Goal: Information Seeking & Learning: Find specific fact

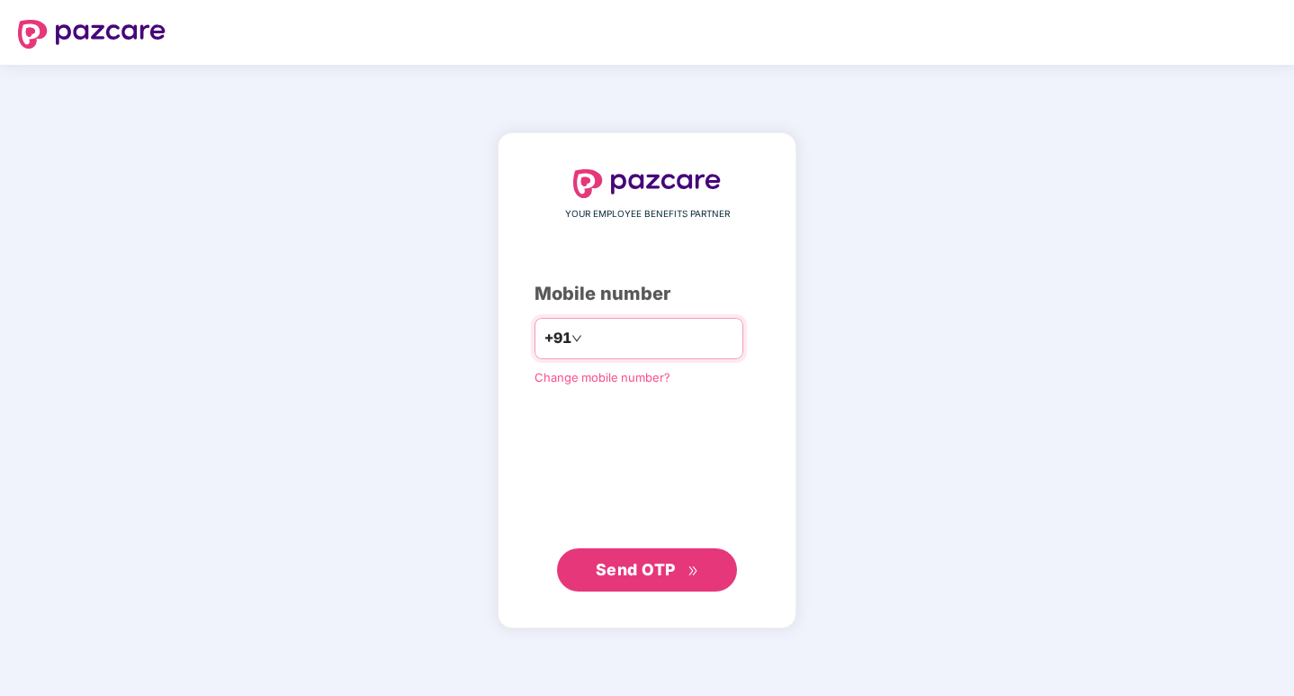
click at [655, 334] on input "number" at bounding box center [660, 338] width 148 height 29
type input "**********"
click at [626, 567] on span "Send OTP" at bounding box center [636, 568] width 80 height 19
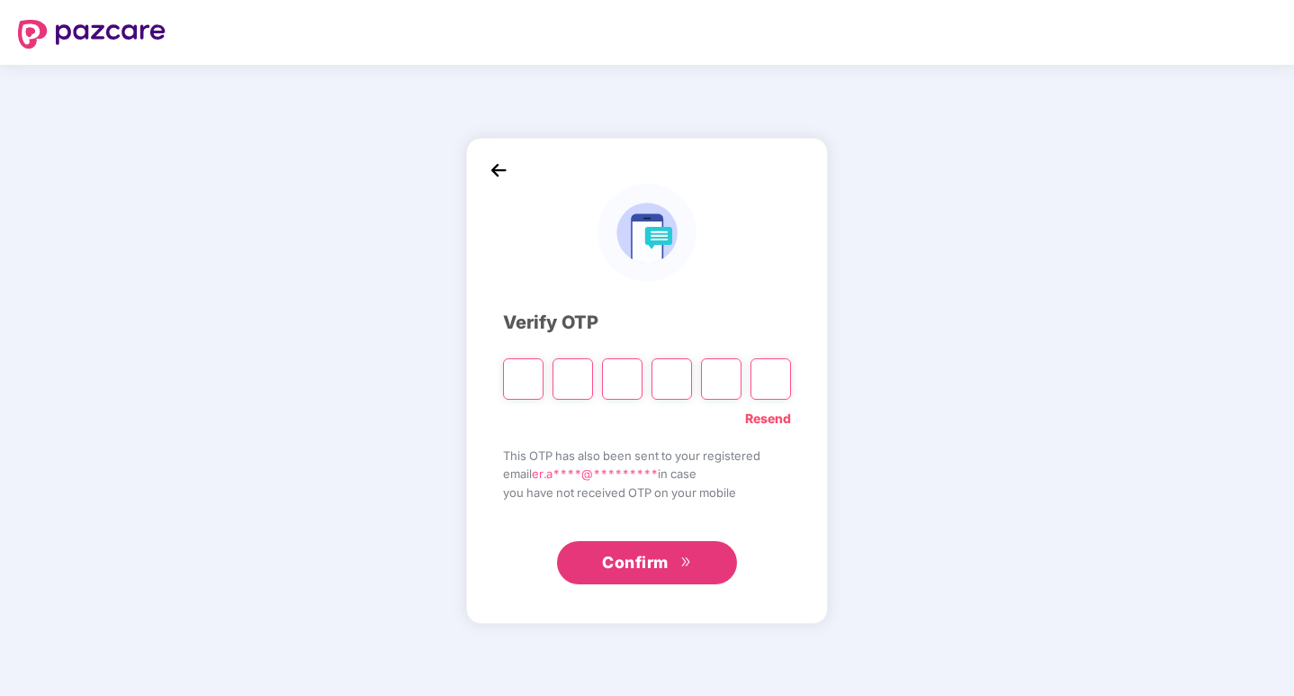
type input "*"
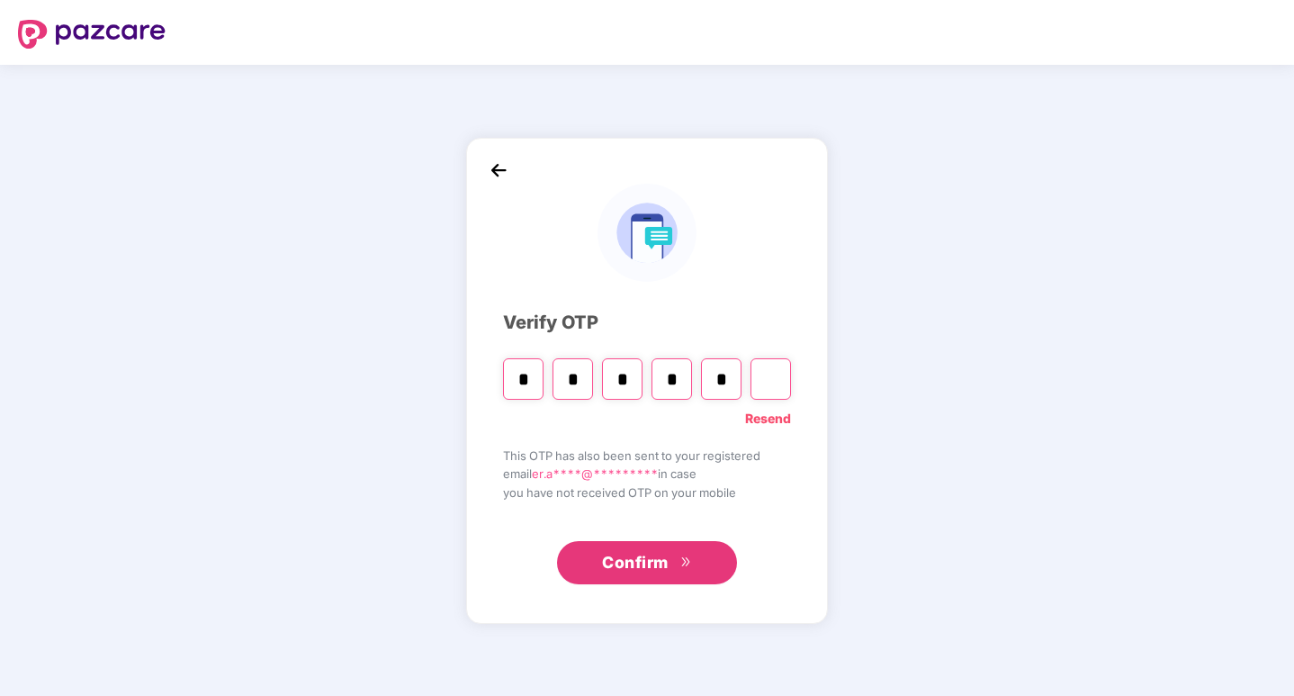
type input "*"
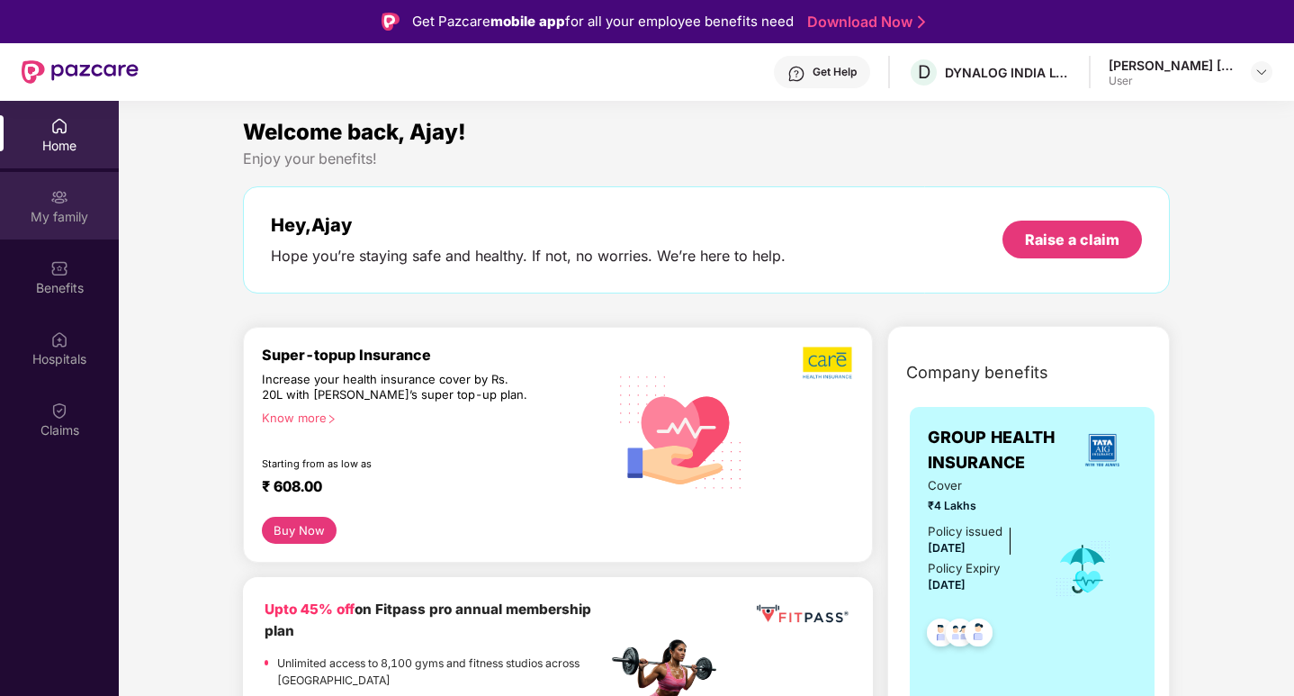
click at [76, 201] on div "My family" at bounding box center [59, 206] width 119 height 68
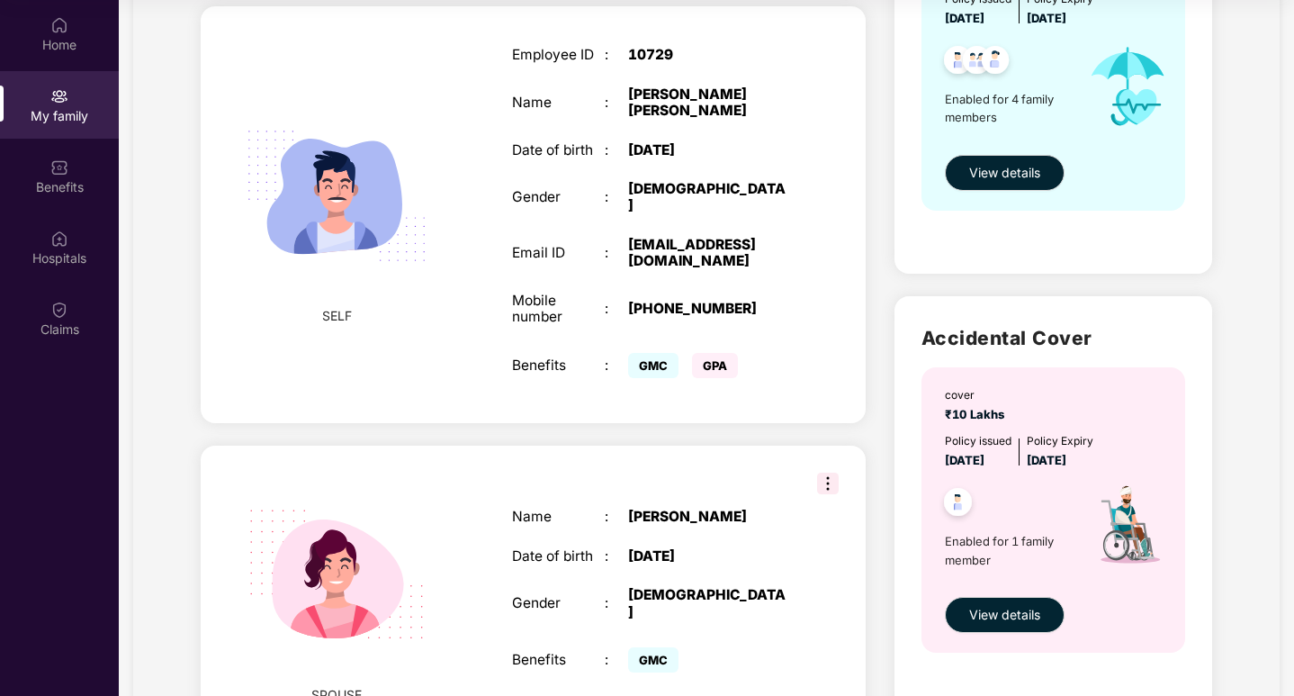
scroll to position [90, 0]
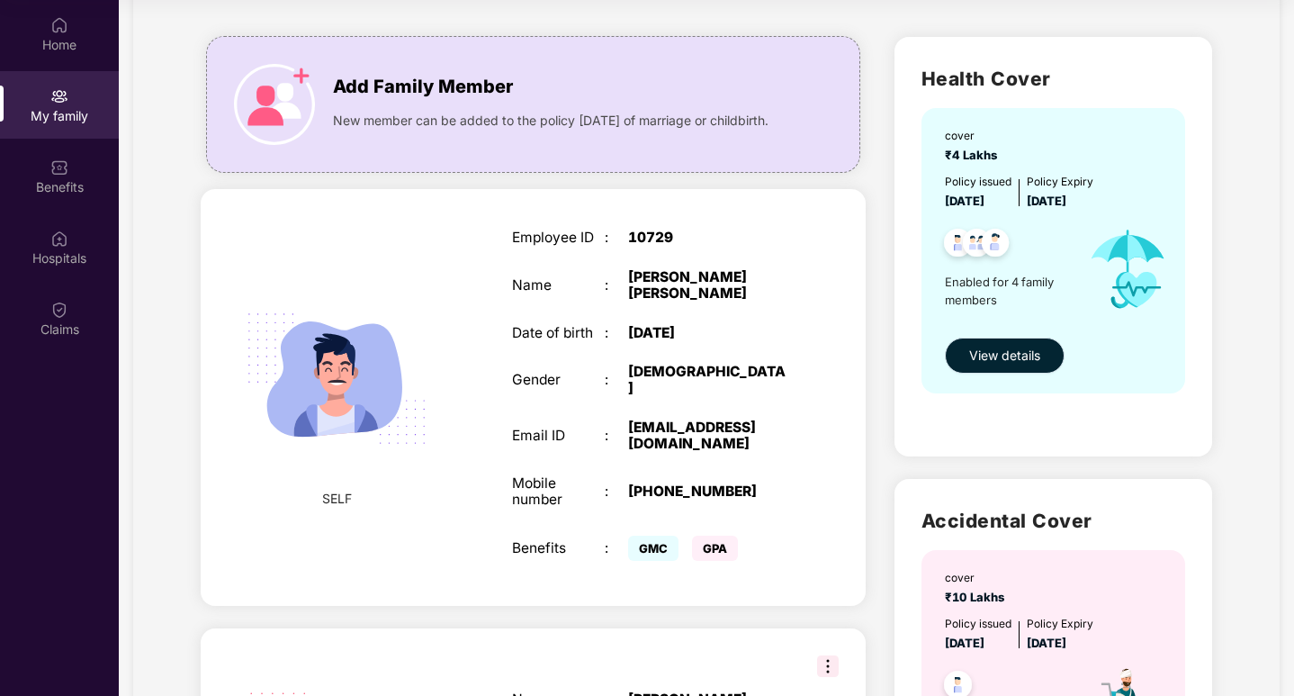
click at [1001, 355] on span "View details" at bounding box center [1004, 356] width 71 height 20
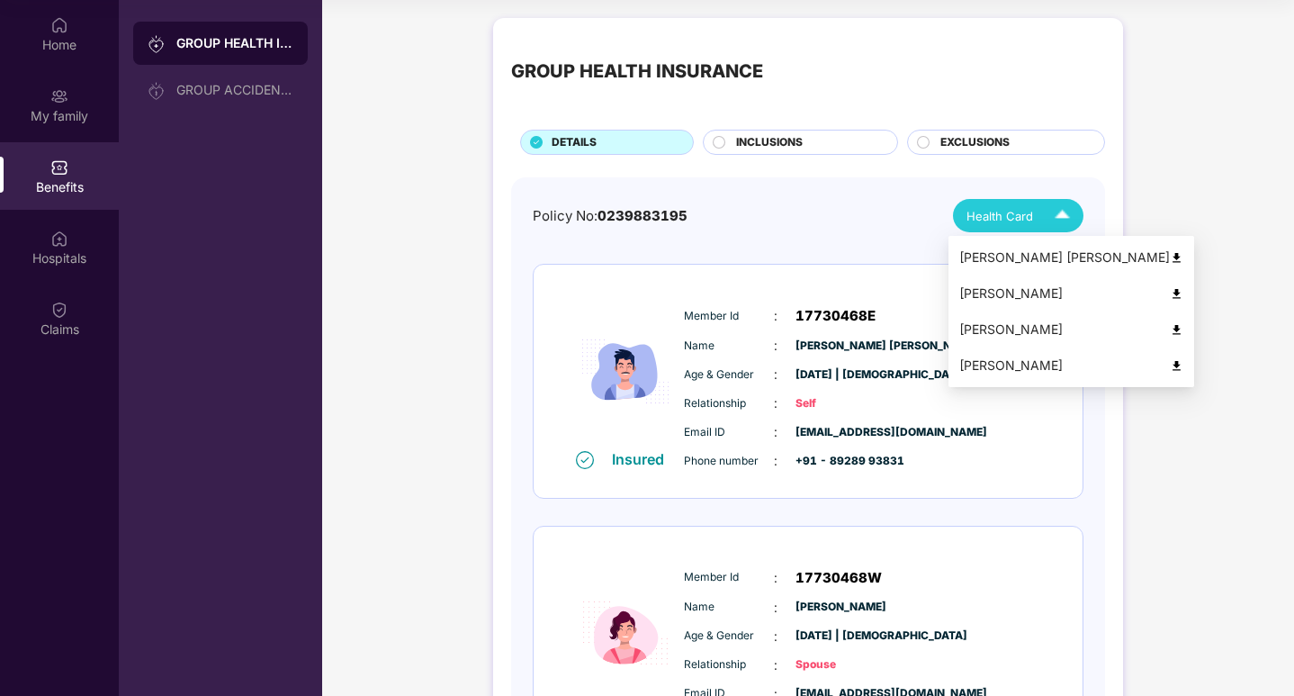
click at [1059, 213] on img at bounding box center [1063, 216] width 32 height 32
click at [1170, 259] on img at bounding box center [1177, 258] width 14 height 14
click at [1050, 212] on img at bounding box center [1063, 216] width 32 height 32
click at [1170, 293] on img at bounding box center [1177, 294] width 14 height 14
click at [1056, 213] on img at bounding box center [1063, 216] width 32 height 32
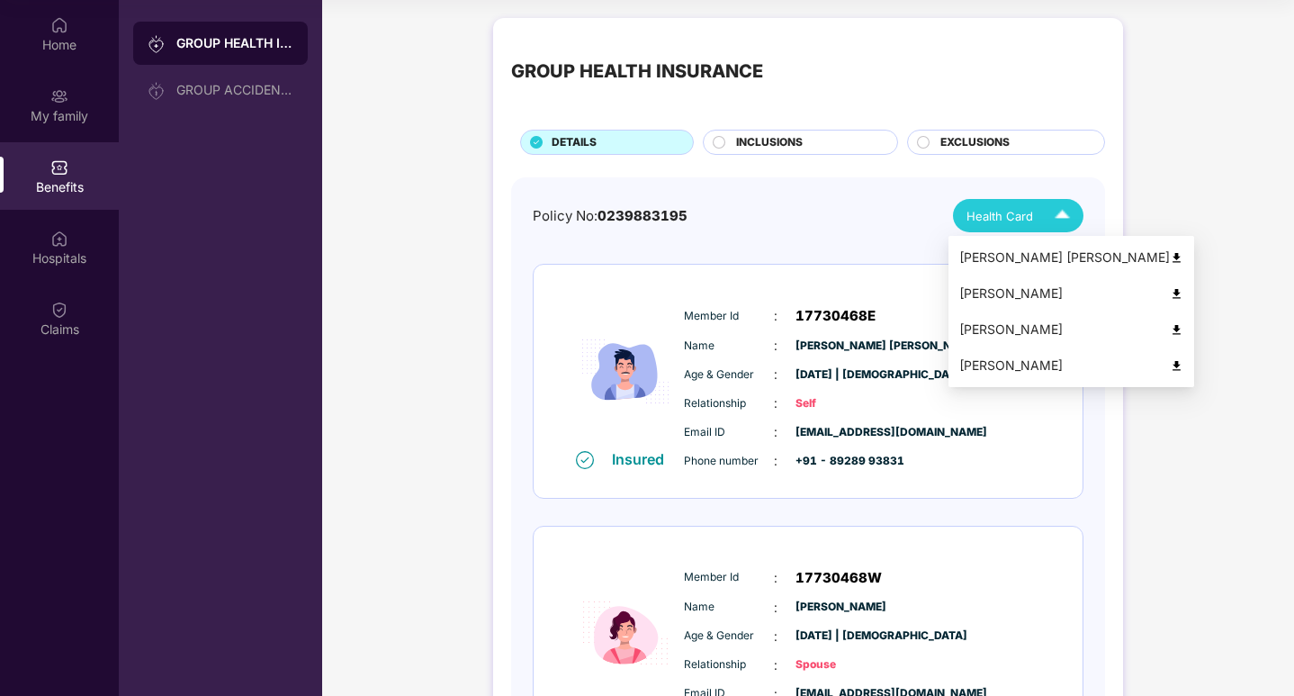
click at [1170, 329] on img at bounding box center [1177, 330] width 14 height 14
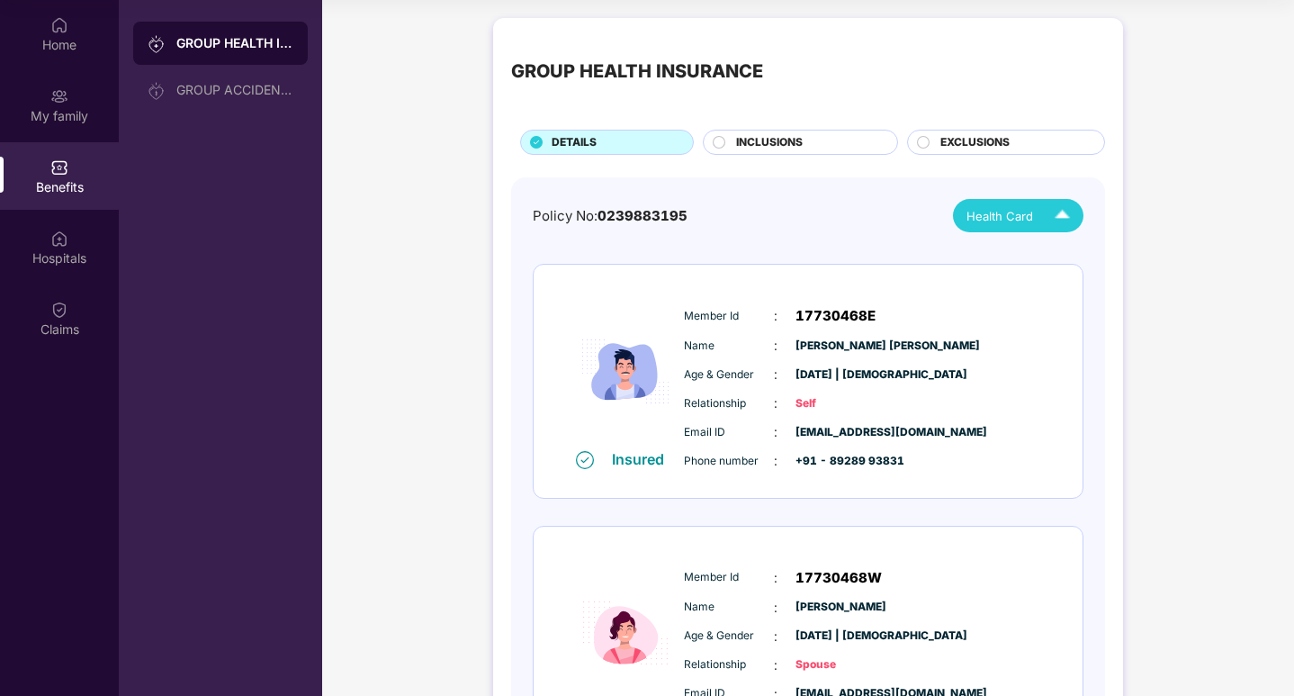
click at [1047, 207] on img at bounding box center [1063, 216] width 32 height 32
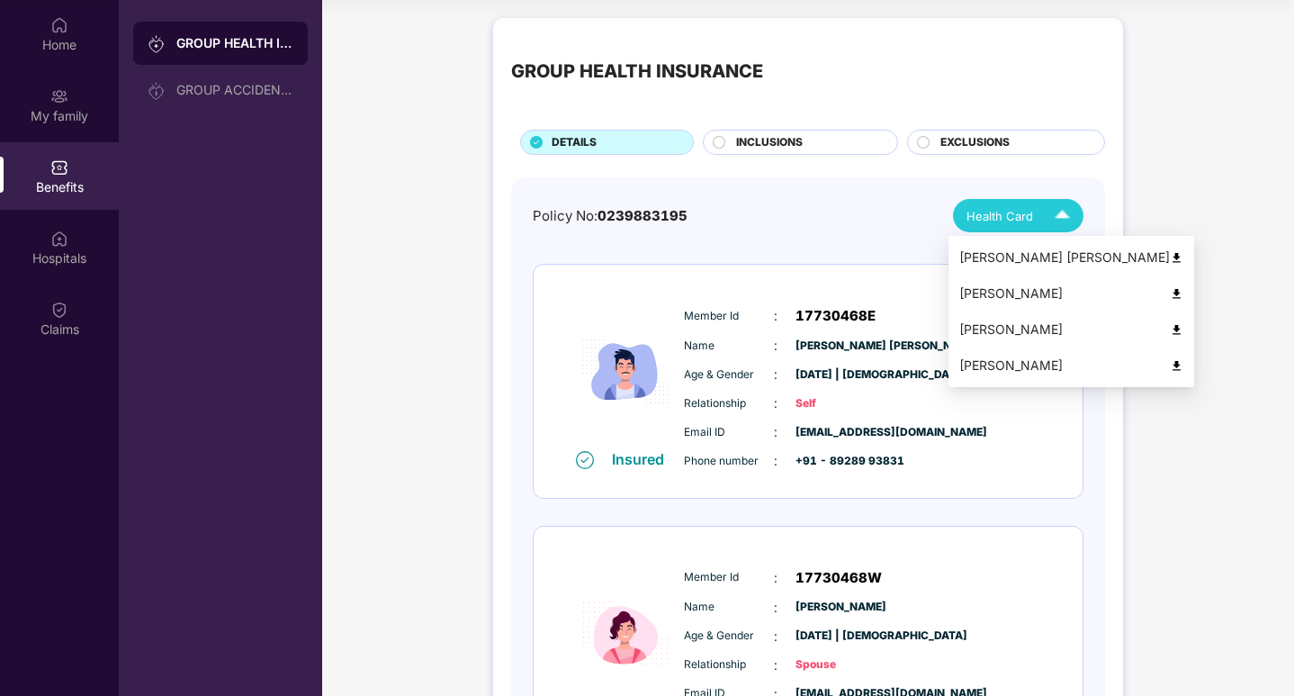
click at [1170, 367] on img at bounding box center [1177, 366] width 14 height 14
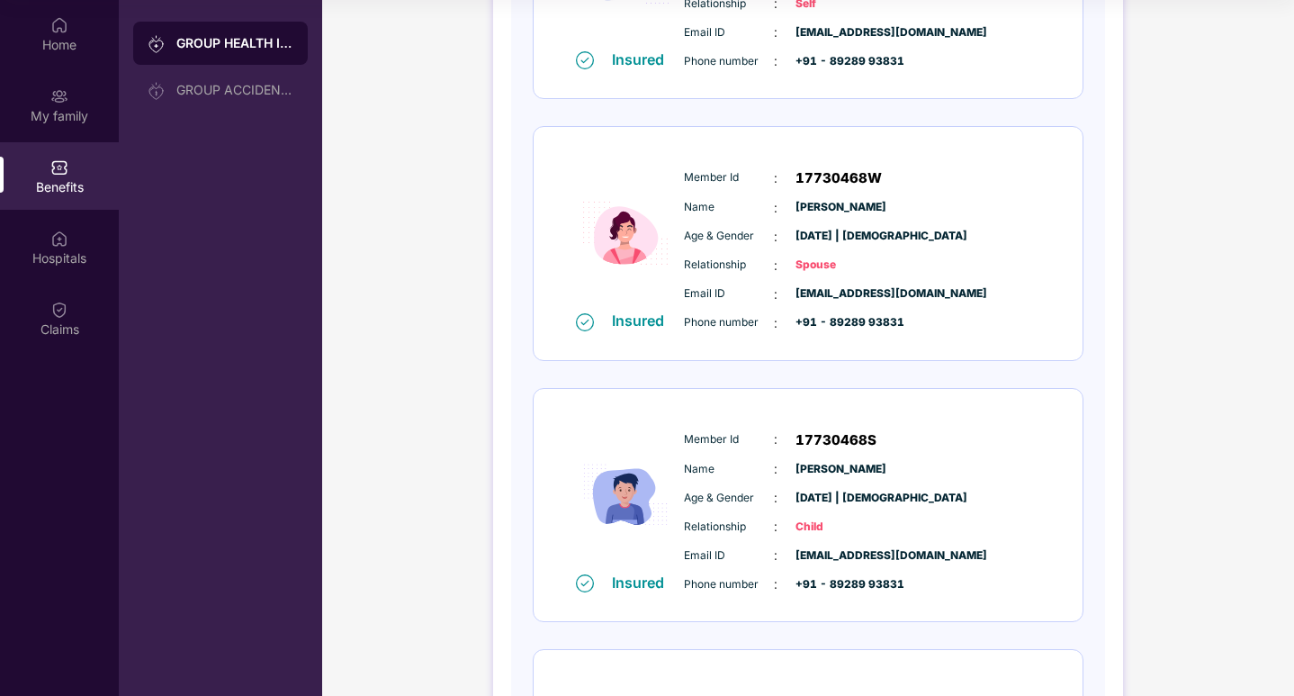
scroll to position [699, 0]
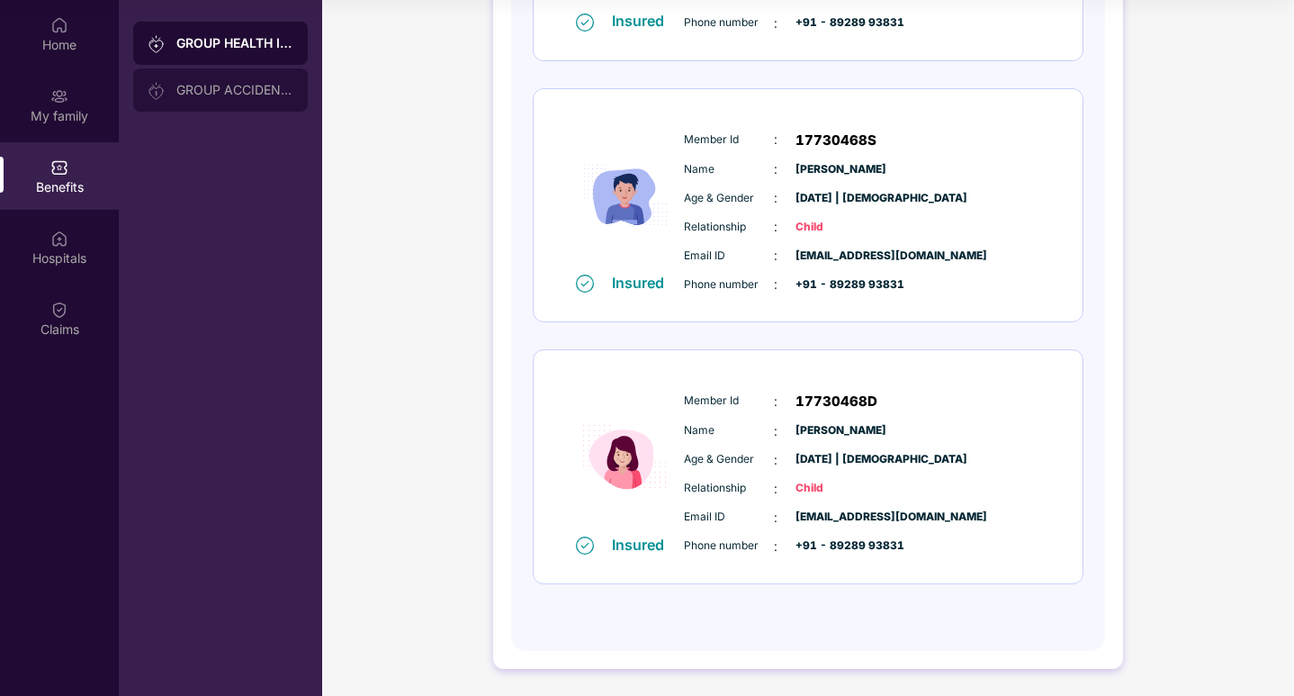
click at [212, 86] on div "GROUP ACCIDENTAL INSURANCE" at bounding box center [234, 90] width 117 height 14
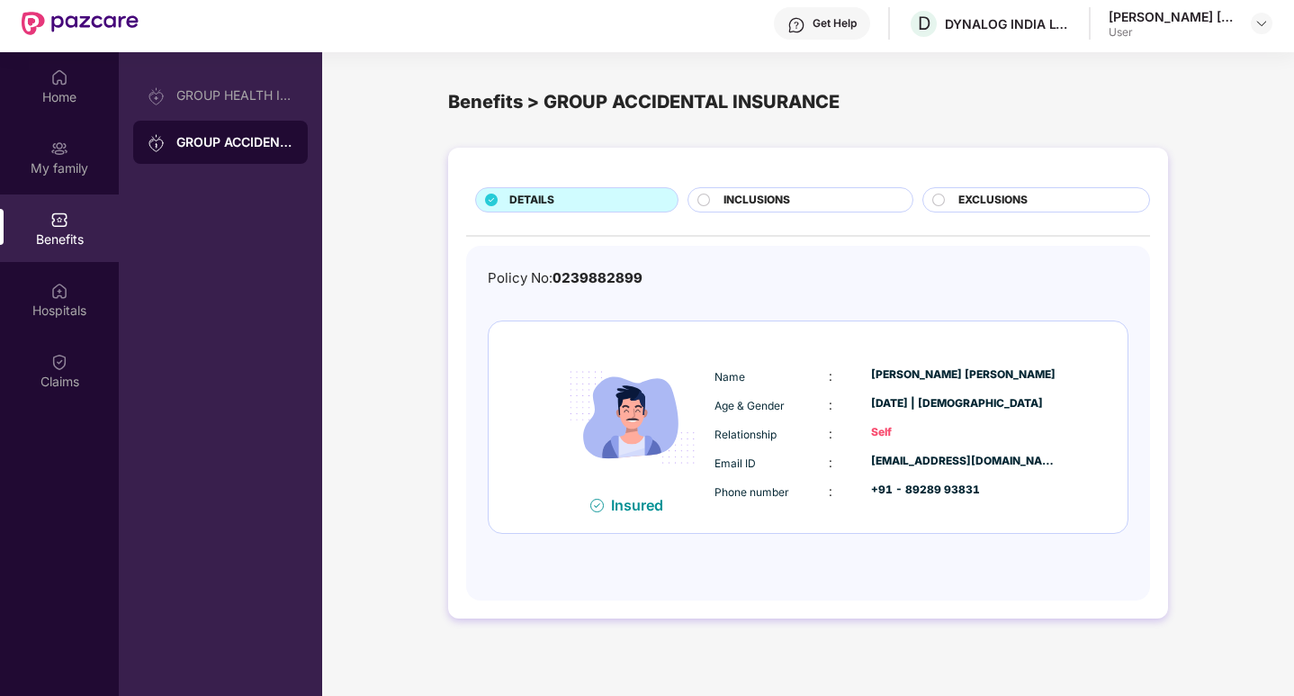
scroll to position [0, 0]
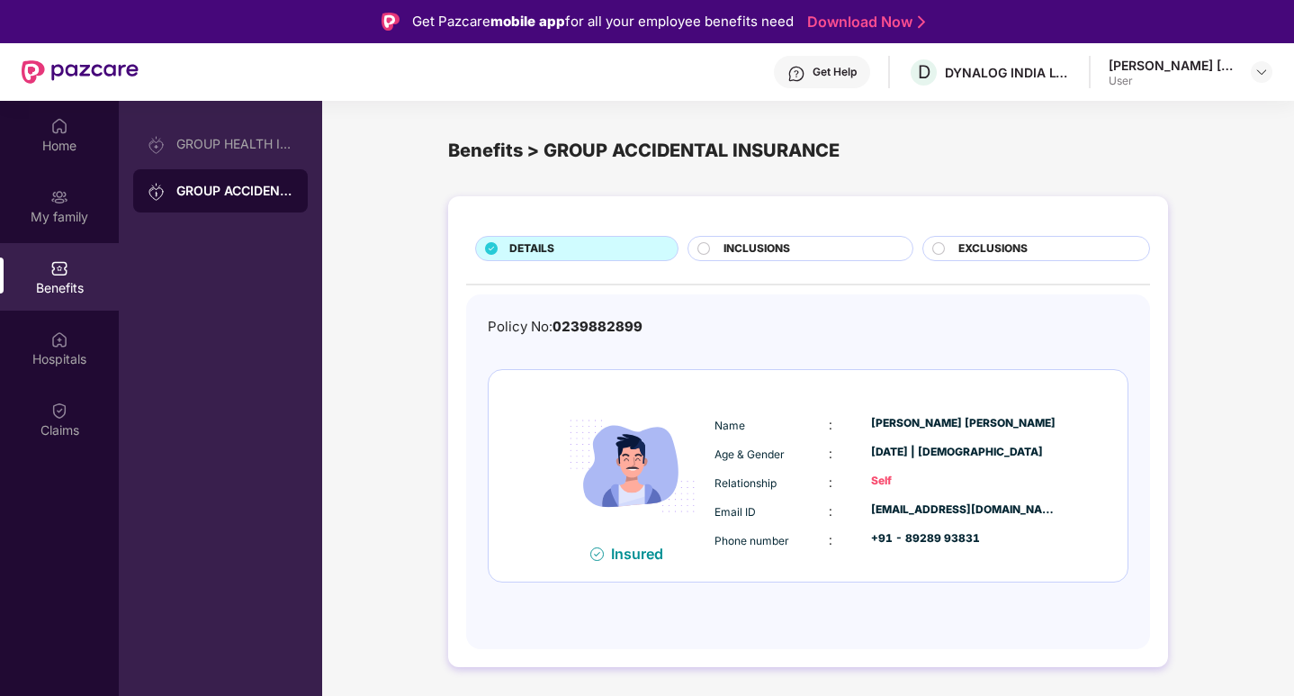
click at [54, 285] on div "Benefits" at bounding box center [59, 288] width 119 height 18
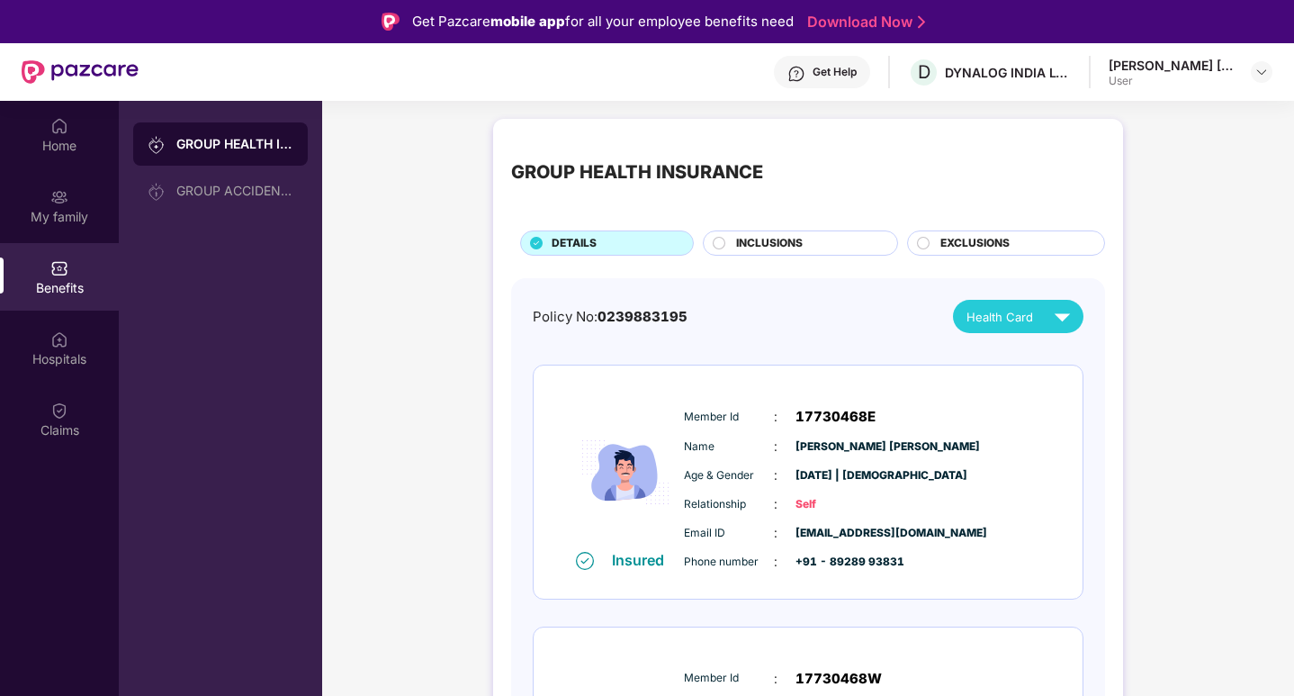
scroll to position [90, 0]
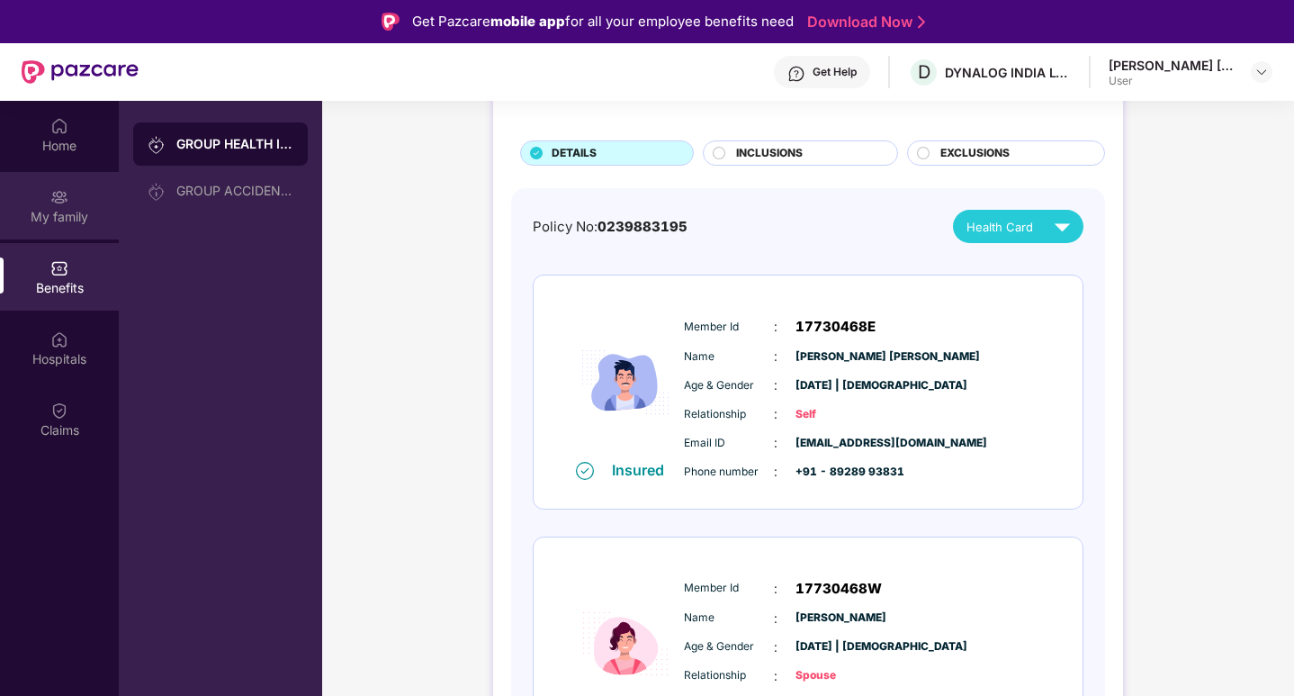
click at [54, 221] on div "My family" at bounding box center [59, 217] width 119 height 18
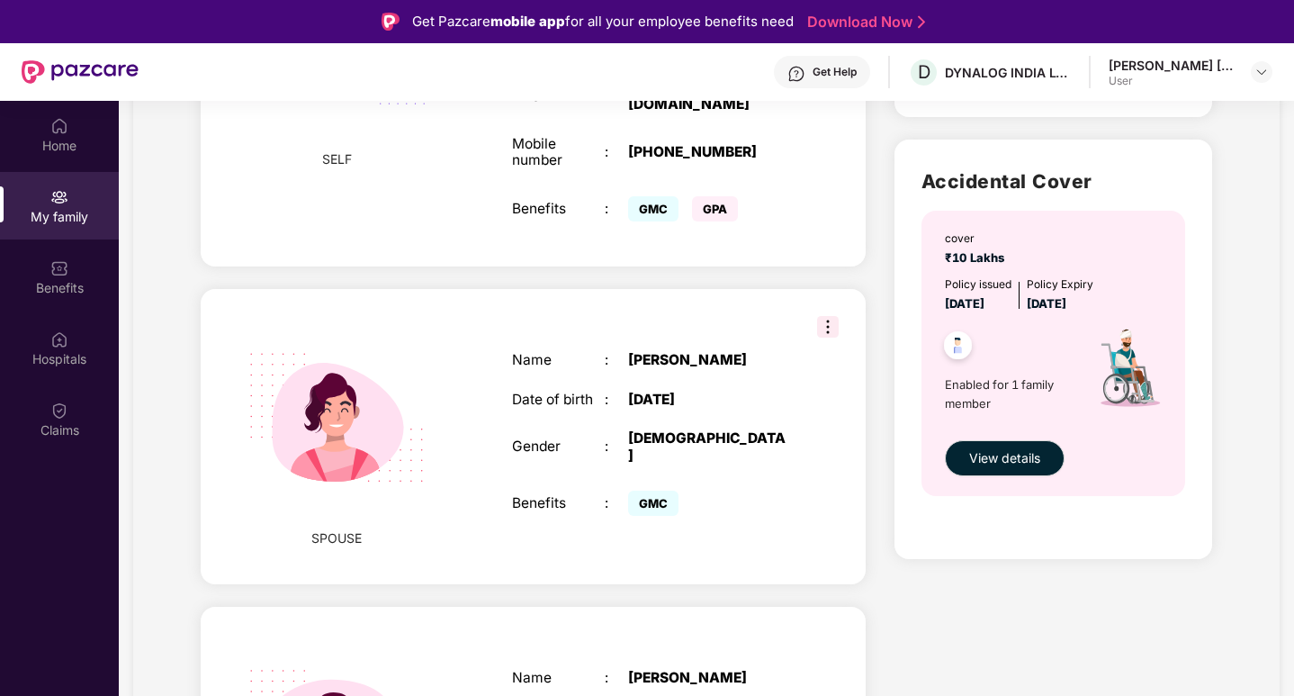
scroll to position [80, 0]
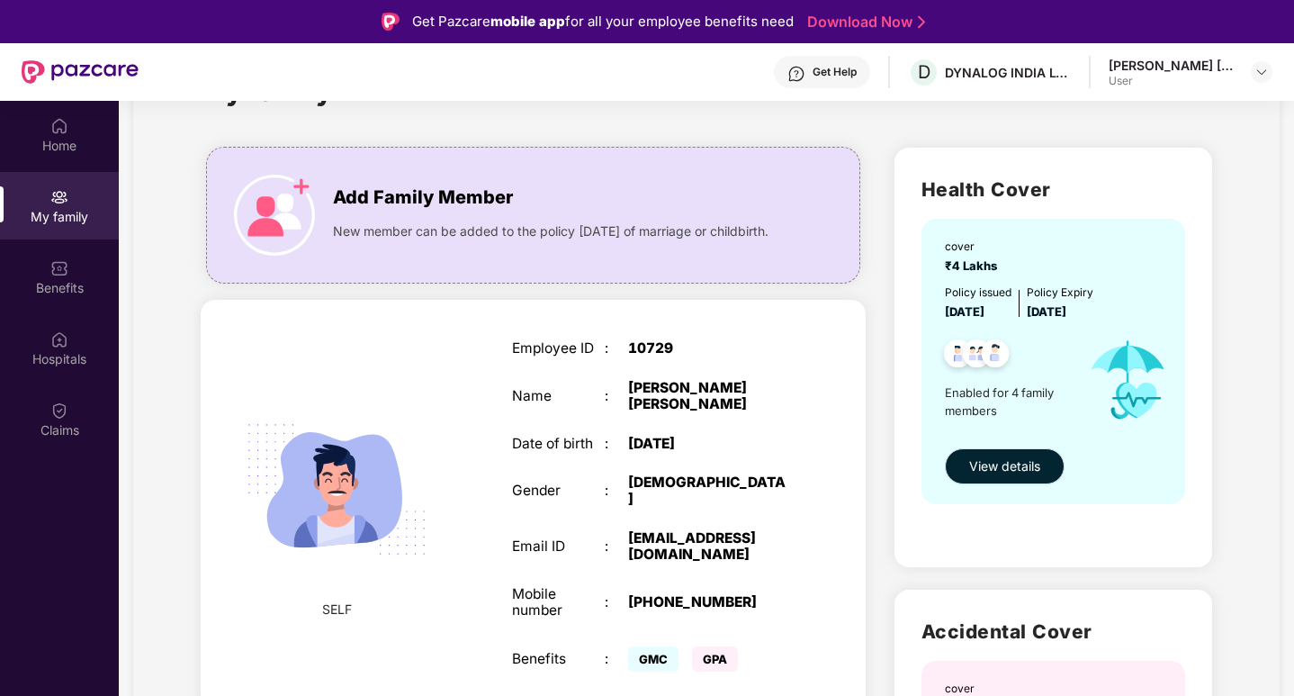
click at [1005, 471] on span "View details" at bounding box center [1004, 466] width 71 height 20
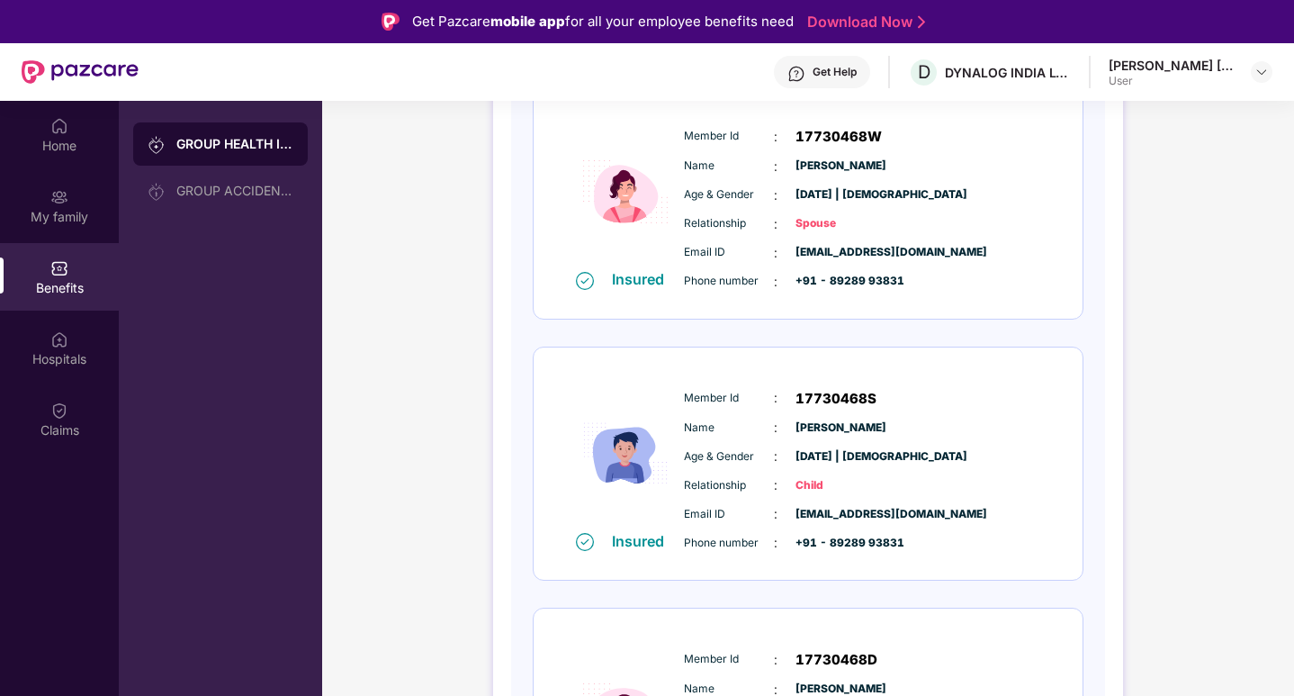
scroll to position [699, 0]
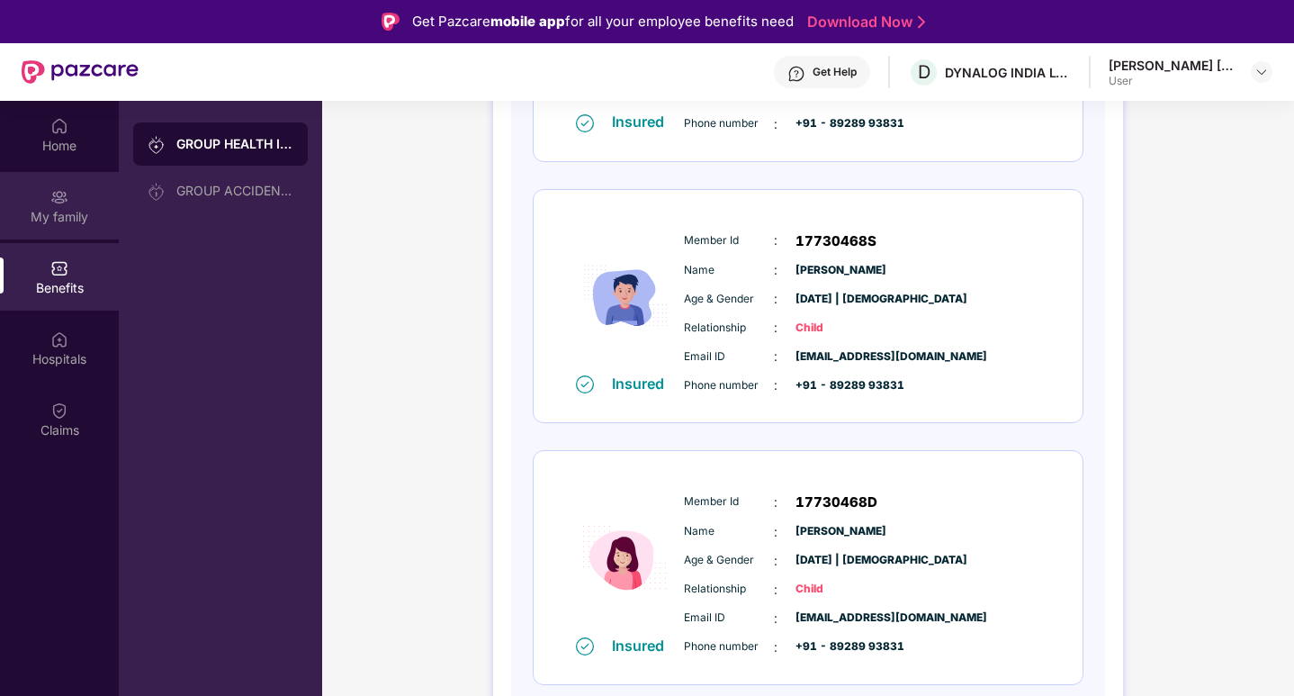
click at [42, 222] on div "My family" at bounding box center [59, 216] width 119 height 18
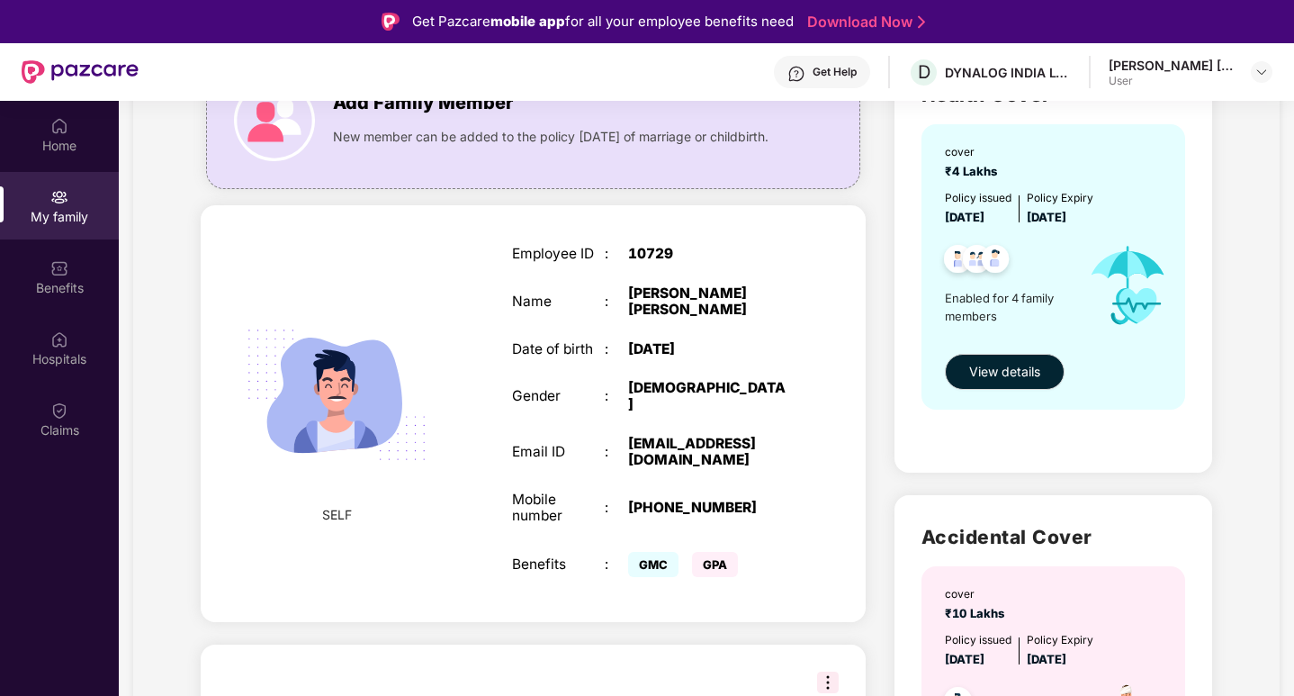
scroll to position [540, 0]
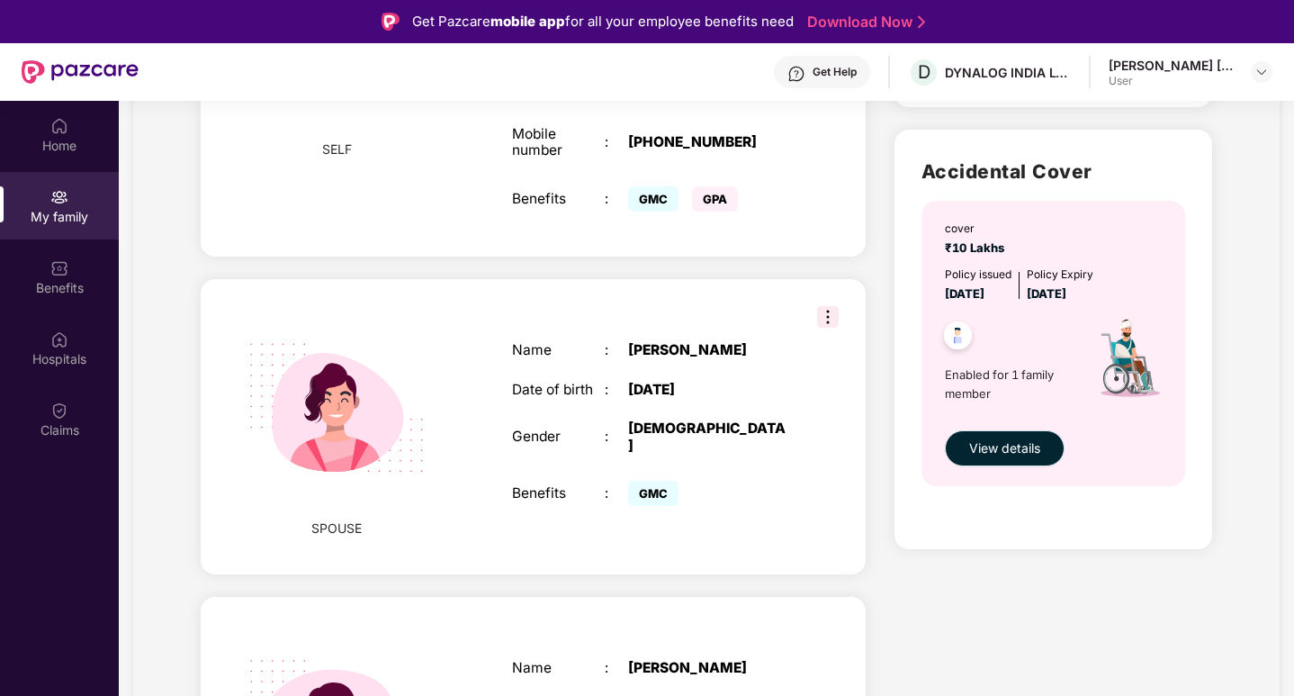
click at [1021, 450] on span "View details" at bounding box center [1004, 448] width 71 height 20
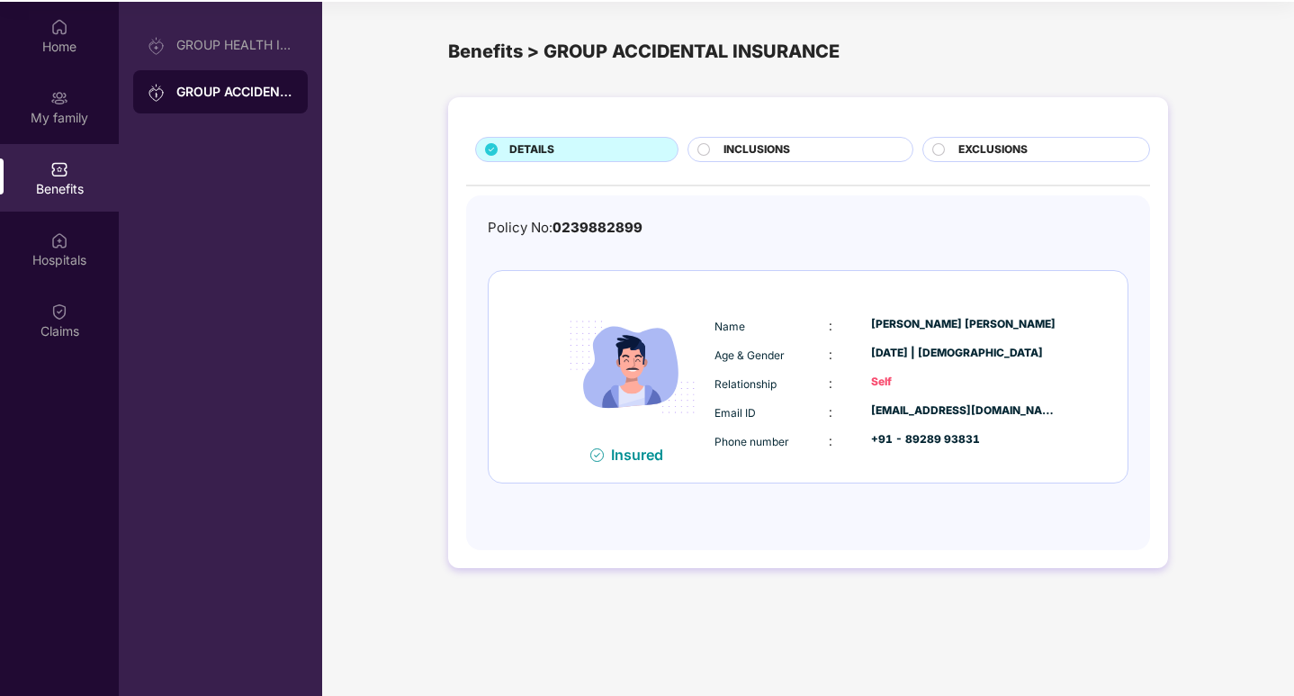
scroll to position [101, 0]
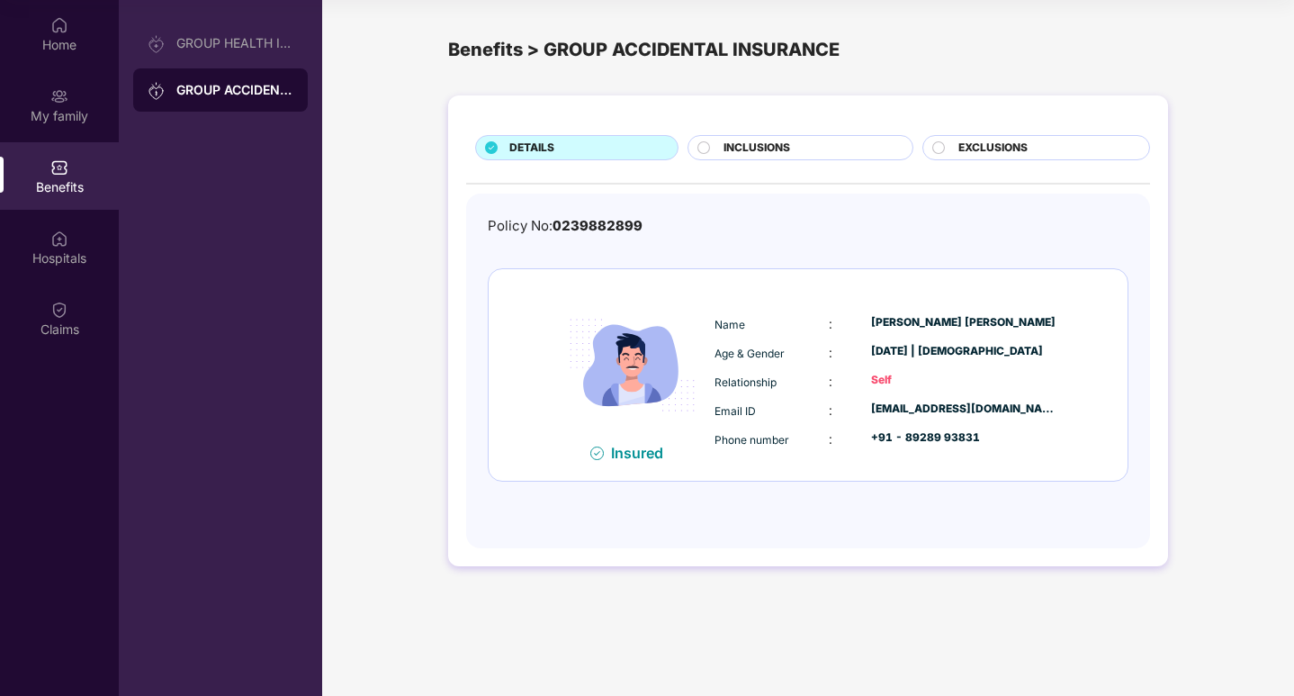
click at [705, 150] on circle at bounding box center [705, 147] width 12 height 12
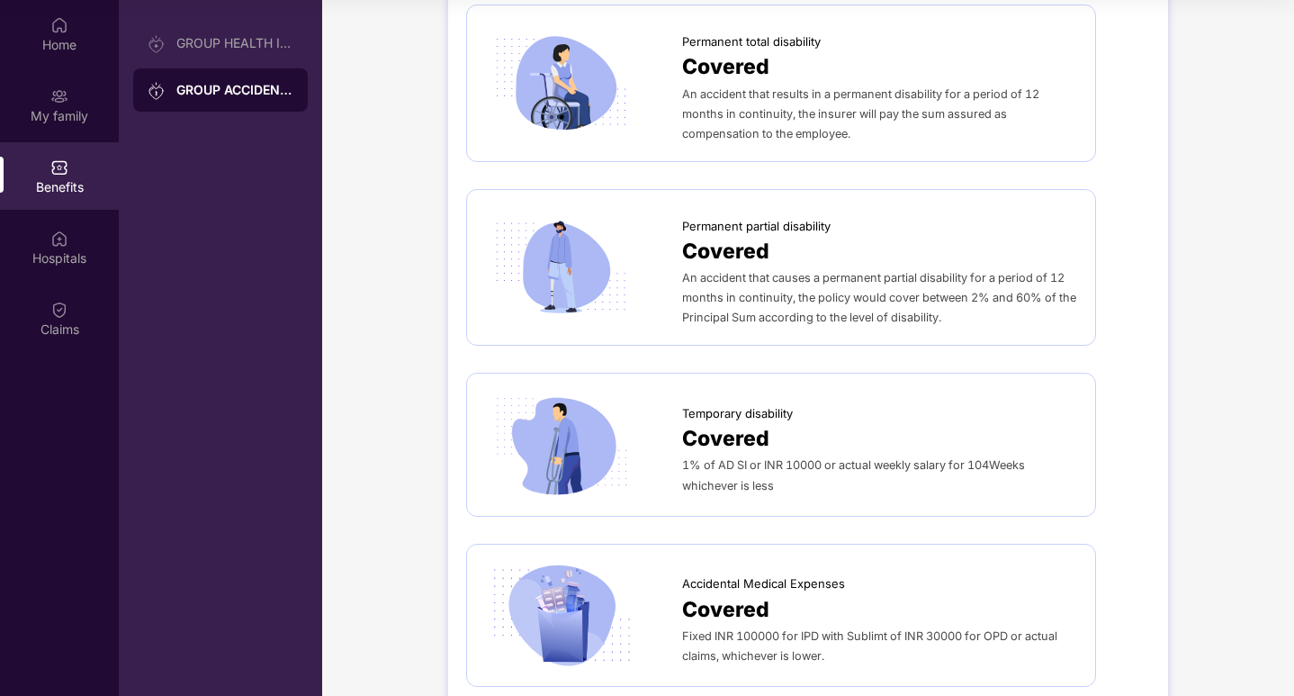
scroll to position [424, 0]
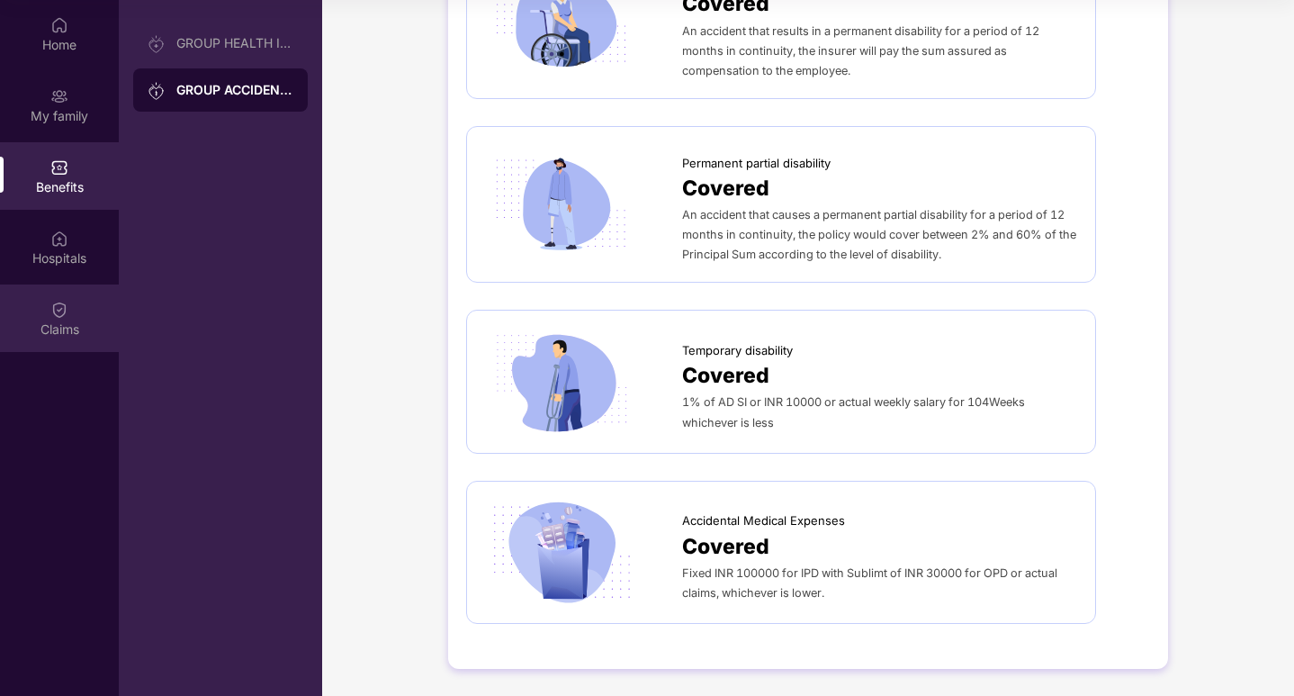
click at [72, 324] on div "Claims" at bounding box center [59, 329] width 119 height 18
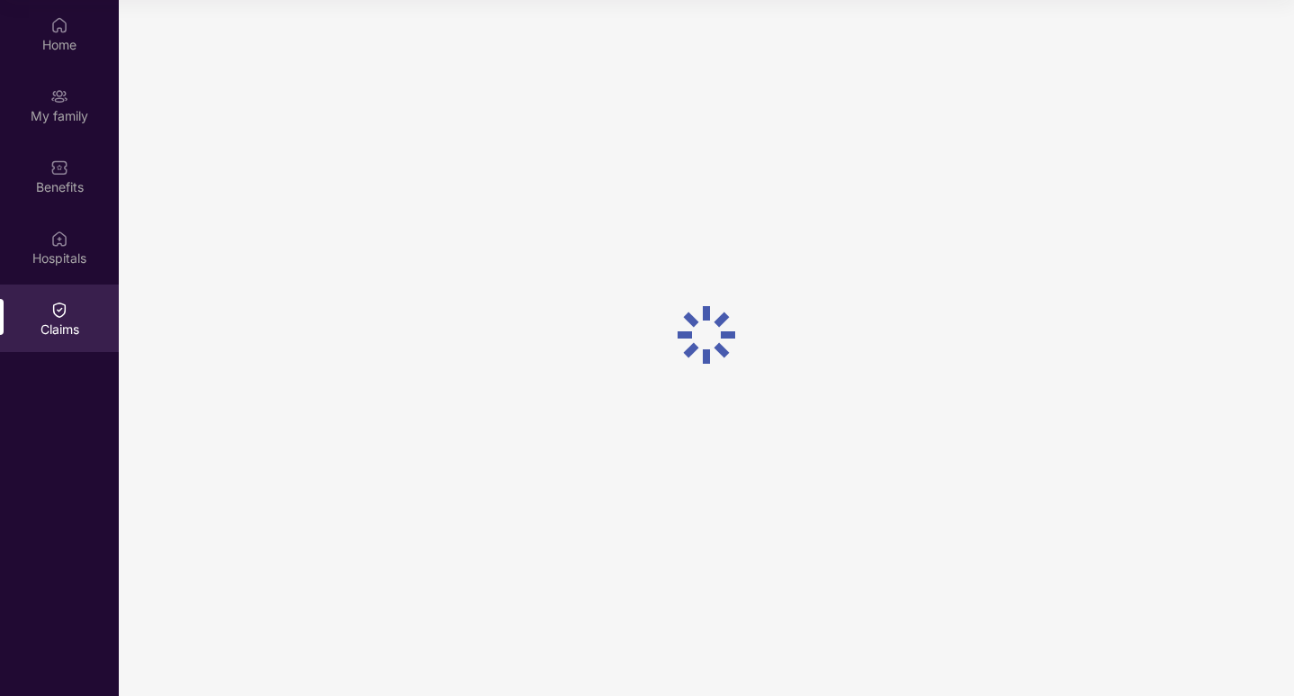
scroll to position [0, 0]
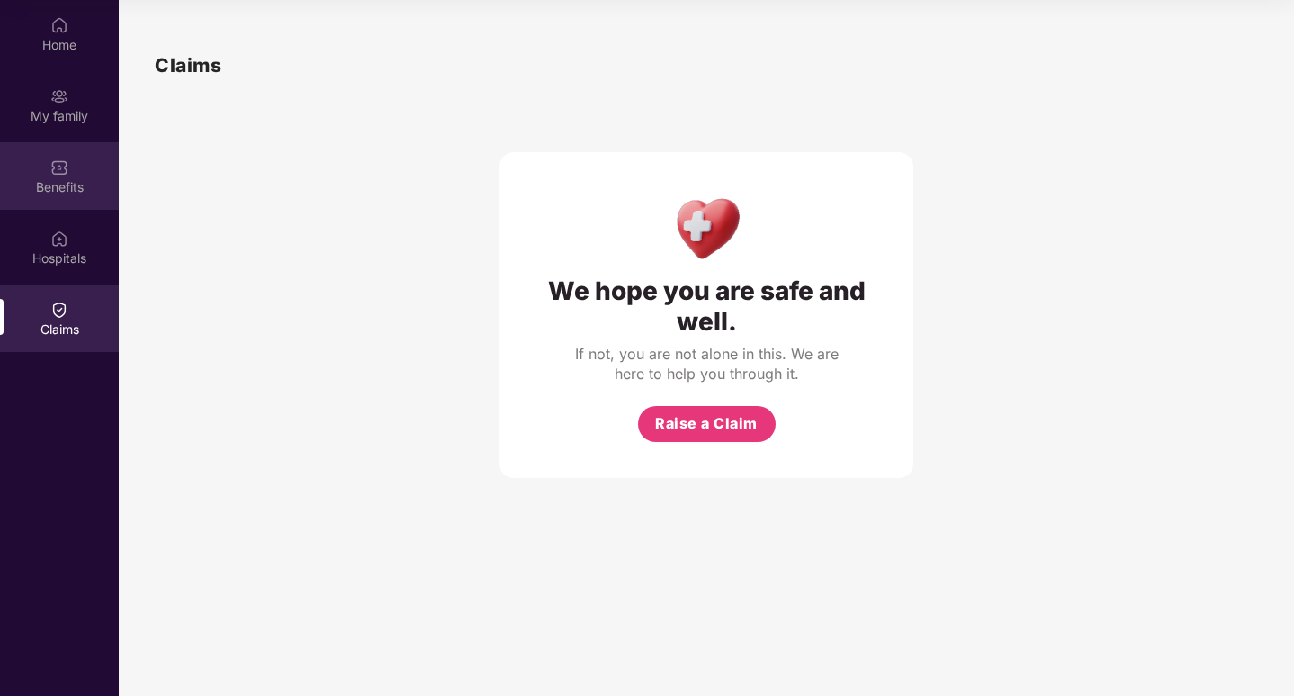
click at [66, 186] on div "Benefits" at bounding box center [59, 187] width 119 height 18
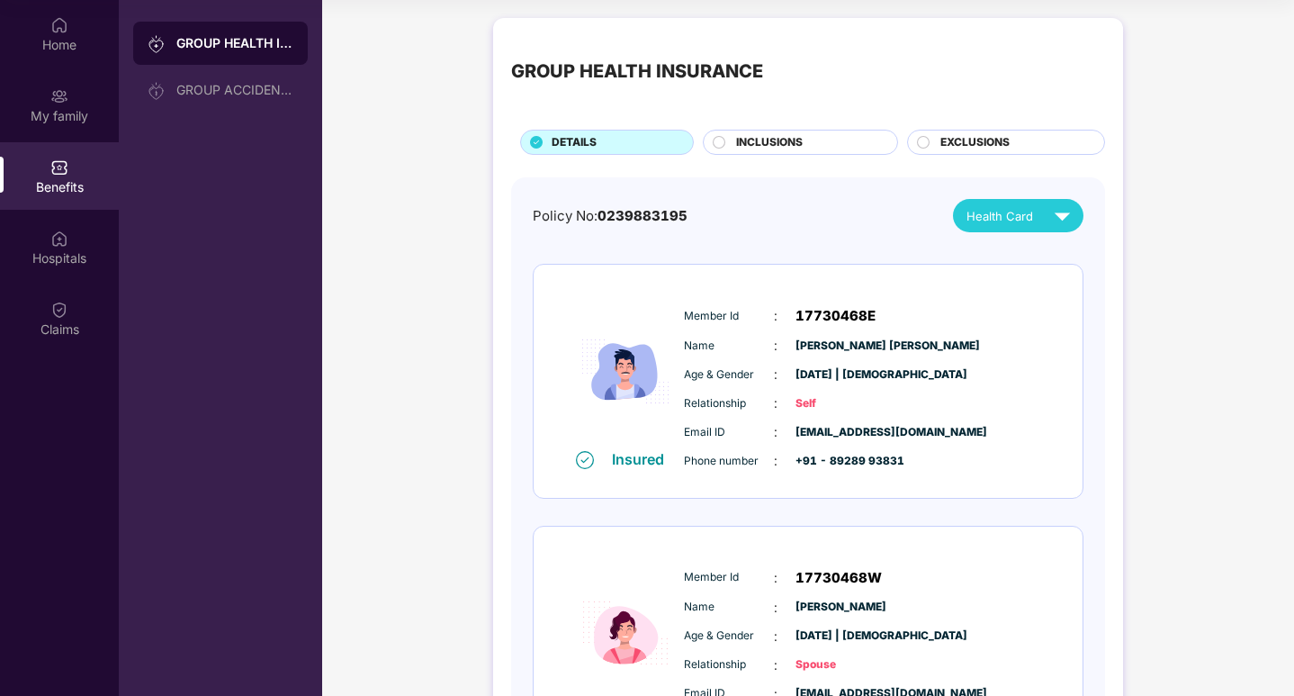
click at [928, 140] on circle at bounding box center [924, 142] width 12 height 12
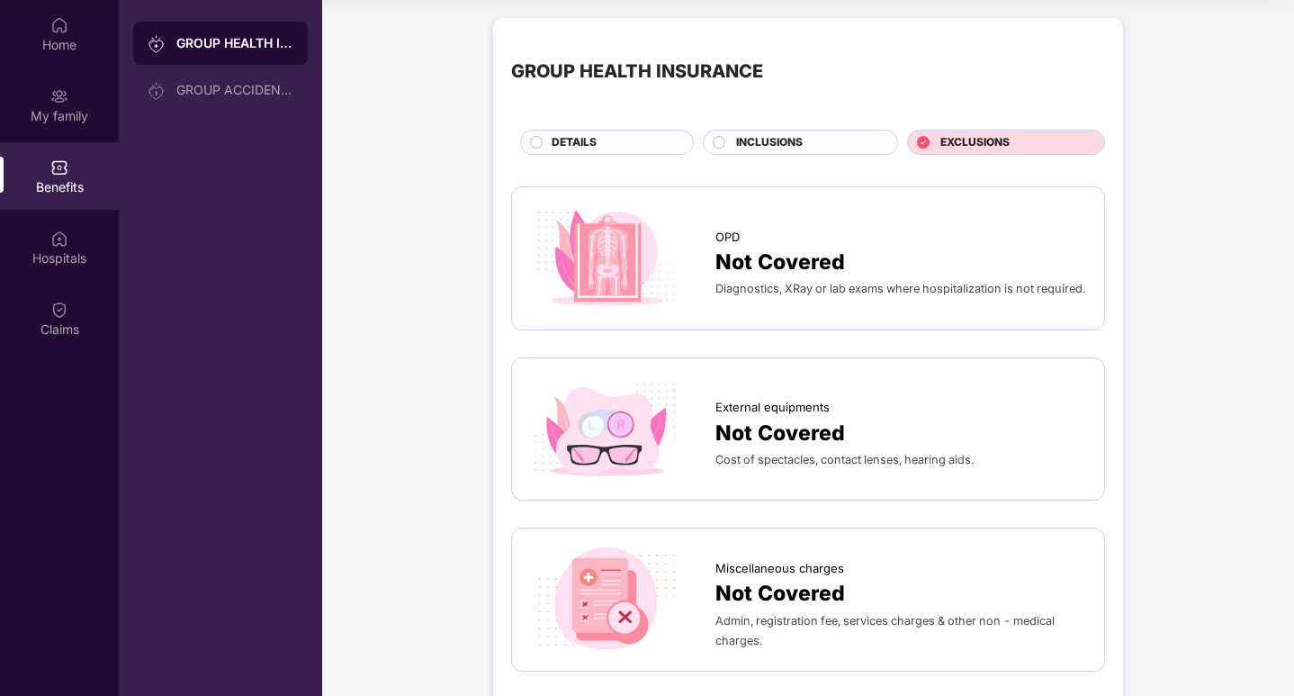
click at [716, 138] on circle at bounding box center [720, 142] width 12 height 12
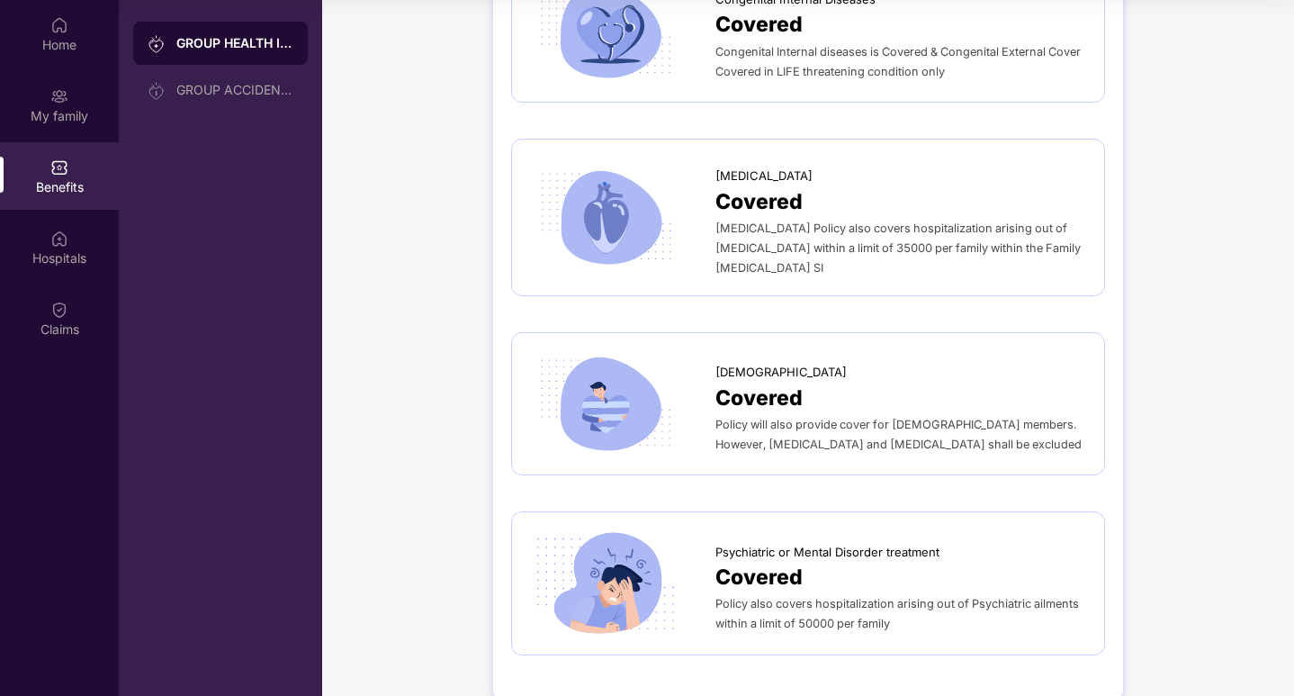
scroll to position [3816, 0]
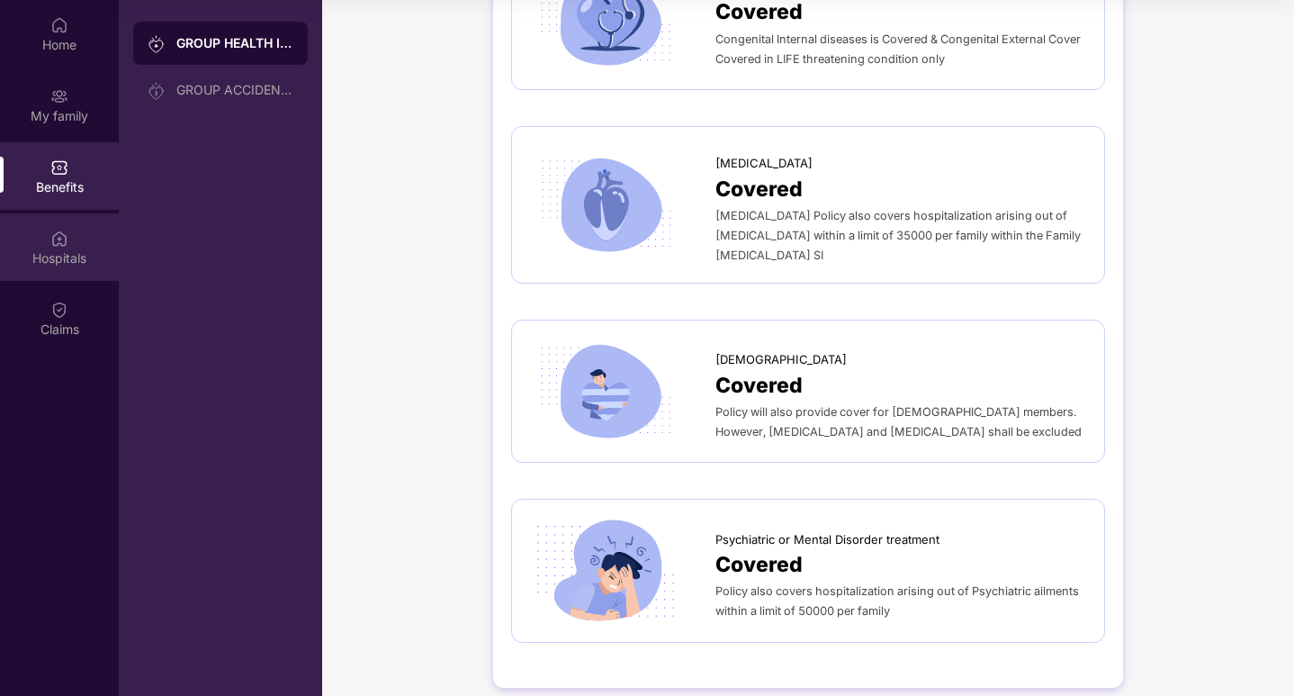
click at [59, 247] on img at bounding box center [59, 239] width 18 height 18
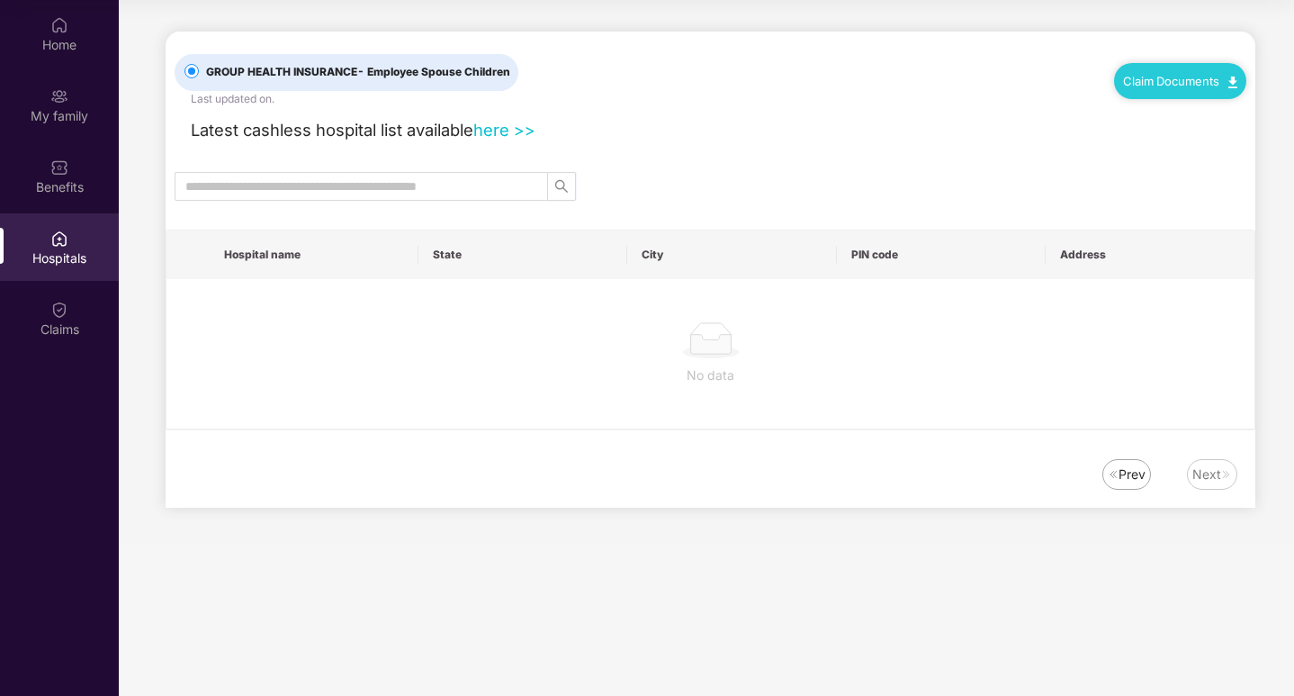
scroll to position [0, 0]
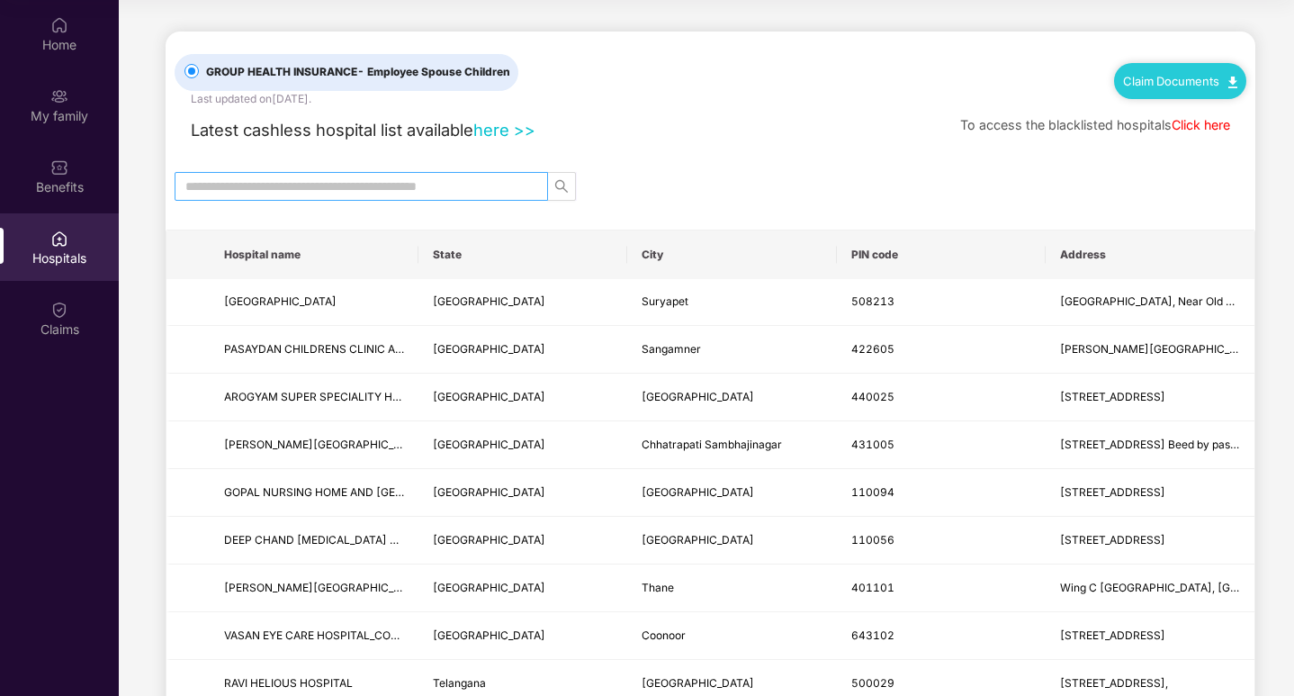
click at [443, 172] on span at bounding box center [362, 186] width 374 height 29
click at [445, 185] on input "text" at bounding box center [354, 186] width 338 height 20
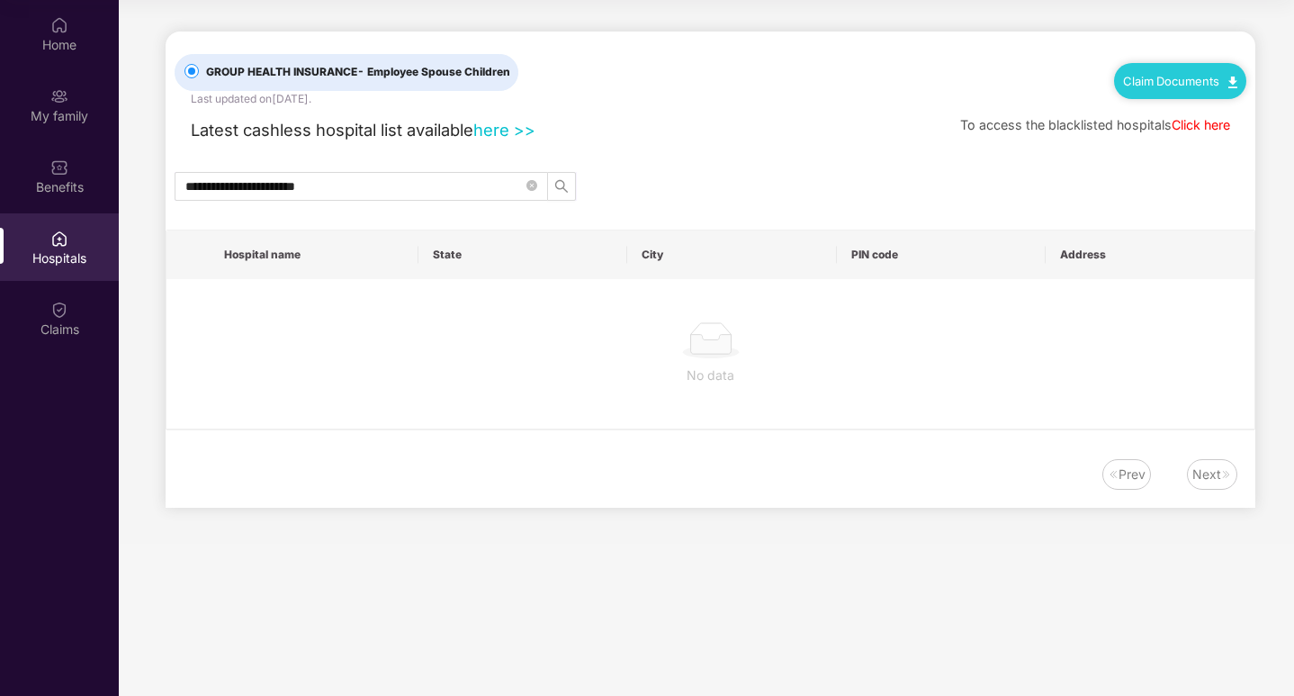
click at [481, 326] on div at bounding box center [710, 340] width 1059 height 36
drag, startPoint x: 356, startPoint y: 188, endPoint x: 178, endPoint y: 185, distance: 178.3
click at [178, 185] on span "**********" at bounding box center [362, 186] width 374 height 29
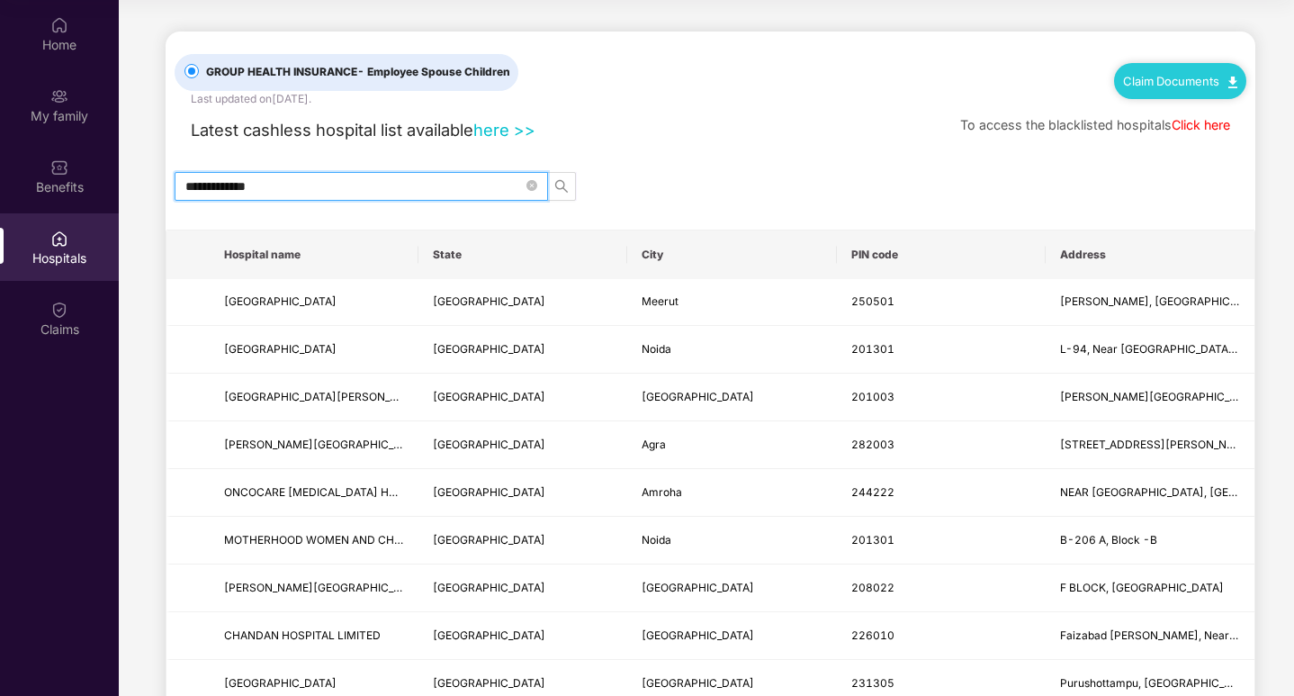
click at [286, 176] on input "**********" at bounding box center [354, 186] width 338 height 20
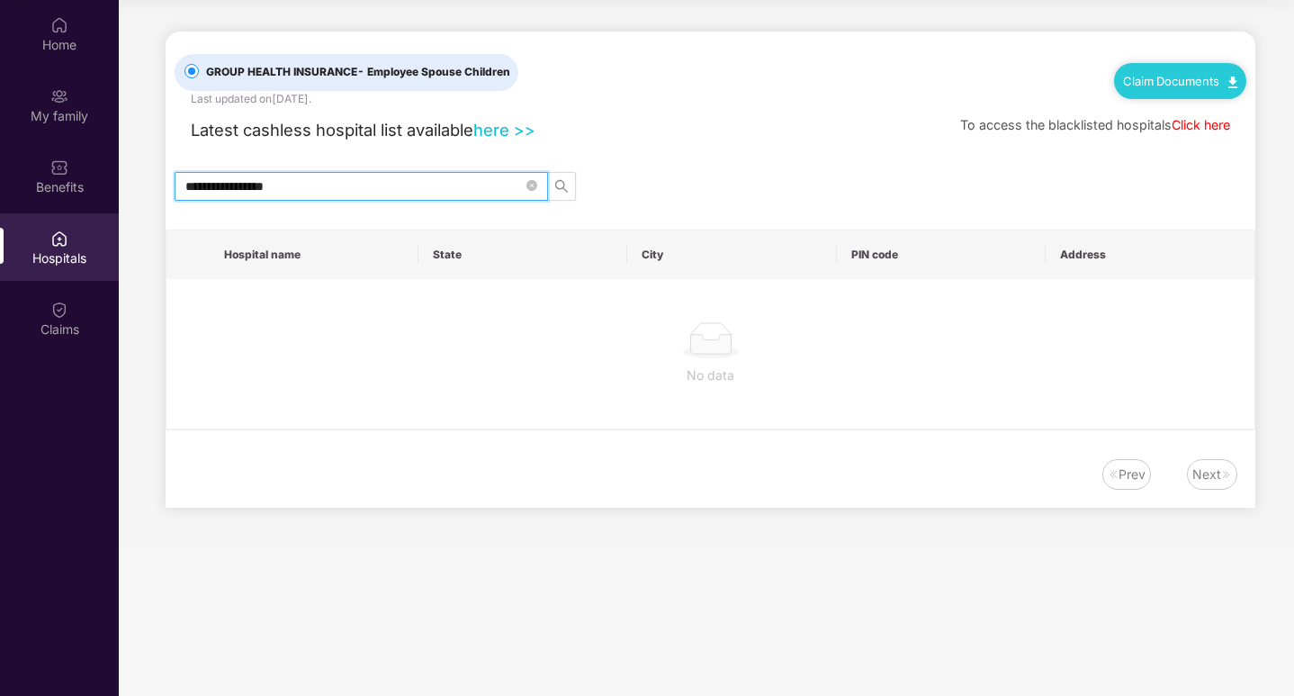
click at [1226, 127] on link "Click here" at bounding box center [1201, 124] width 59 height 15
click at [333, 195] on input "**********" at bounding box center [354, 186] width 338 height 20
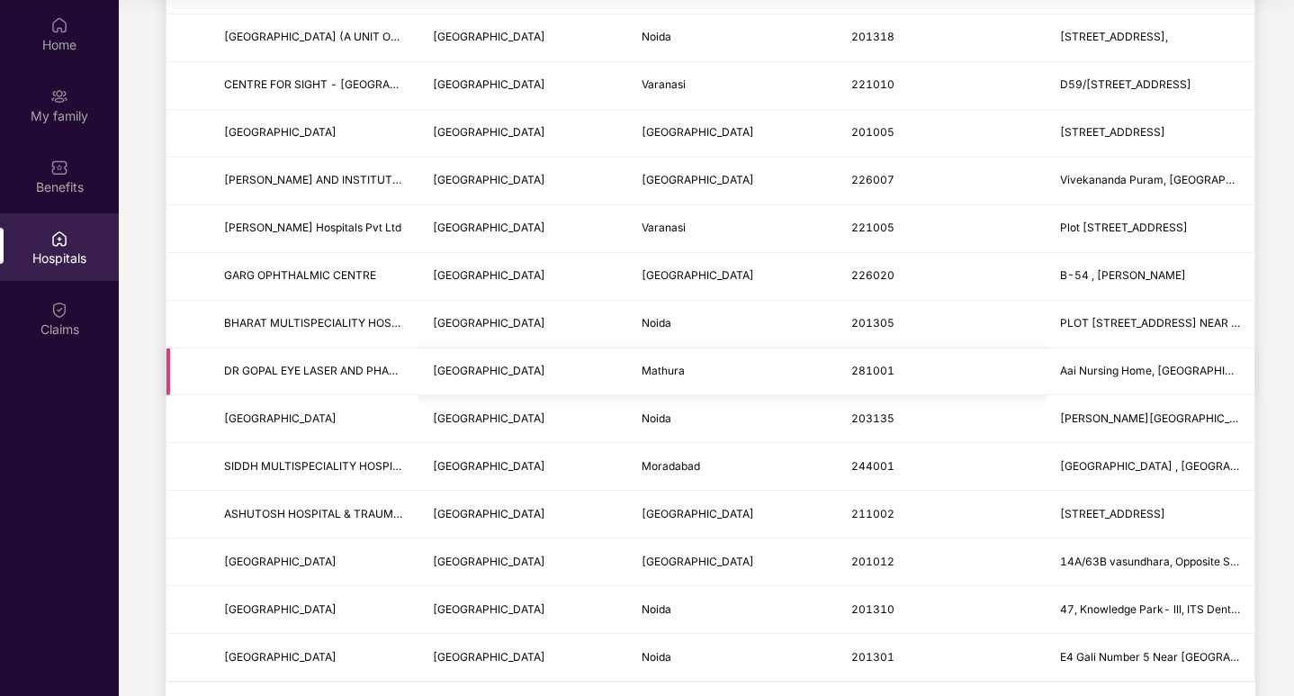
scroll to position [2080, 0]
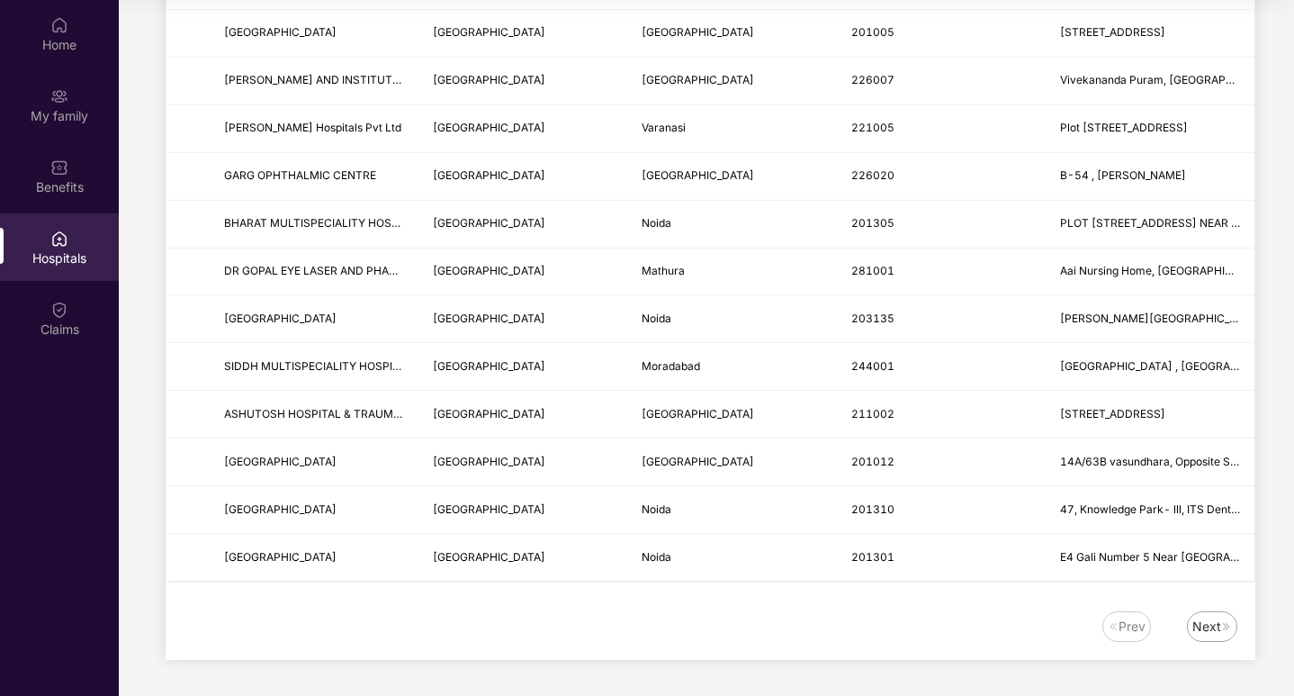
type input "**********"
click at [1208, 636] on div "Next" at bounding box center [1207, 627] width 29 height 20
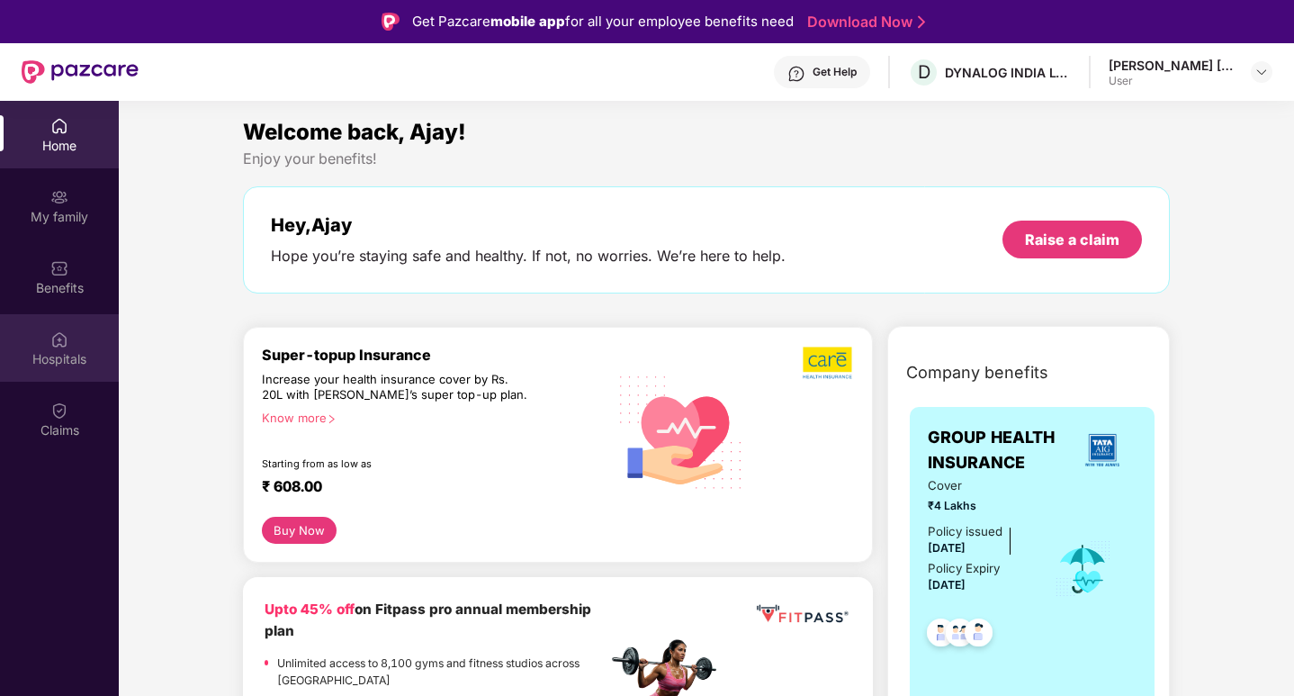
click at [55, 353] on div "Hospitals" at bounding box center [59, 359] width 119 height 18
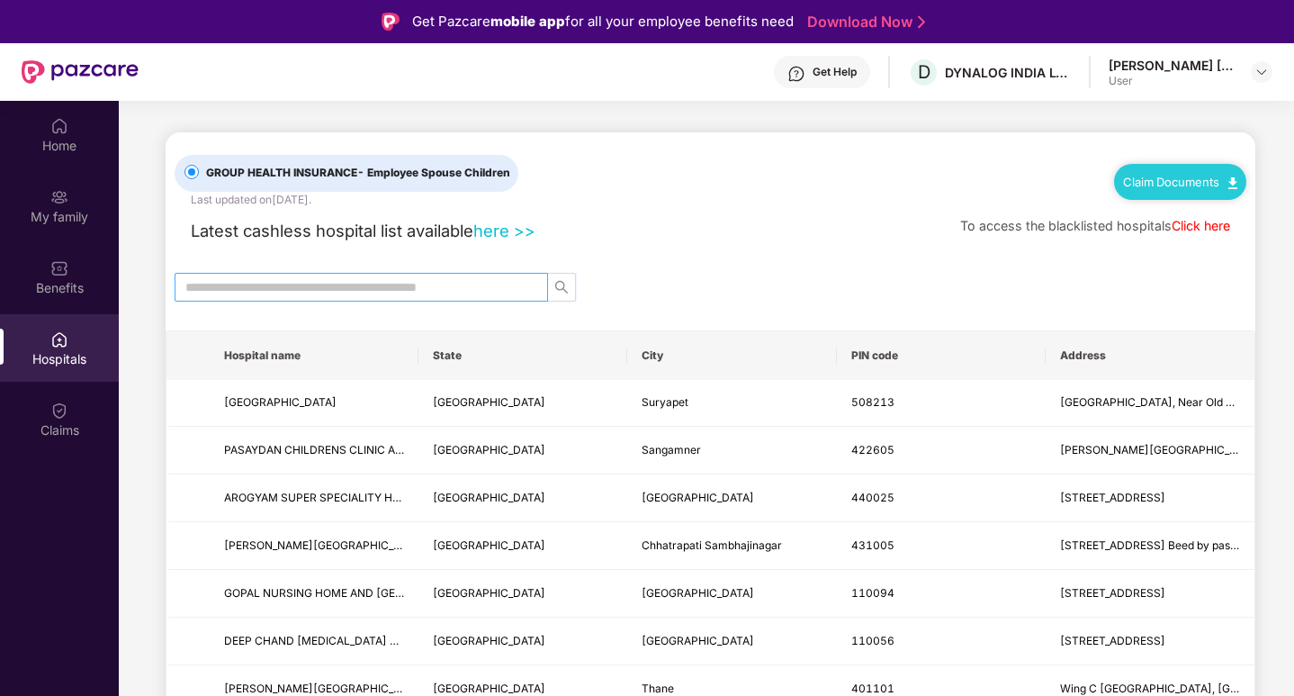
click at [432, 286] on input "text" at bounding box center [354, 287] width 338 height 20
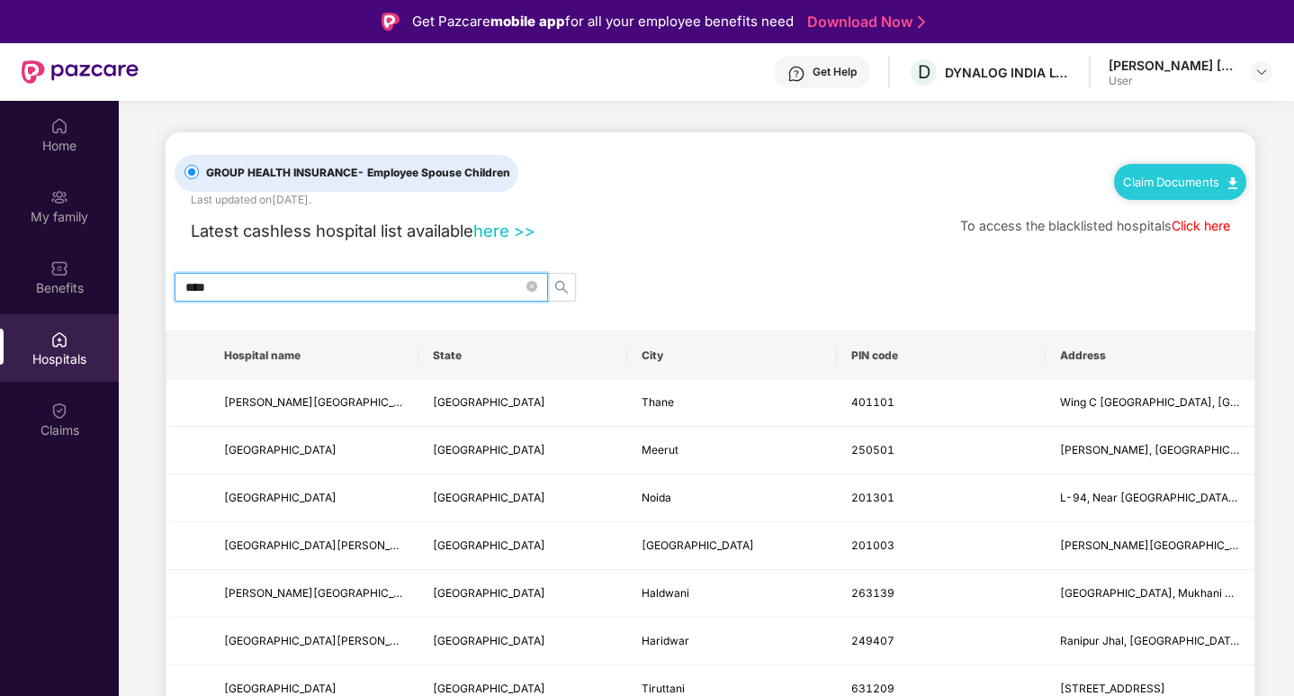
click at [1180, 196] on div "Claim Documents" at bounding box center [1180, 182] width 132 height 36
click at [1149, 185] on link "Claim Documents" at bounding box center [1180, 182] width 114 height 14
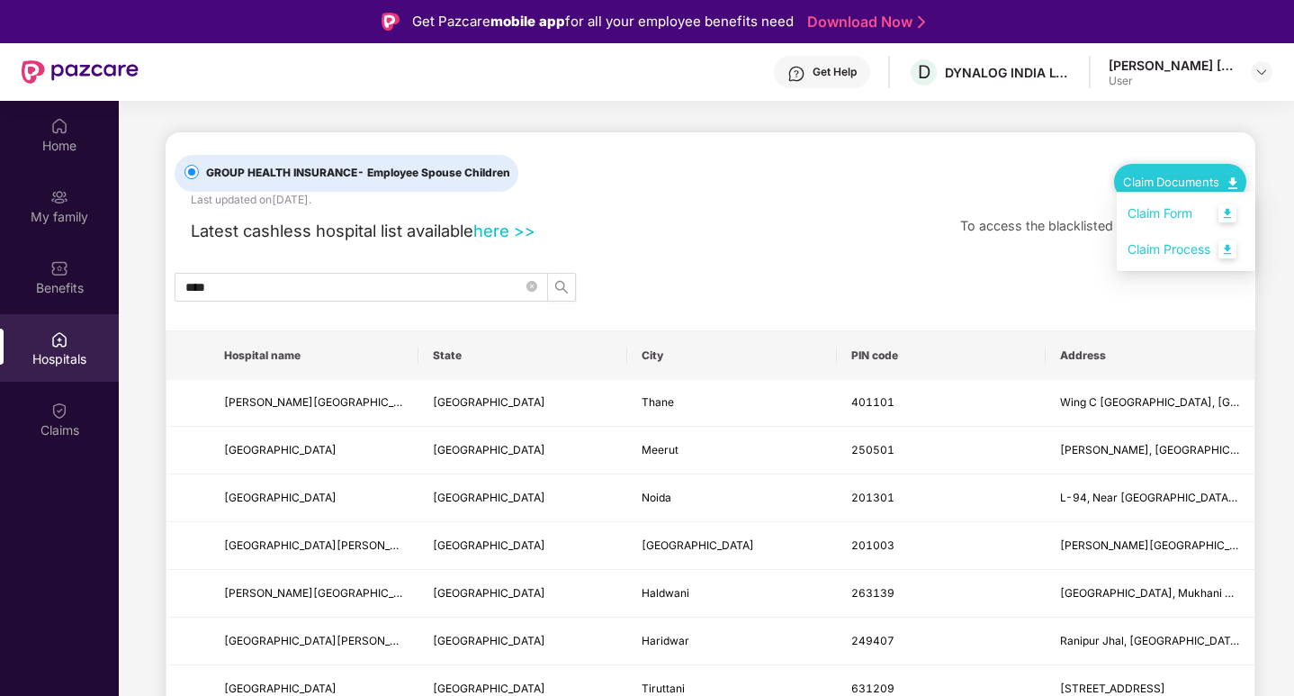
click at [1230, 212] on link "Claim Form" at bounding box center [1186, 213] width 117 height 39
click at [1222, 185] on link "Claim Documents" at bounding box center [1180, 182] width 114 height 14
click at [1230, 249] on link "Claim Process" at bounding box center [1186, 249] width 117 height 39
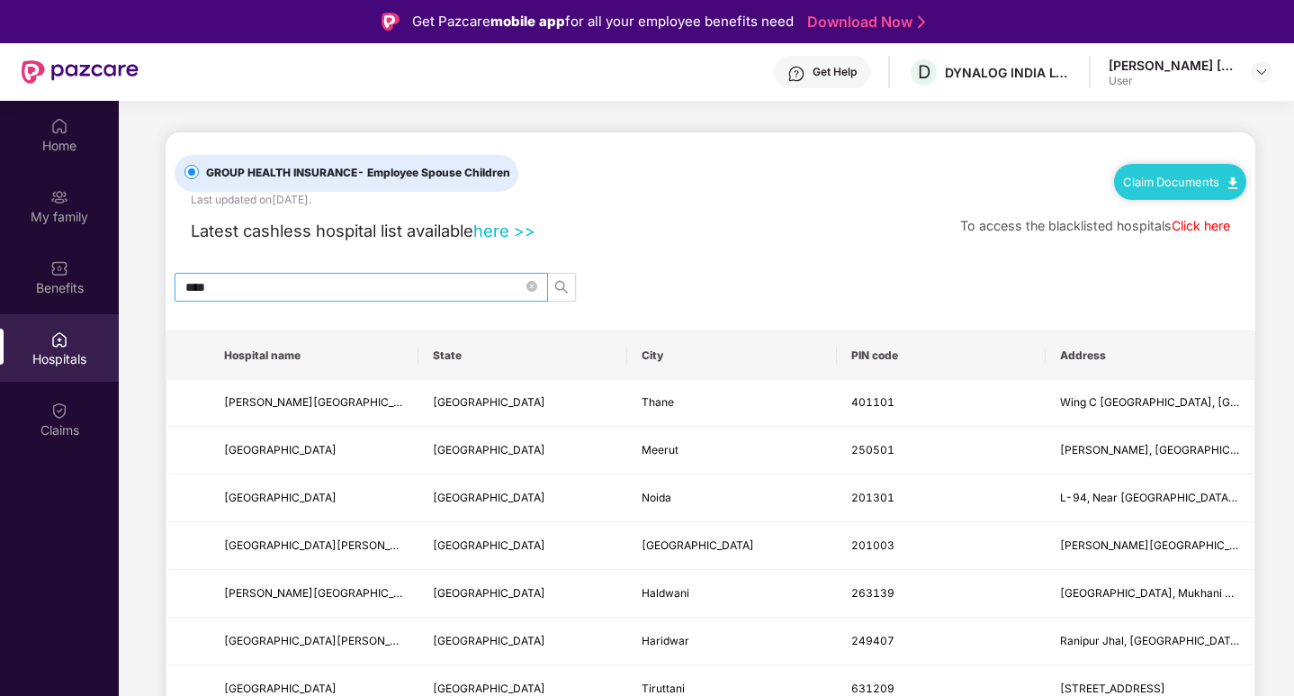
click at [263, 293] on input "****" at bounding box center [354, 287] width 338 height 20
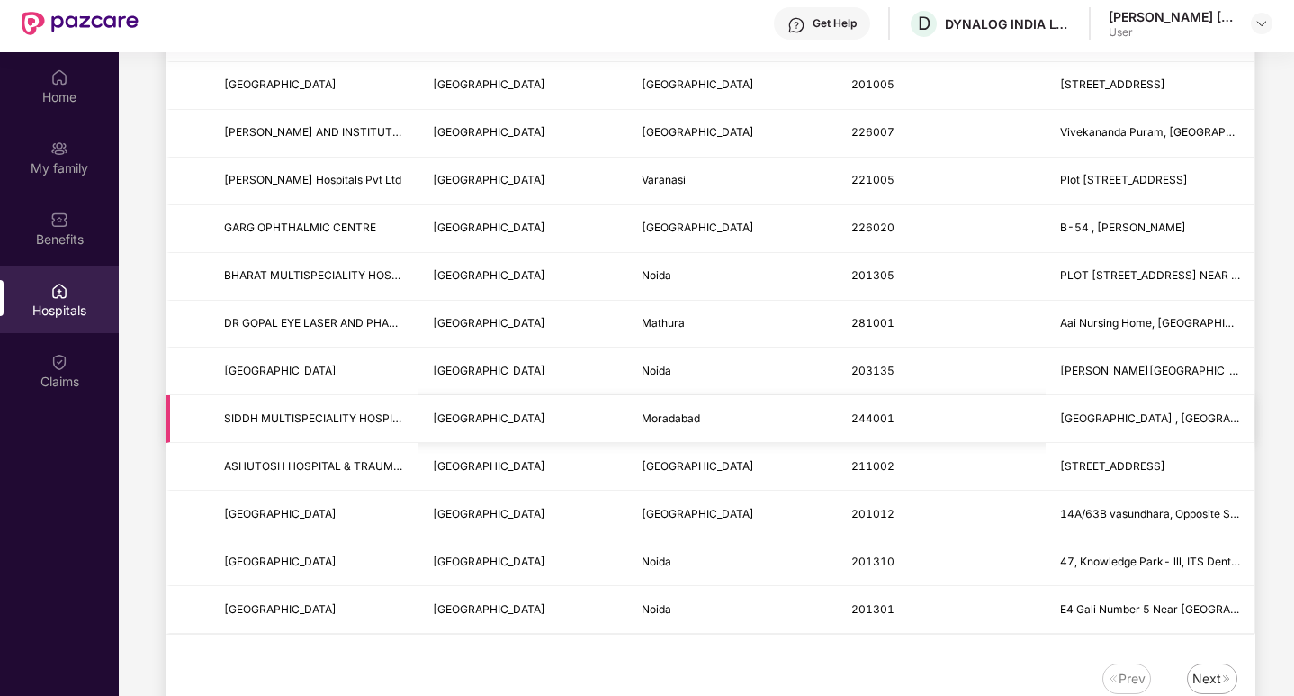
scroll to position [90, 0]
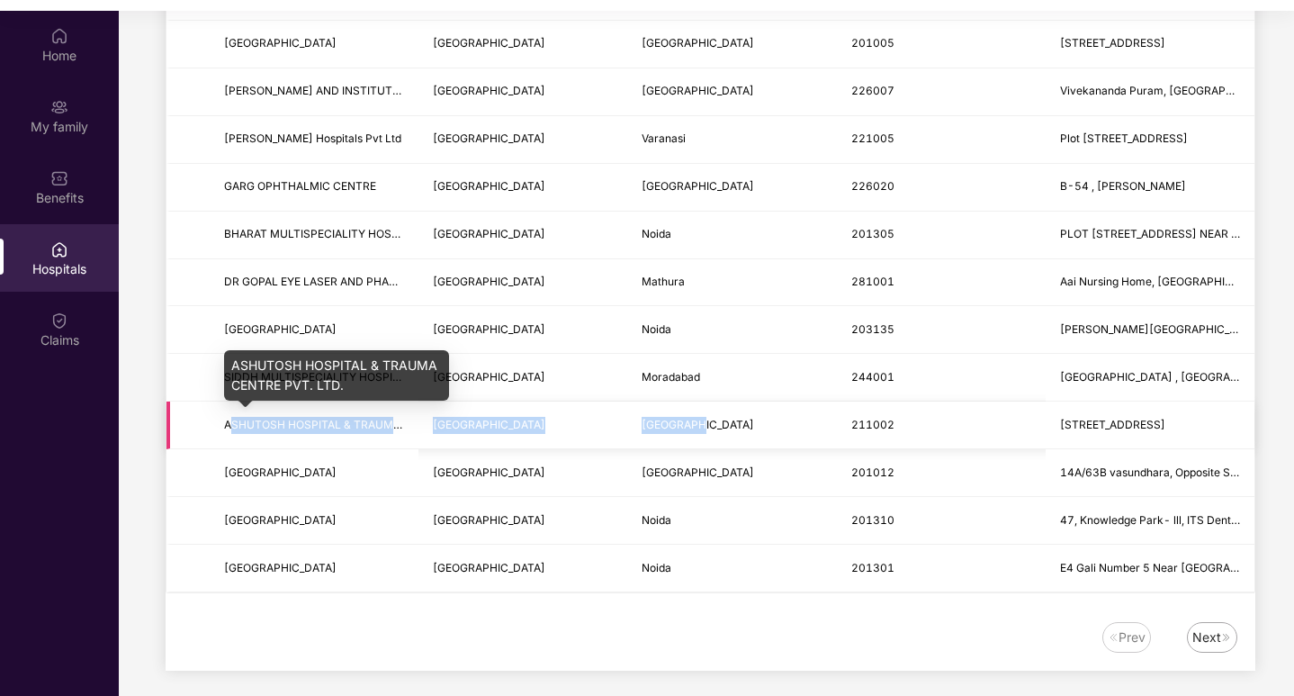
drag, startPoint x: 708, startPoint y: 435, endPoint x: 233, endPoint y: 427, distance: 474.4
click at [234, 426] on tr "ASHUTOSH HOSPITAL & TRAUMA CENTRE PVT. LTD. [STREET_ADDRESS]" at bounding box center [711, 425] width 1088 height 48
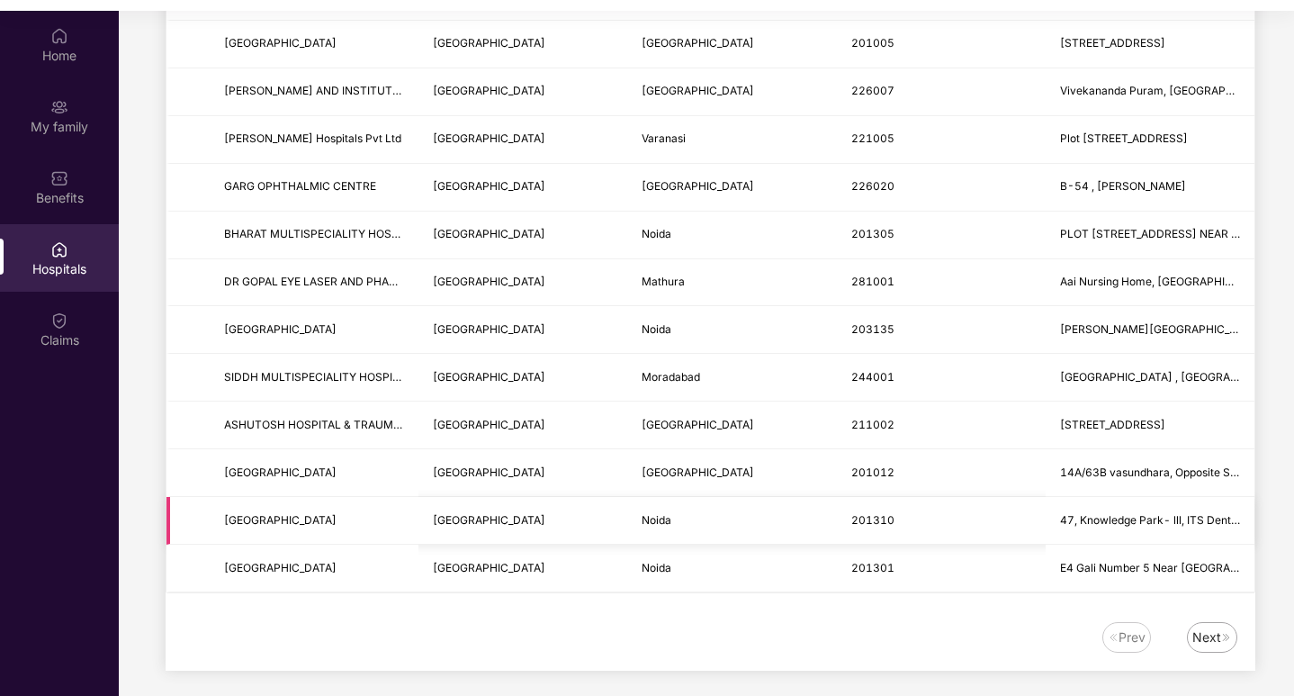
click at [446, 498] on td "[GEOGRAPHIC_DATA]" at bounding box center [523, 521] width 209 height 48
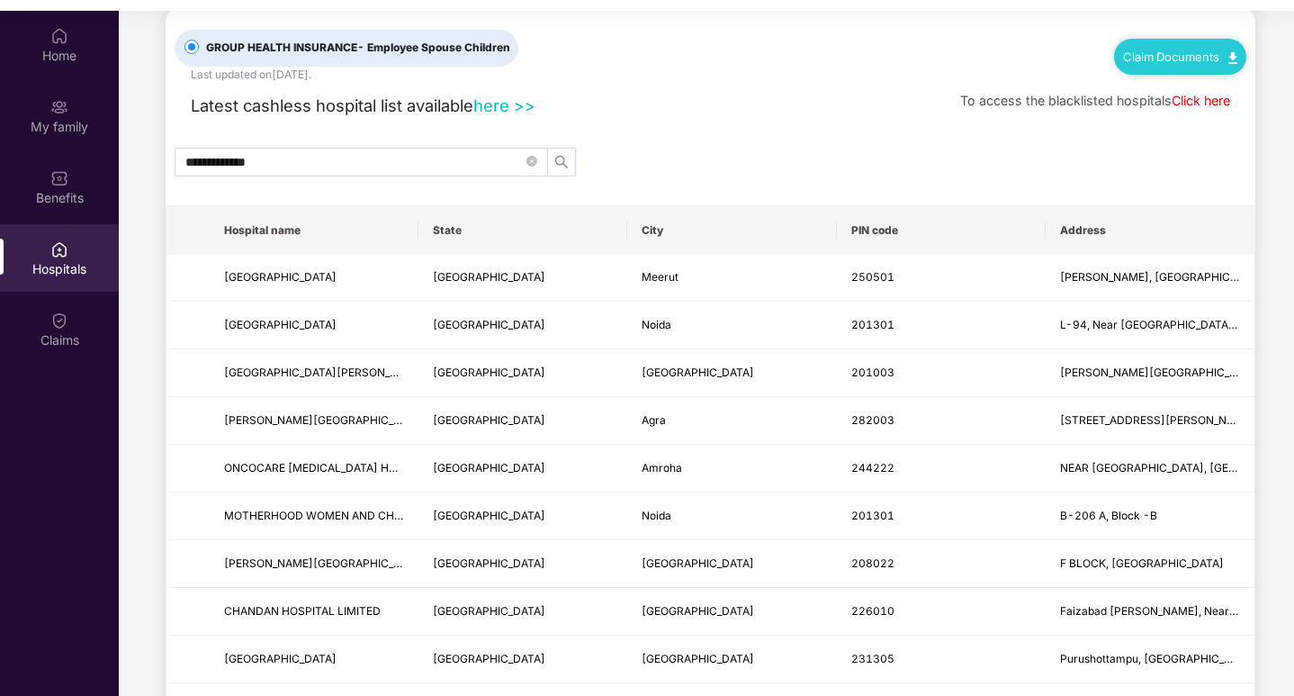
scroll to position [0, 0]
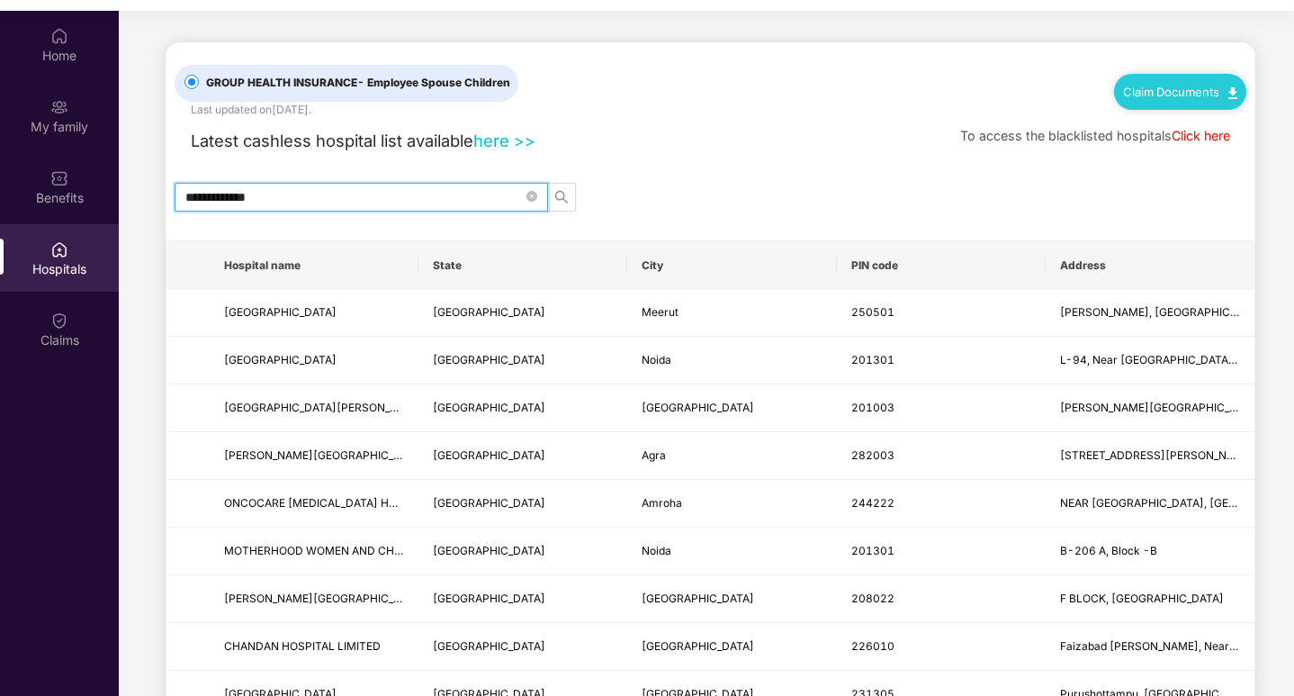
click at [421, 199] on input "**********" at bounding box center [354, 197] width 338 height 20
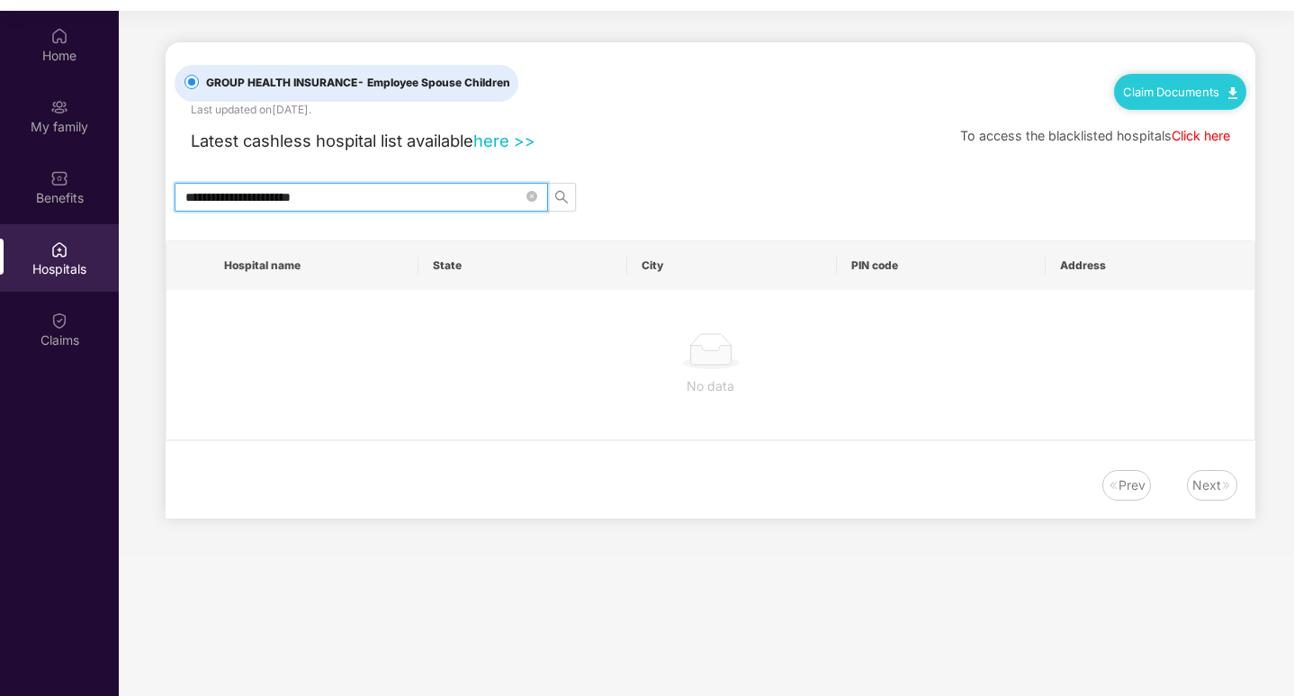
click at [404, 201] on input "**********" at bounding box center [354, 197] width 338 height 20
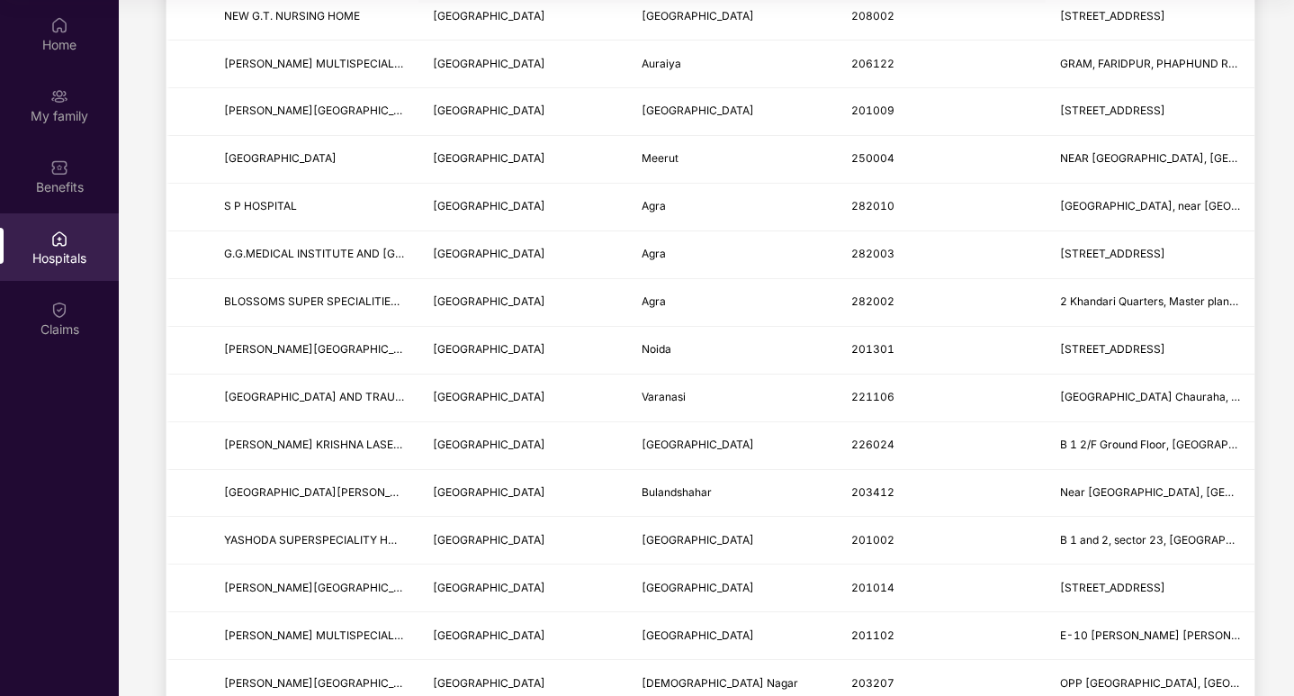
scroll to position [900, 0]
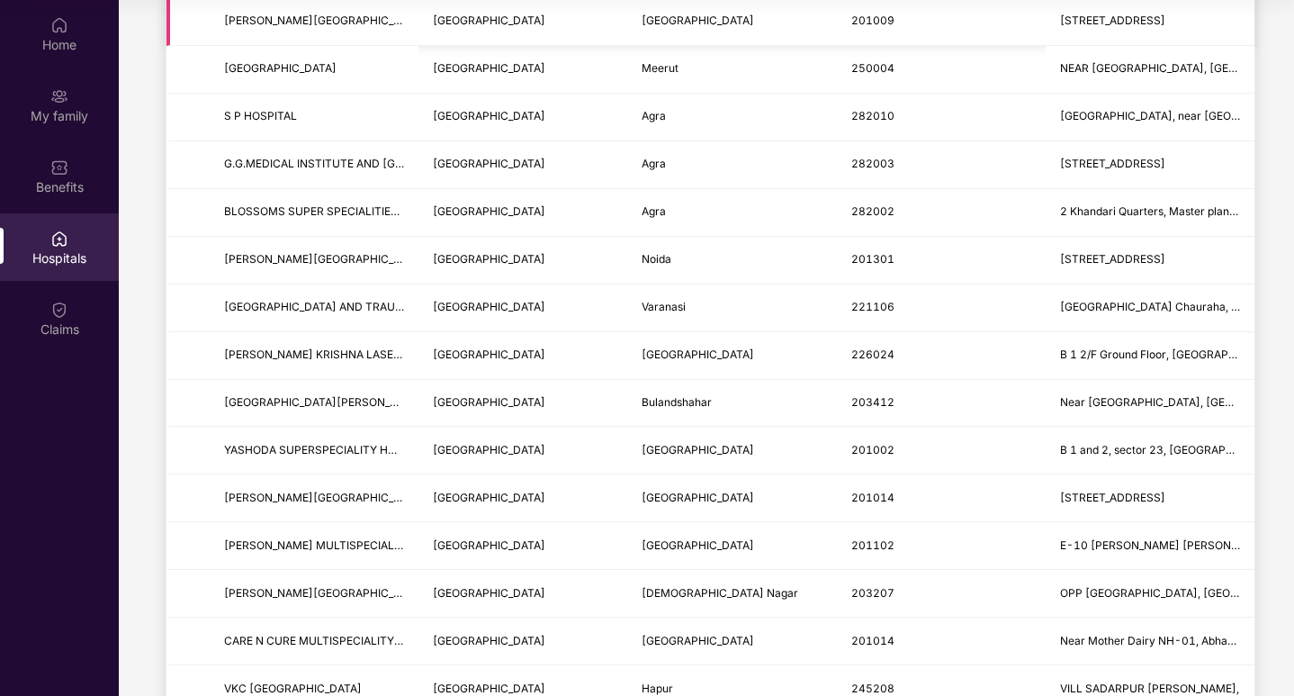
type input "**********"
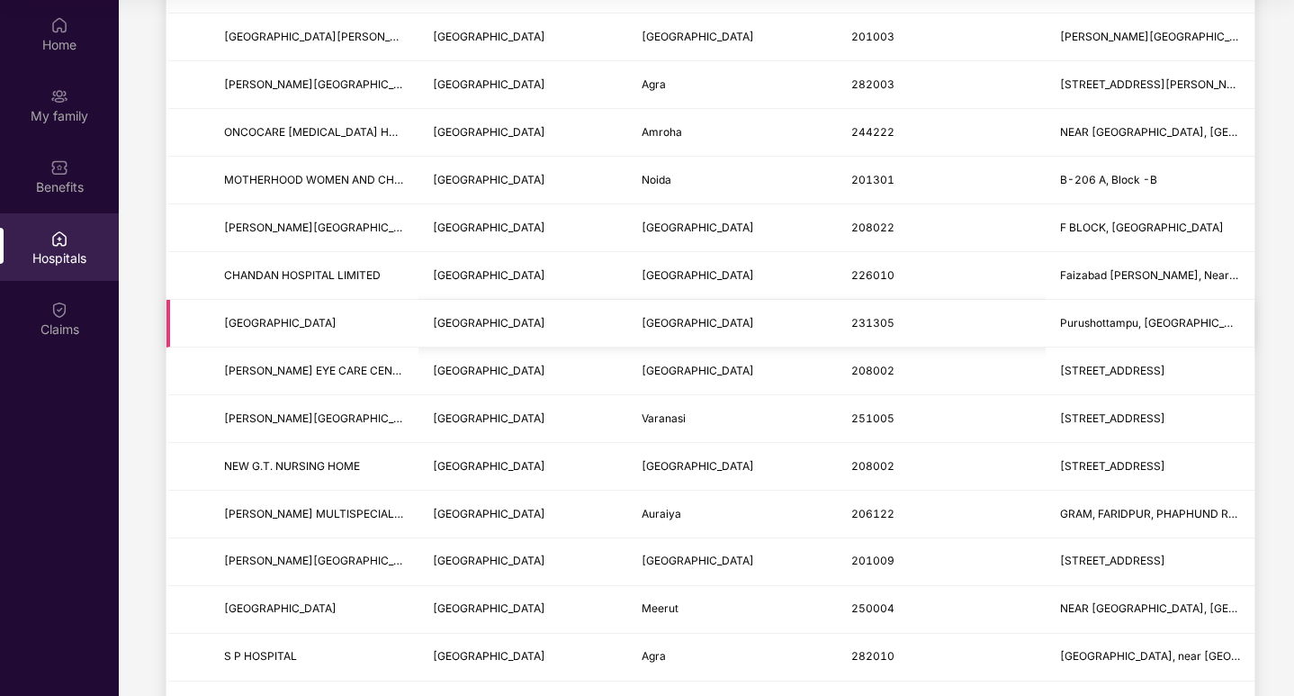
scroll to position [450, 0]
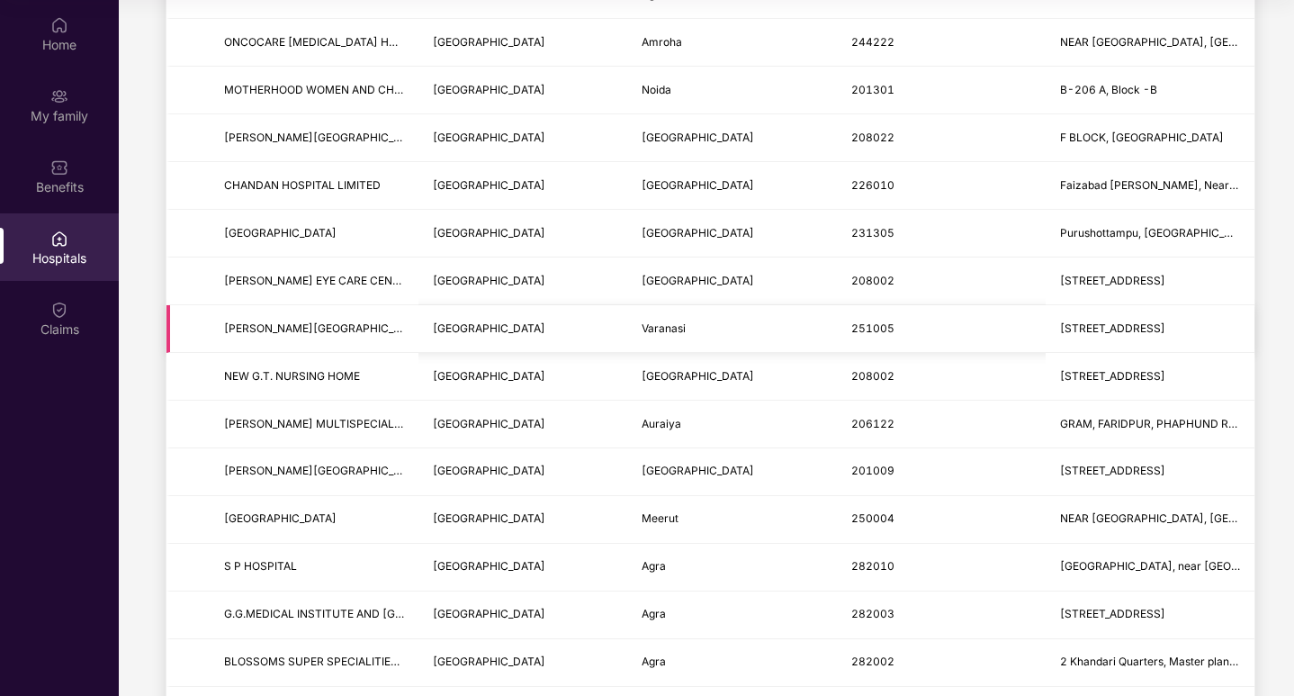
drag, startPoint x: 222, startPoint y: 324, endPoint x: 1242, endPoint y: 329, distance: 1019.9
click at [1242, 329] on tr "[PERSON_NAME][GEOGRAPHIC_DATA] [GEOGRAPHIC_DATA] [GEOGRAPHIC_DATA] 251005 [STRE…" at bounding box center [711, 329] width 1088 height 48
copy tr "[PERSON_NAME][GEOGRAPHIC_DATA] [GEOGRAPHIC_DATA] [GEOGRAPHIC_DATA] 251005 [STRE…"
click at [691, 513] on td "Meerut" at bounding box center [731, 520] width 209 height 48
drag, startPoint x: 222, startPoint y: 320, endPoint x: 866, endPoint y: 335, distance: 643.8
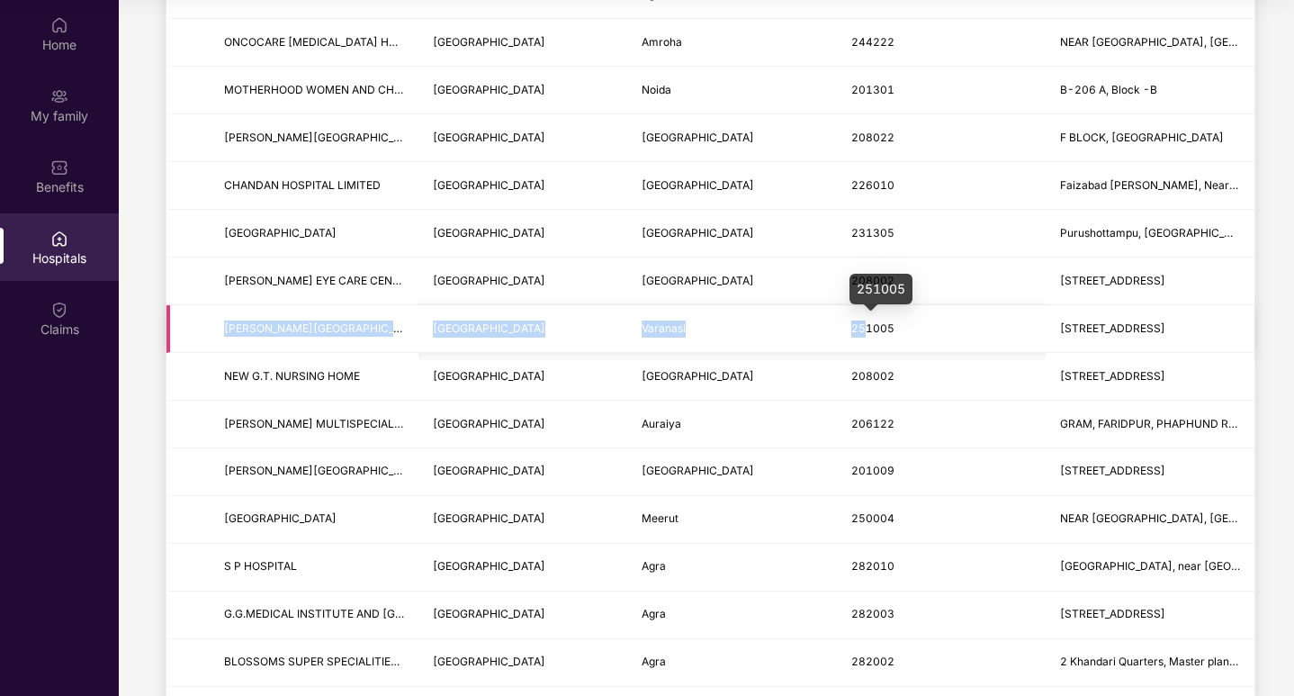
click at [866, 335] on tr "[PERSON_NAME][GEOGRAPHIC_DATA] [GEOGRAPHIC_DATA] [GEOGRAPHIC_DATA] 251005 [STRE…" at bounding box center [711, 329] width 1088 height 48
click at [321, 338] on td "[PERSON_NAME][GEOGRAPHIC_DATA]" at bounding box center [314, 329] width 209 height 48
drag, startPoint x: 213, startPoint y: 326, endPoint x: 348, endPoint y: 324, distance: 135.0
click at [348, 324] on td "[PERSON_NAME][GEOGRAPHIC_DATA]" at bounding box center [314, 329] width 209 height 48
drag, startPoint x: 531, startPoint y: 328, endPoint x: 427, endPoint y: 345, distance: 105.8
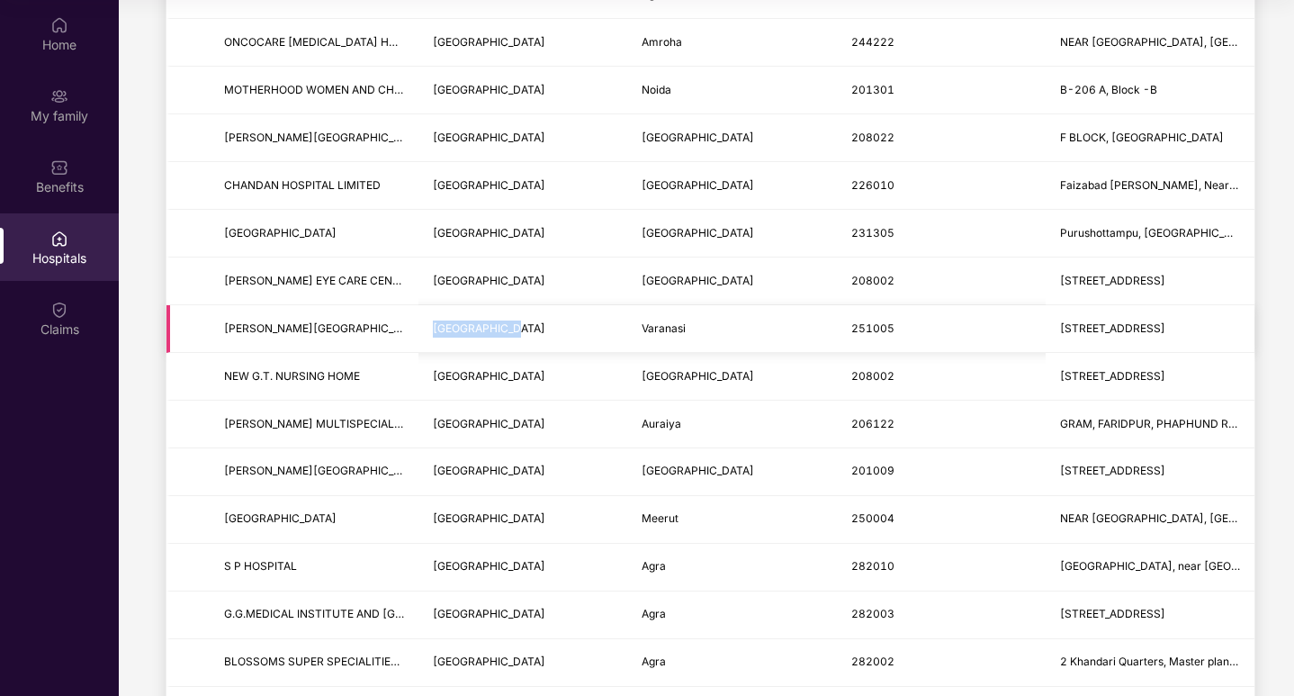
click at [427, 345] on td "[GEOGRAPHIC_DATA]" at bounding box center [523, 329] width 209 height 48
copy span "[GEOGRAPHIC_DATA]"
drag, startPoint x: 637, startPoint y: 328, endPoint x: 668, endPoint y: 333, distance: 31.1
click at [668, 333] on td "Varanasi" at bounding box center [731, 329] width 209 height 48
click at [754, 342] on td "Varanasi" at bounding box center [731, 329] width 209 height 48
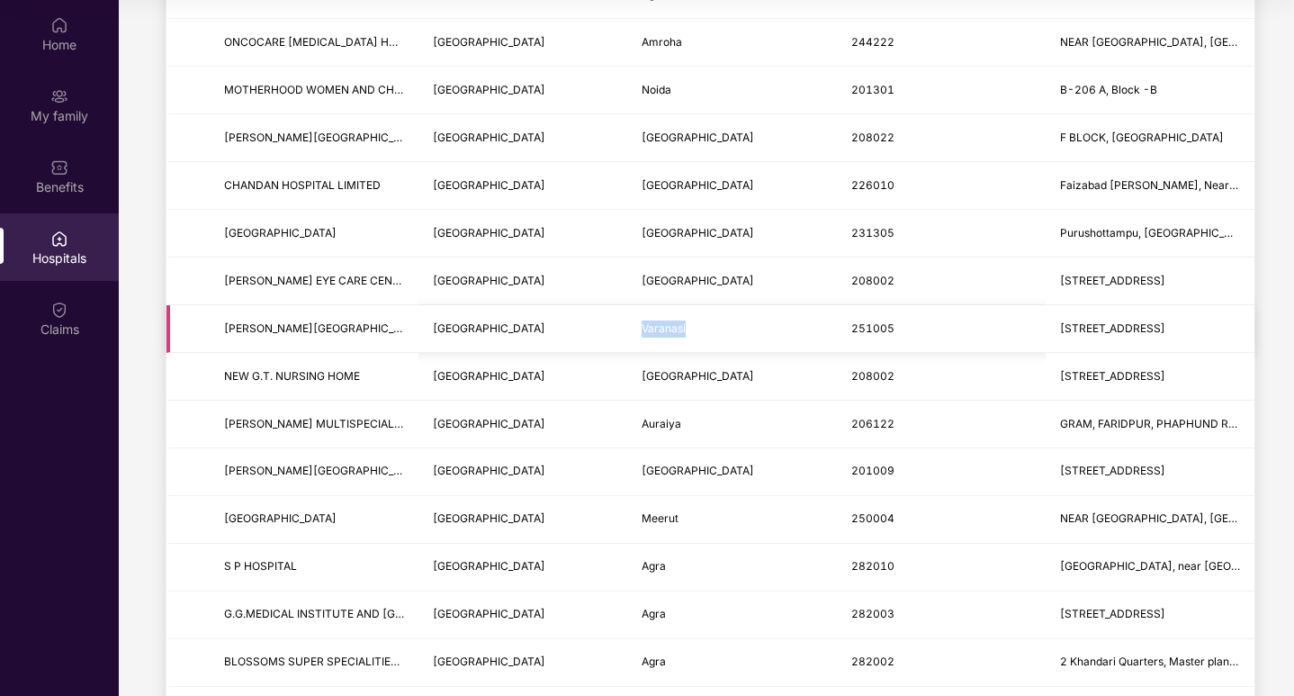
drag, startPoint x: 627, startPoint y: 330, endPoint x: 751, endPoint y: 320, distance: 123.7
click at [751, 320] on td "Varanasi" at bounding box center [731, 329] width 209 height 48
copy span "Varanasi"
click at [795, 325] on tr "[PERSON_NAME][GEOGRAPHIC_DATA] [GEOGRAPHIC_DATA] [GEOGRAPHIC_DATA] 251005 [STRE…" at bounding box center [711, 329] width 1088 height 48
copy tr "251005"
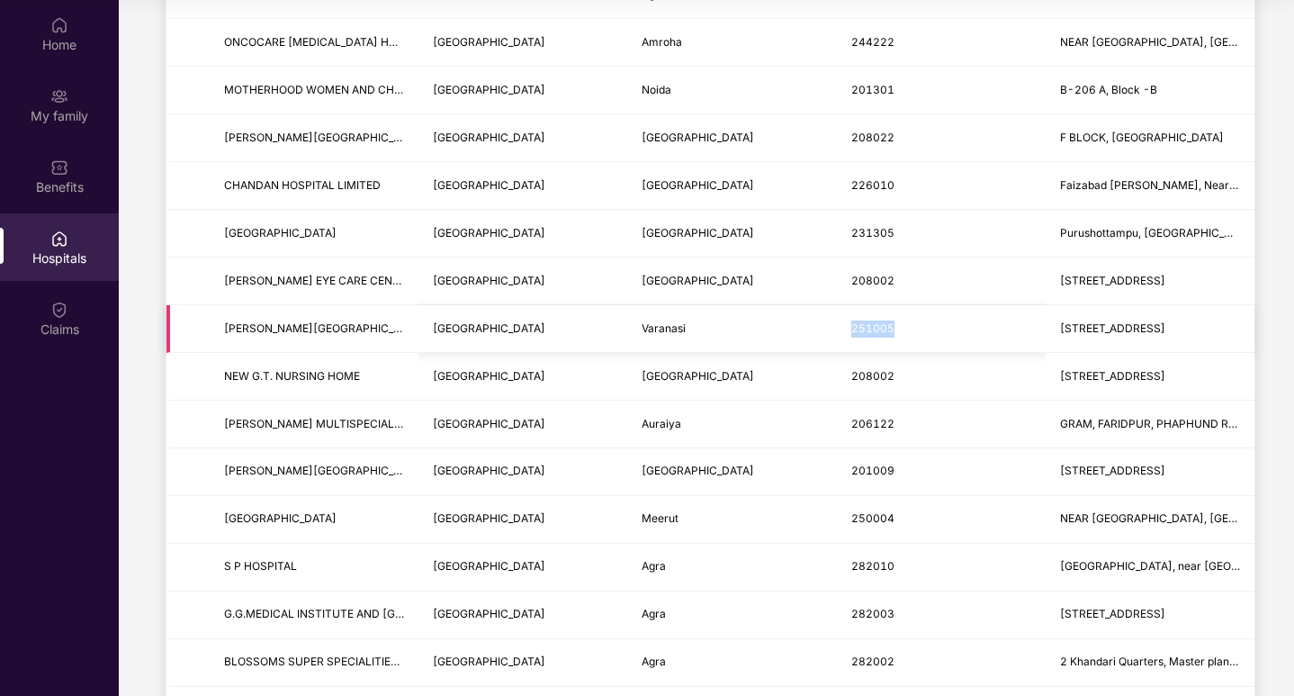
drag, startPoint x: 1044, startPoint y: 320, endPoint x: 1239, endPoint y: 320, distance: 194.4
click at [1239, 320] on td "[STREET_ADDRESS]" at bounding box center [1150, 329] width 209 height 48
copy span "[STREET_ADDRESS]"
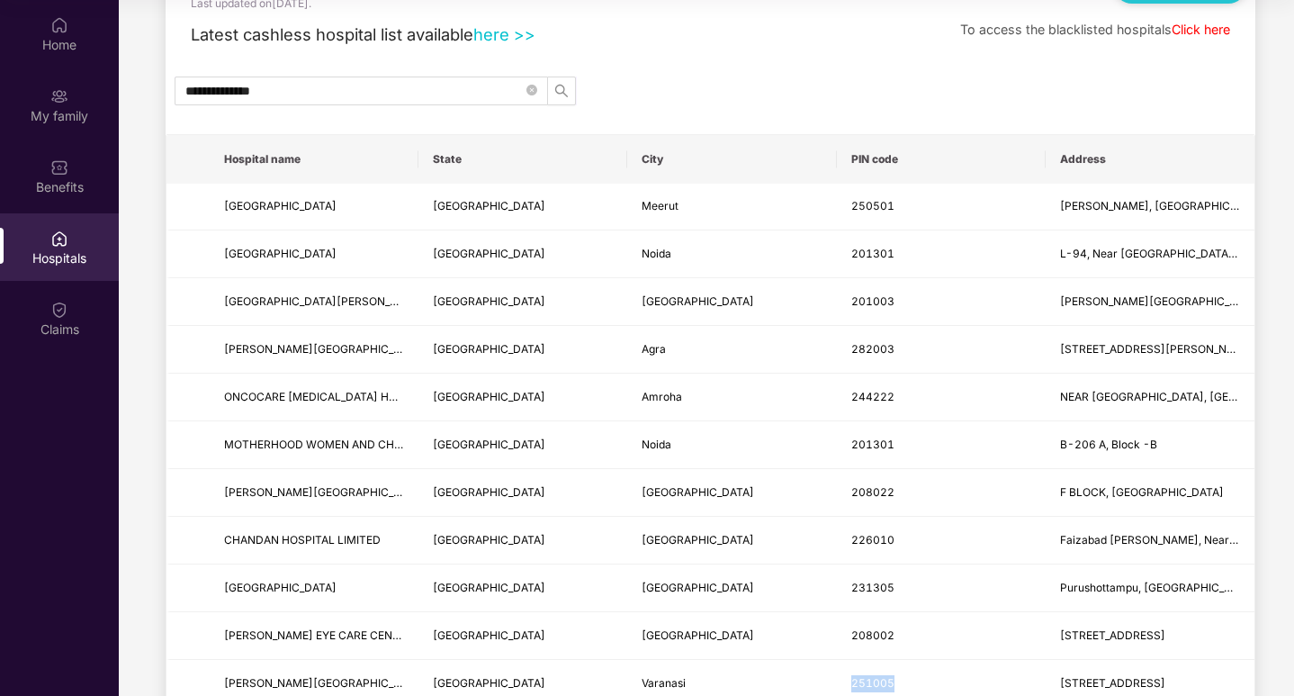
scroll to position [90, 0]
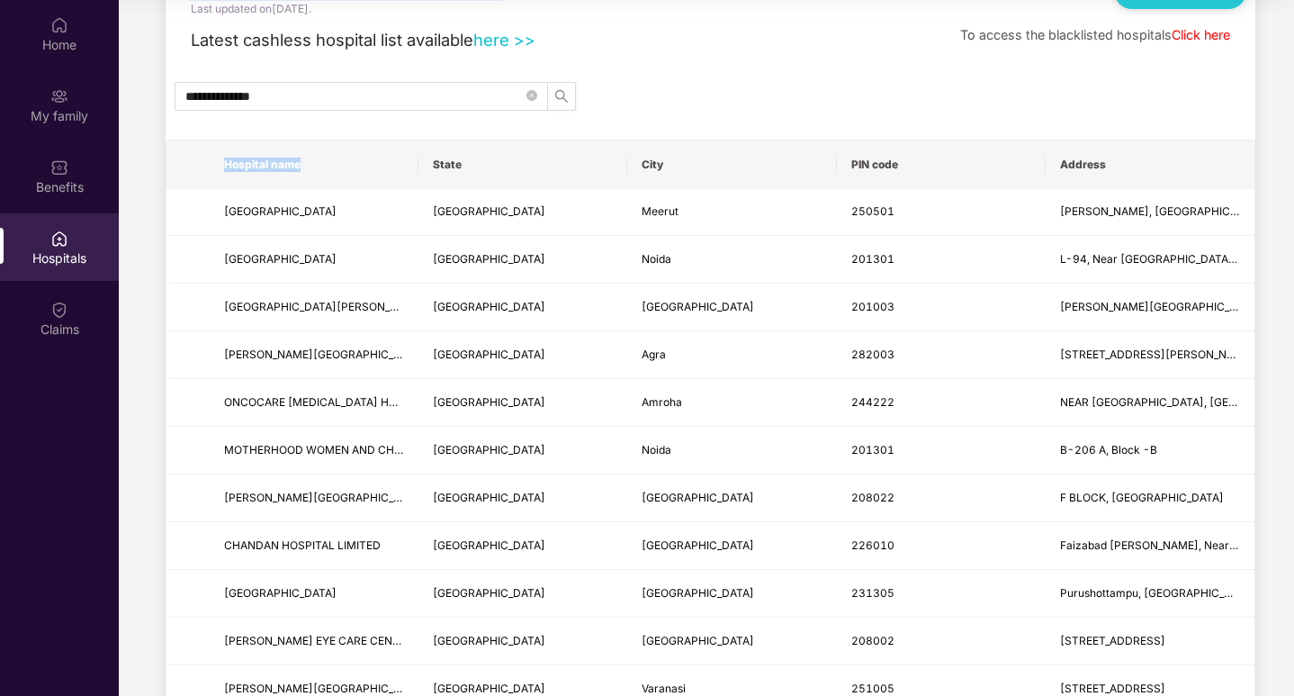
drag, startPoint x: 314, startPoint y: 159, endPoint x: 159, endPoint y: 157, distance: 154.8
copy table "Hospital name"
click at [421, 277] on td "[GEOGRAPHIC_DATA]" at bounding box center [523, 260] width 209 height 48
copy tr "l name State City PIN code Address"
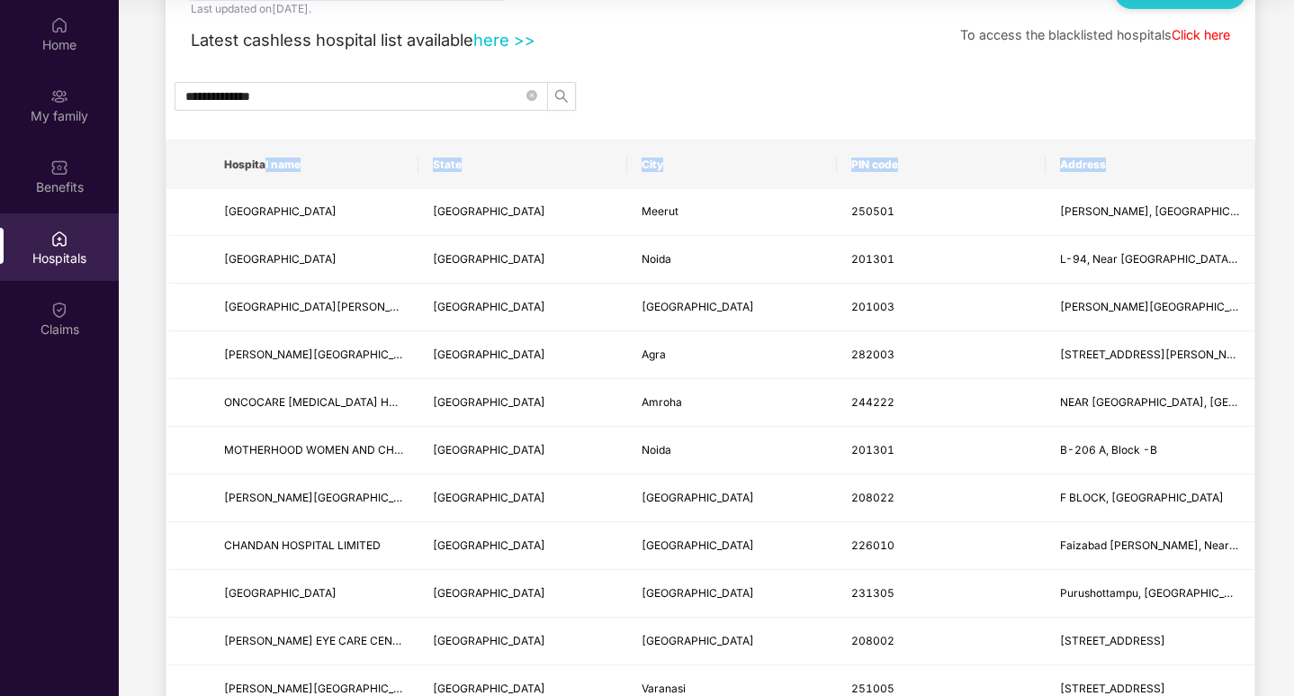
drag, startPoint x: 265, startPoint y: 159, endPoint x: 1143, endPoint y: 166, distance: 878.6
click at [1143, 166] on tr "Hospital name State City PIN code Address" at bounding box center [711, 164] width 1088 height 49
click at [516, 484] on td "[GEOGRAPHIC_DATA]" at bounding box center [523, 498] width 209 height 48
drag, startPoint x: 224, startPoint y: 163, endPoint x: 1134, endPoint y: 157, distance: 910.1
click at [1134, 157] on tr "Hospital name State City PIN code Address" at bounding box center [711, 164] width 1088 height 49
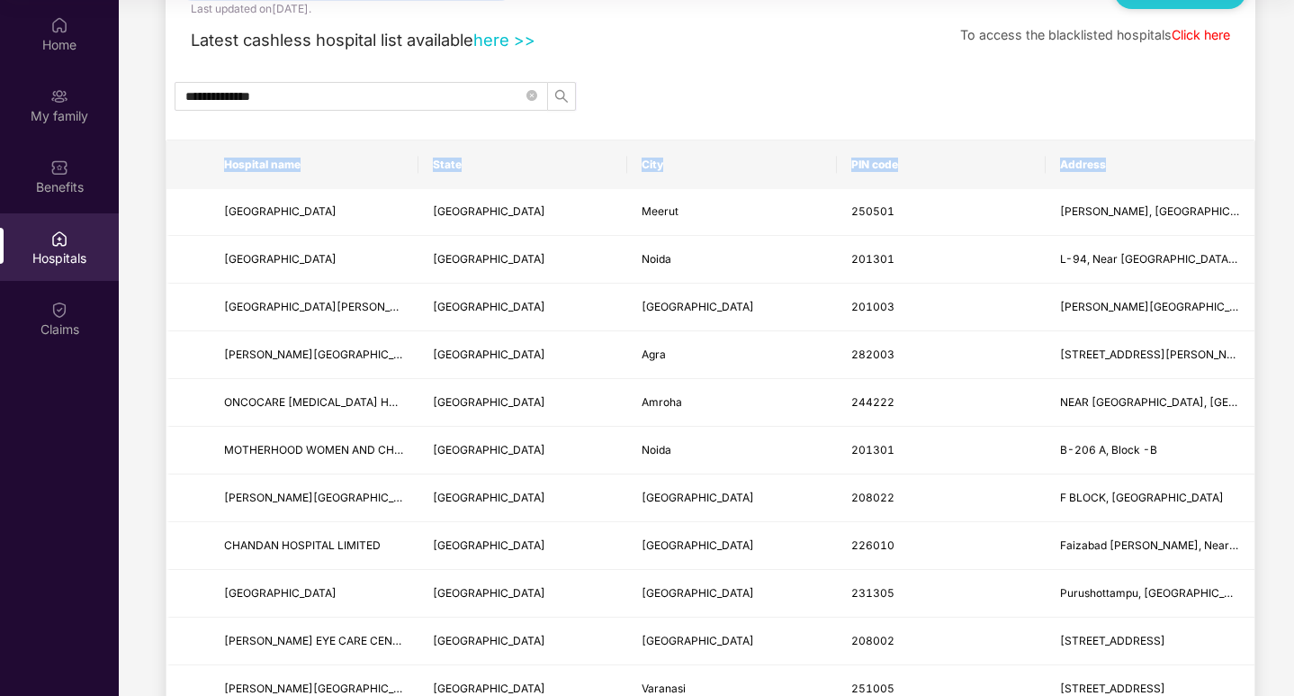
copy tr "Hospital name State City PIN code Address"
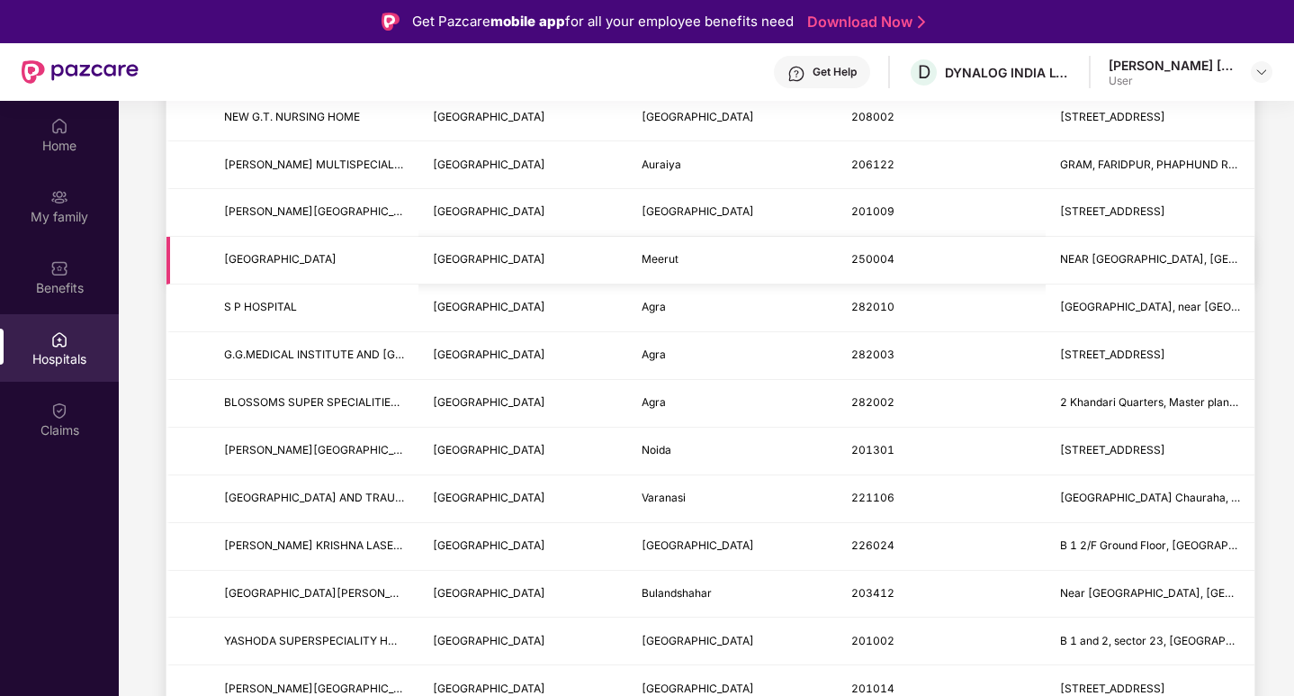
scroll to position [900, 0]
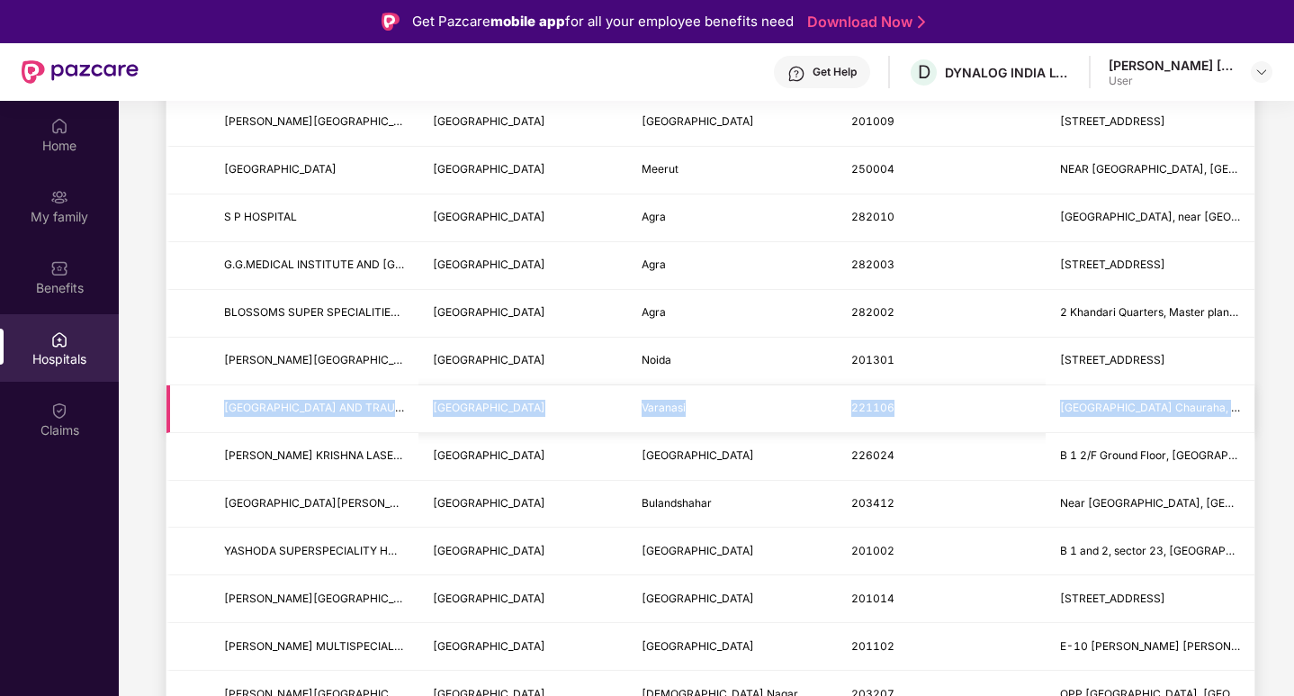
drag, startPoint x: 220, startPoint y: 404, endPoint x: 1240, endPoint y: 396, distance: 1019.9
click at [1240, 396] on tr "[GEOGRAPHIC_DATA] AND TRAUMA CENTRE [GEOGRAPHIC_DATA] [GEOGRAPHIC_DATA] [GEOGRA…" at bounding box center [711, 409] width 1088 height 48
copy tr "[GEOGRAPHIC_DATA] AND TRAUMA CENTRE [GEOGRAPHIC_DATA] [GEOGRAPHIC_DATA] [GEOGRA…"
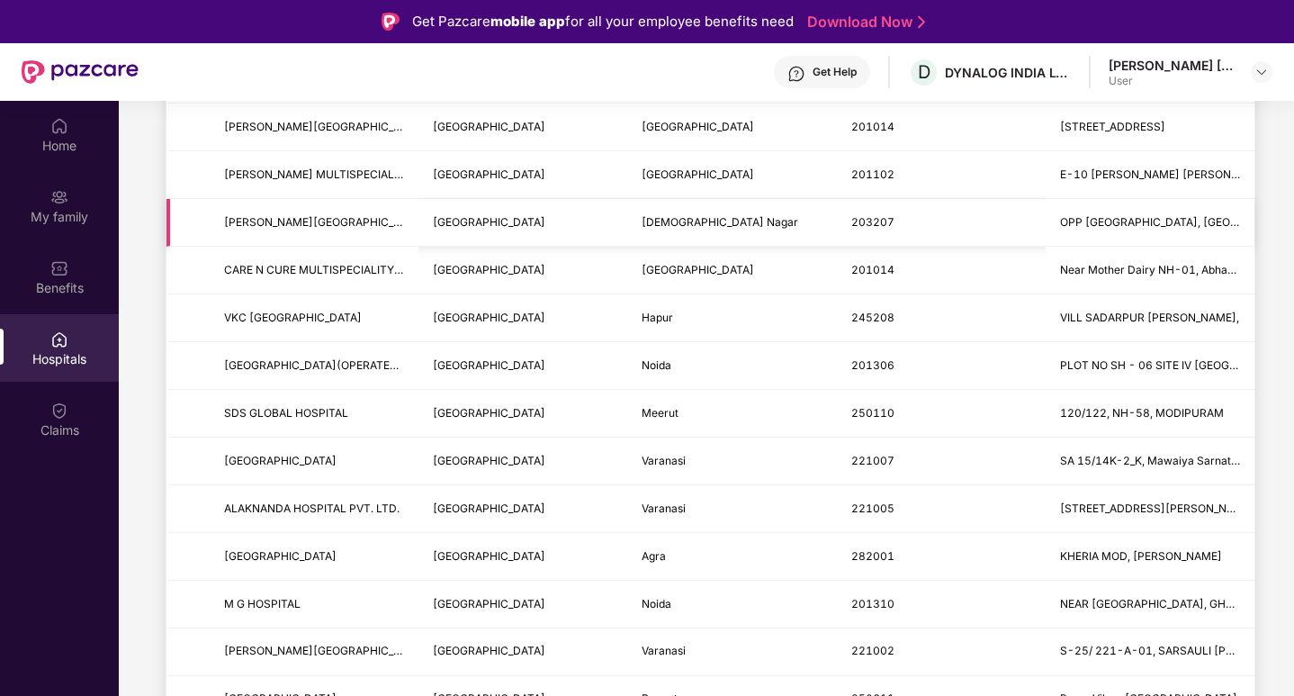
scroll to position [1440, 0]
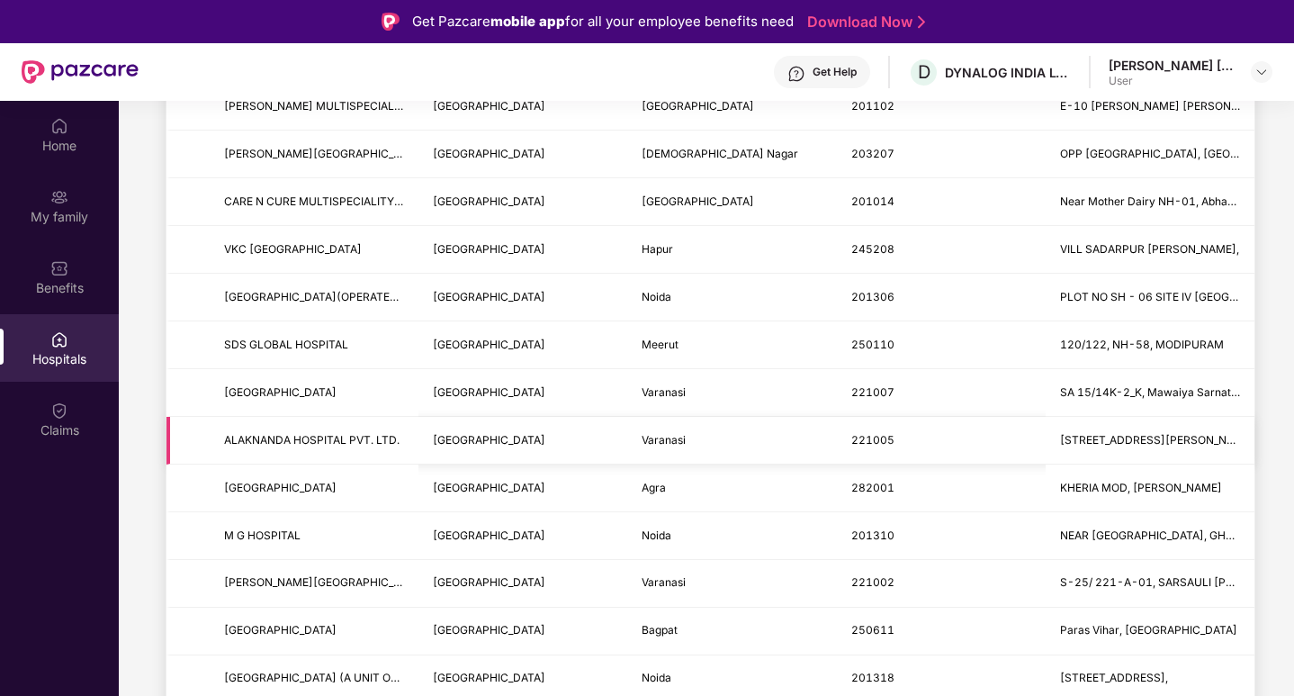
drag, startPoint x: 216, startPoint y: 375, endPoint x: 1240, endPoint y: 439, distance: 1025.5
click at [1240, 439] on tbody "[GEOGRAPHIC_DATA] [GEOGRAPHIC_DATA] AND [GEOGRAPHIC_DATA] [GEOGRAPHIC_DATA] L-9…" at bounding box center [711, 132] width 1088 height 2384
copy tbody "[GEOGRAPHIC_DATA] [GEOGRAPHIC_DATA] [GEOGRAPHIC_DATA] 221007 SA 15/14K-2_K, [GE…"
click at [638, 588] on td "Varanasi" at bounding box center [731, 584] width 209 height 48
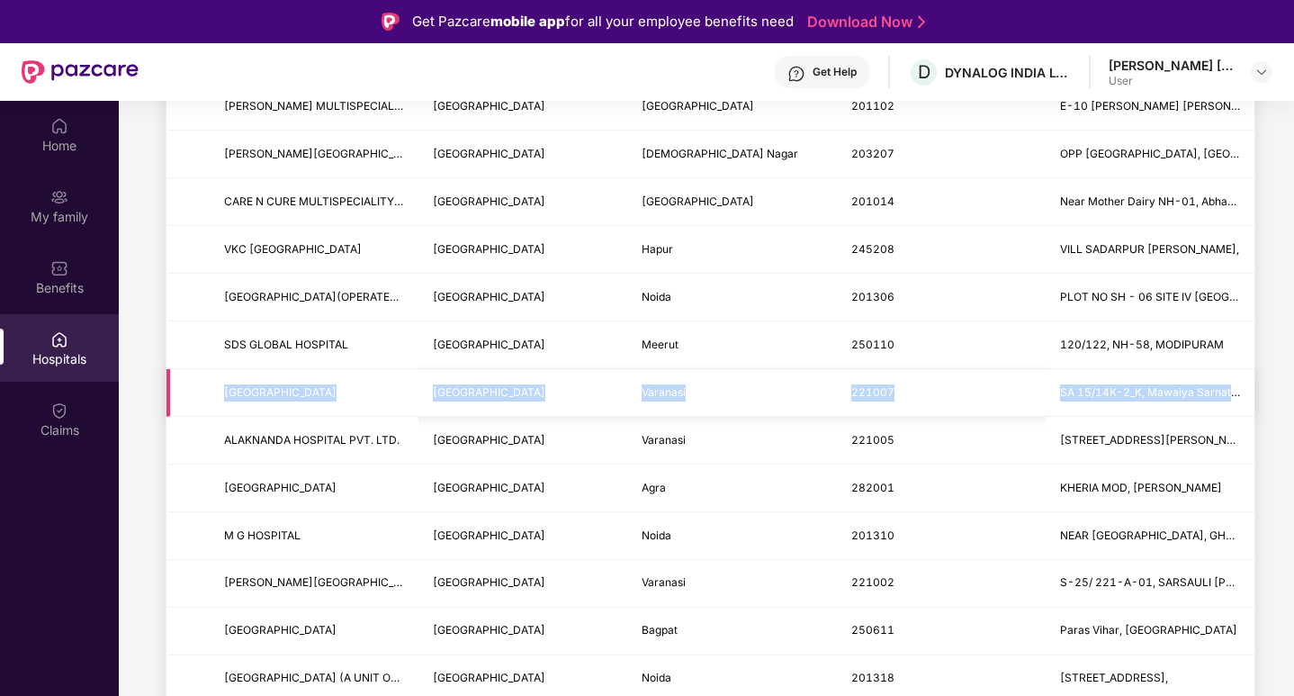
drag, startPoint x: 221, startPoint y: 388, endPoint x: 1240, endPoint y: 381, distance: 1019.0
click at [1240, 381] on tr "[GEOGRAPHIC_DATA] [GEOGRAPHIC_DATA] [GEOGRAPHIC_DATA] 221007 SA 15/14K-2_K, Maw…" at bounding box center [711, 393] width 1088 height 48
drag, startPoint x: 223, startPoint y: 437, endPoint x: 1242, endPoint y: 446, distance: 1019.0
click at [1242, 446] on tr "ALAKNANDA HOSPITAL PVT. LTD. [GEOGRAPHIC_DATA] [GEOGRAPHIC_DATA] [STREET_ADDRES…" at bounding box center [711, 441] width 1088 height 48
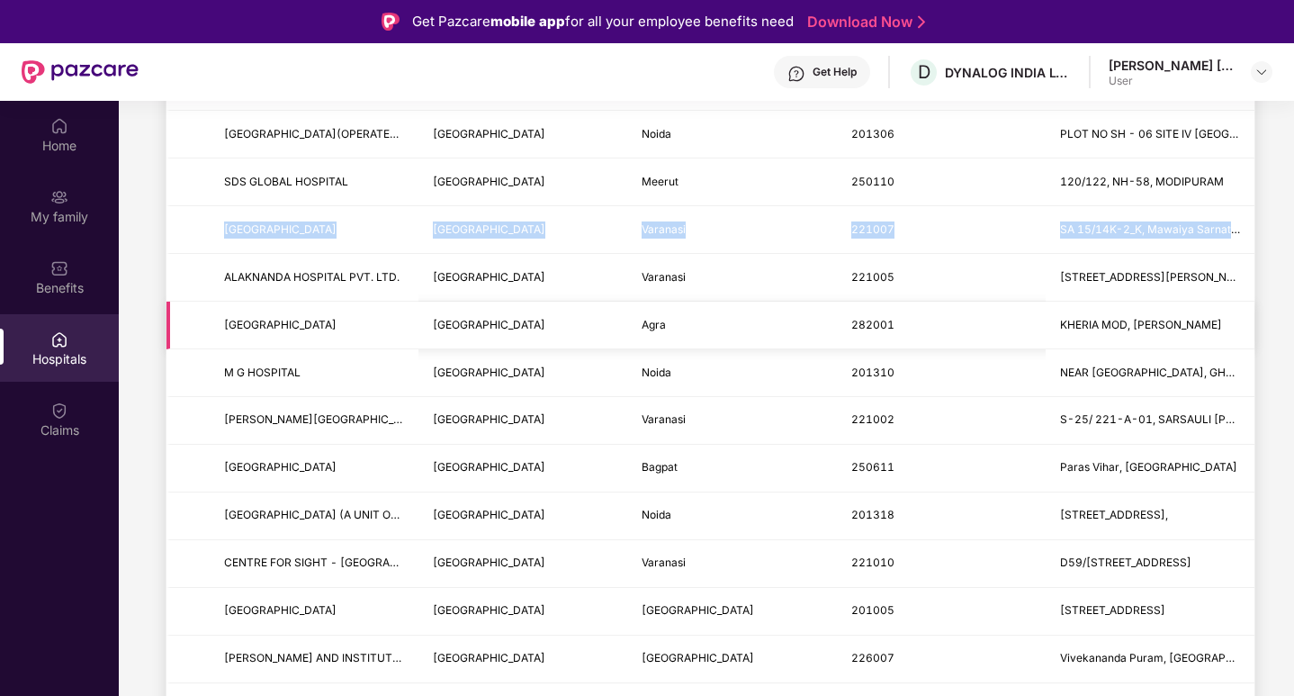
scroll to position [1620, 0]
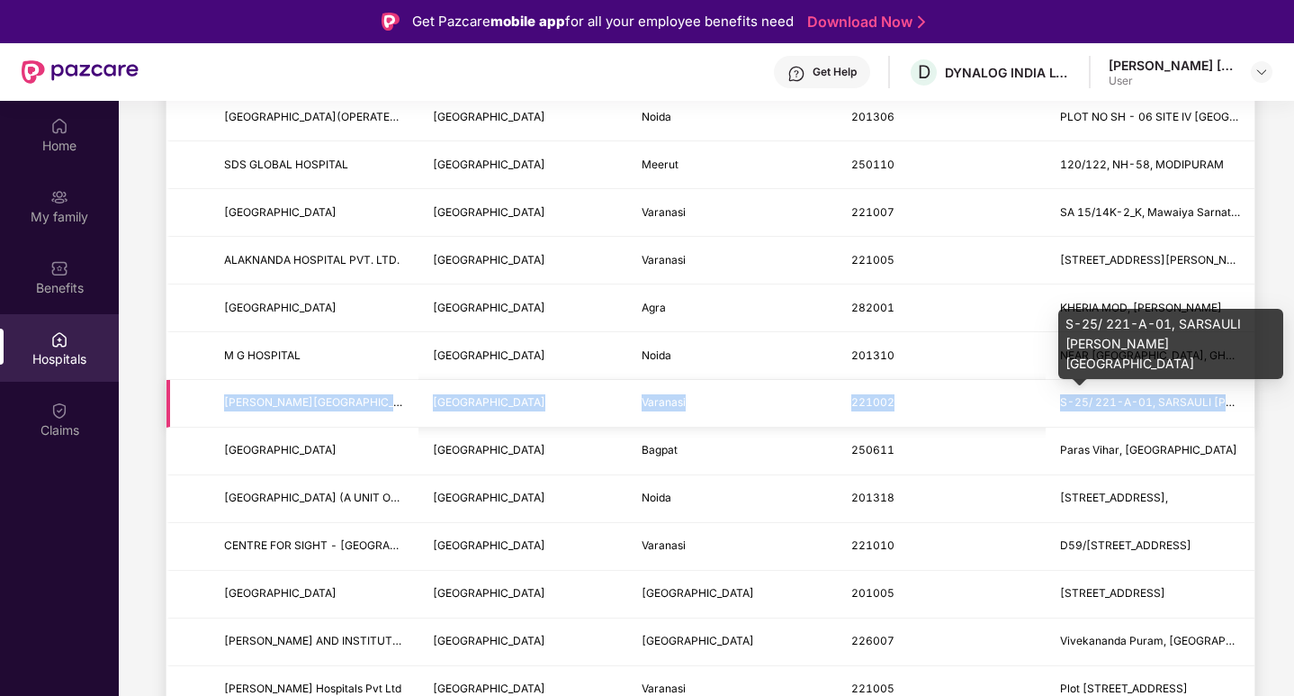
drag, startPoint x: 224, startPoint y: 394, endPoint x: 1199, endPoint y: 424, distance: 975.3
click at [1233, 405] on tr "[PERSON_NAME][GEOGRAPHIC_DATA] [GEOGRAPHIC_DATA] [GEOGRAPHIC_DATA] 221002 S-25/…" at bounding box center [711, 404] width 1088 height 48
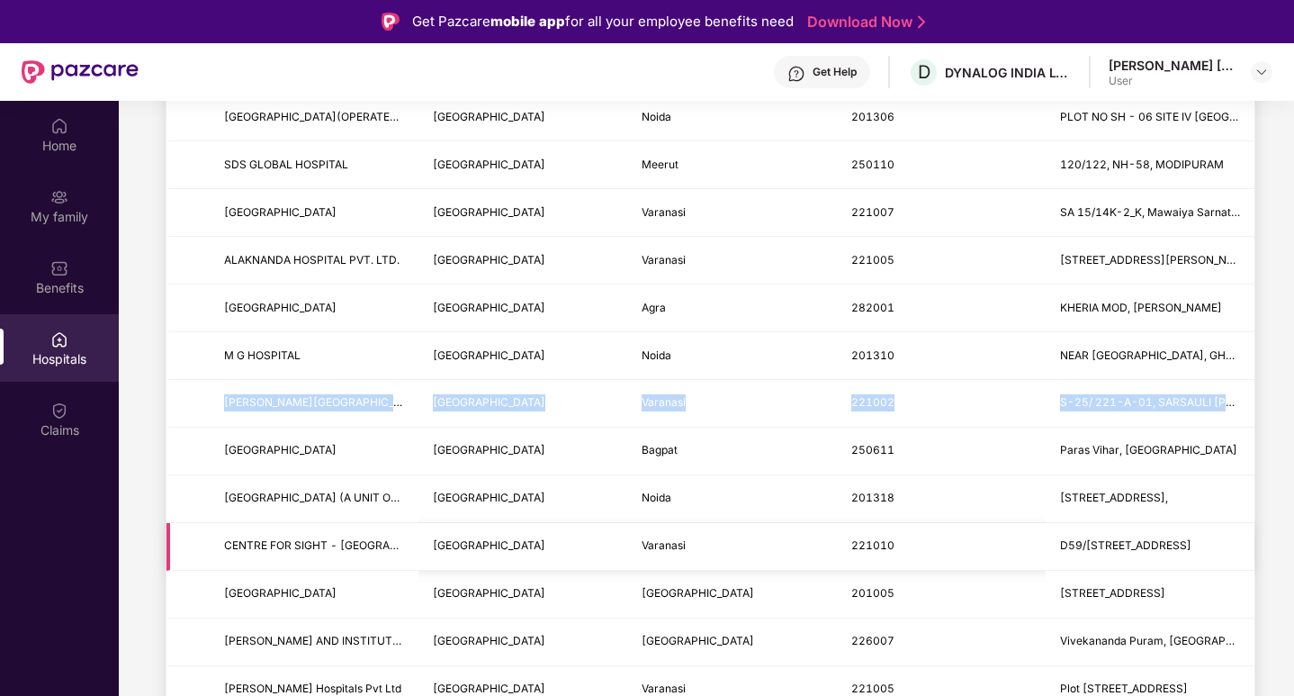
drag, startPoint x: 217, startPoint y: 545, endPoint x: 1223, endPoint y: 562, distance: 1006.5
click at [1223, 562] on tr "CENTRE FOR SIGHT - [GEOGRAPHIC_DATA] [GEOGRAPHIC_DATA] [GEOGRAPHIC_DATA] 221010…" at bounding box center [711, 547] width 1088 height 48
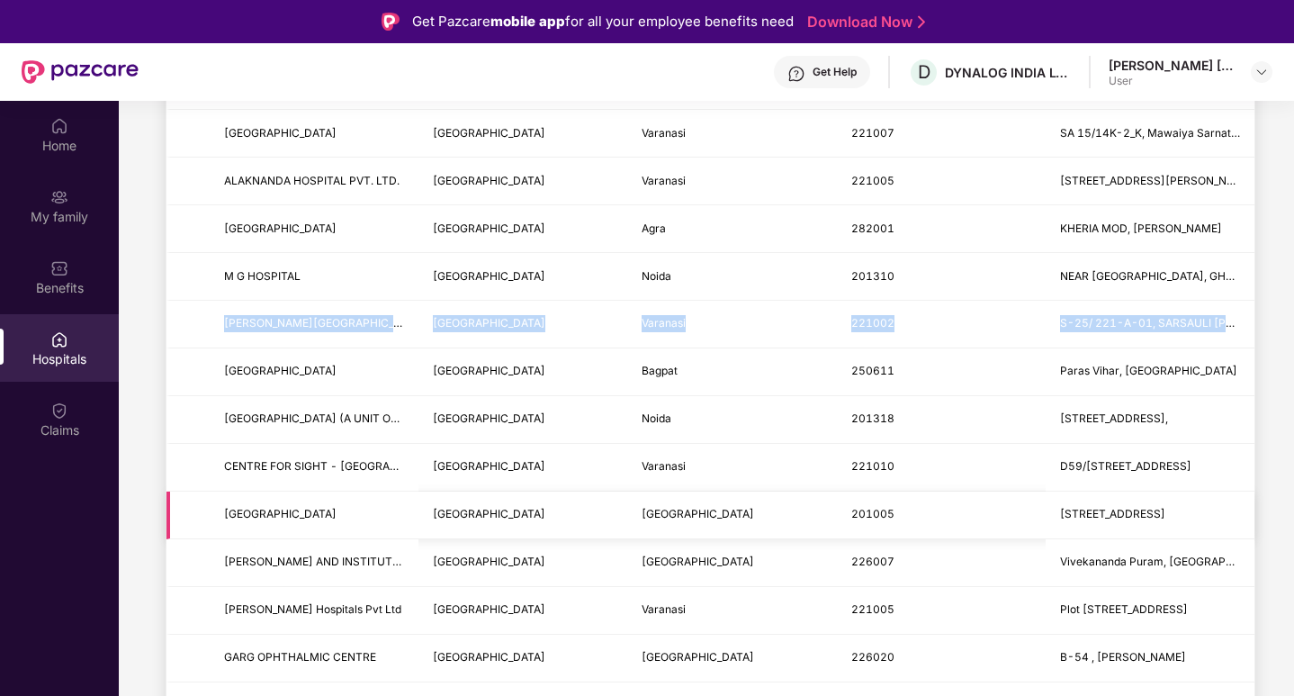
scroll to position [1710, 0]
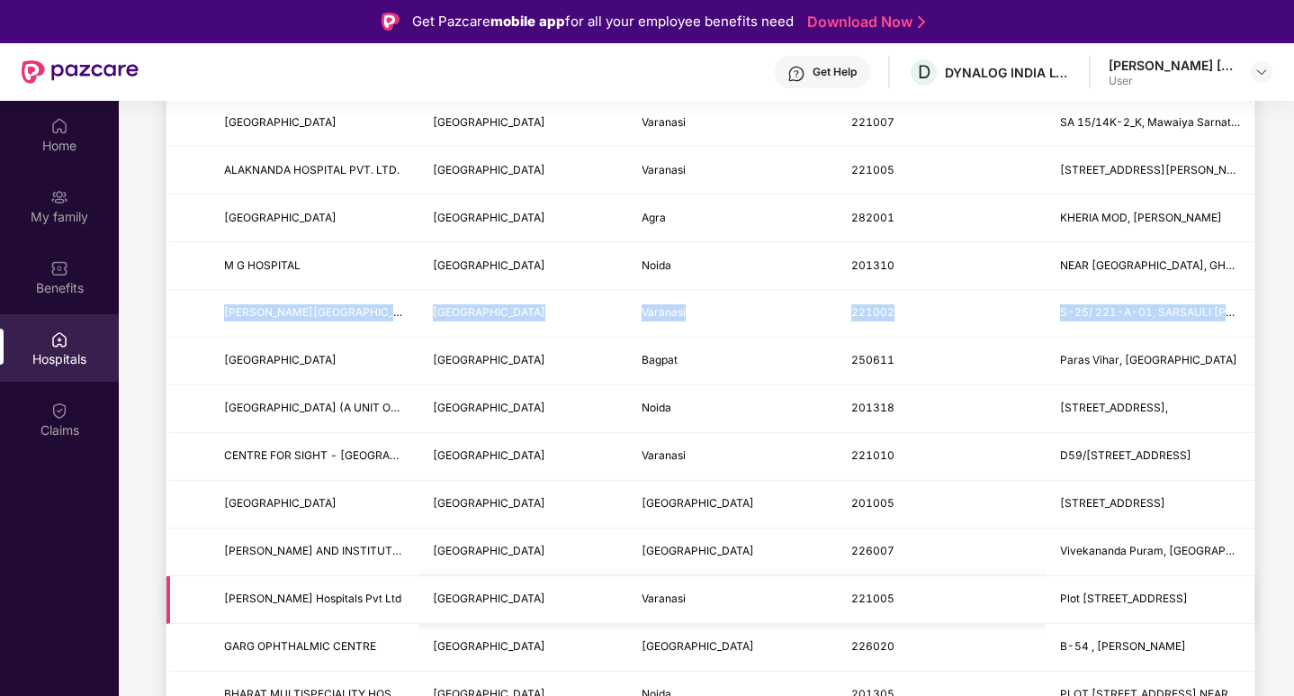
drag, startPoint x: 363, startPoint y: 601, endPoint x: 1240, endPoint y: 601, distance: 876.7
click at [1240, 601] on tr "[PERSON_NAME] Hospitals Pvt Ltd [GEOGRAPHIC_DATA] [GEOGRAPHIC_DATA] 221005 [STR…" at bounding box center [711, 600] width 1088 height 48
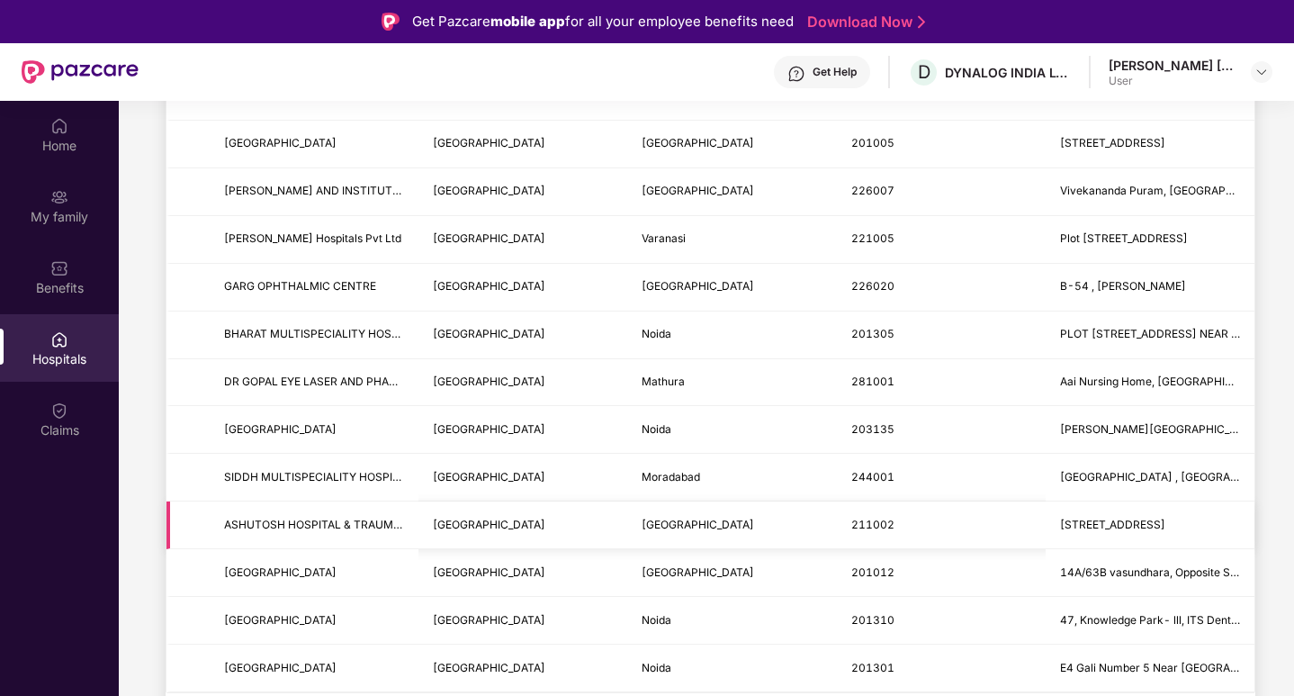
scroll to position [2080, 0]
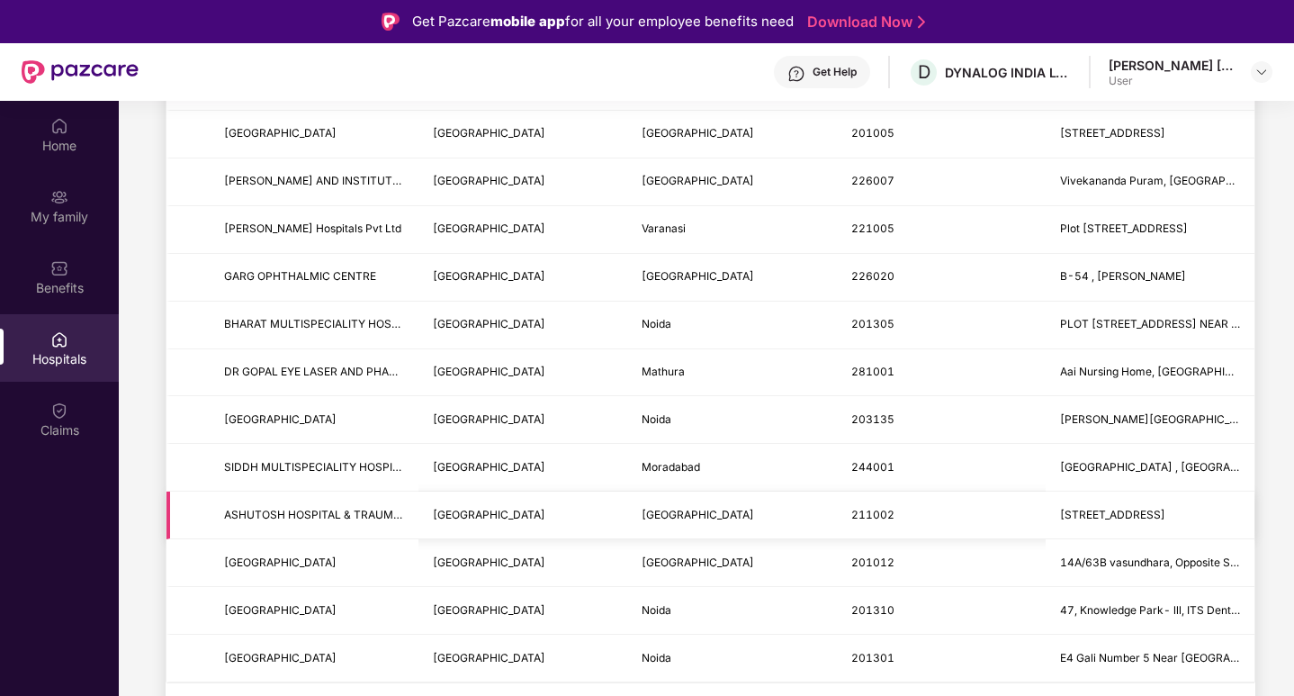
drag, startPoint x: 216, startPoint y: 513, endPoint x: 1195, endPoint y: 516, distance: 978.5
click at [1195, 516] on tr "ASHUTOSH HOSPITAL & TRAUMA CENTRE PVT. LTD. [STREET_ADDRESS]" at bounding box center [711, 515] width 1088 height 48
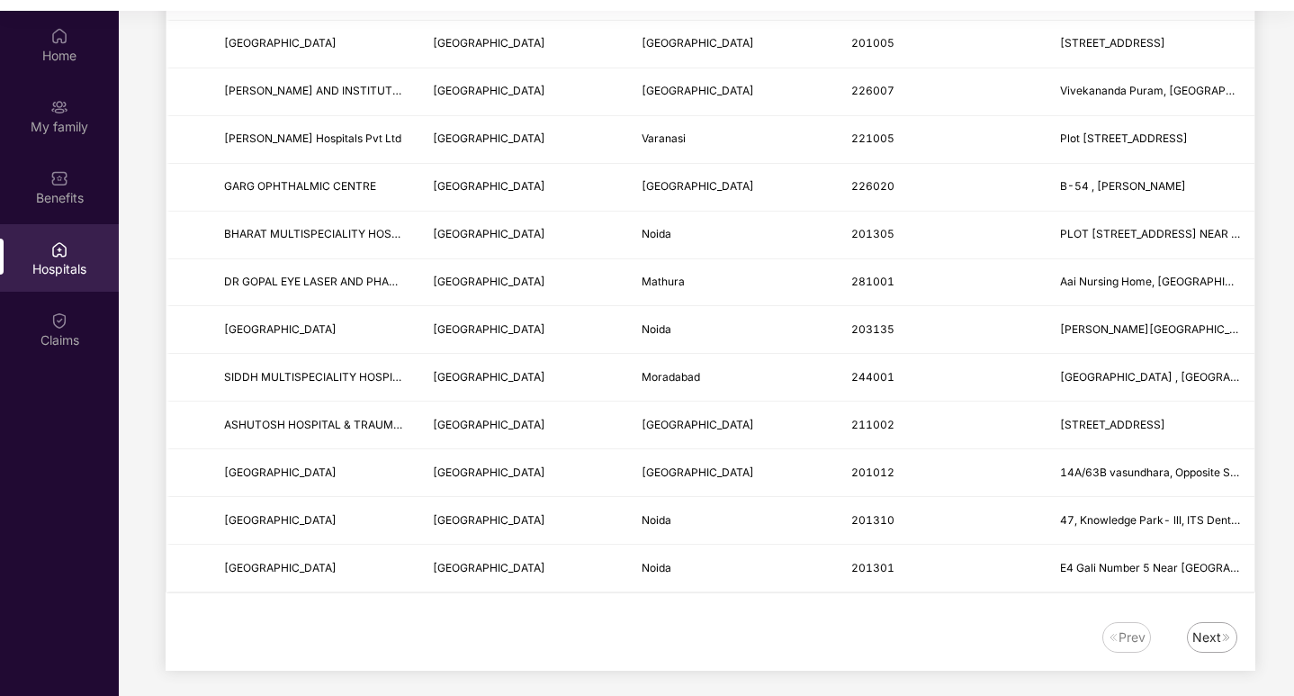
scroll to position [101, 0]
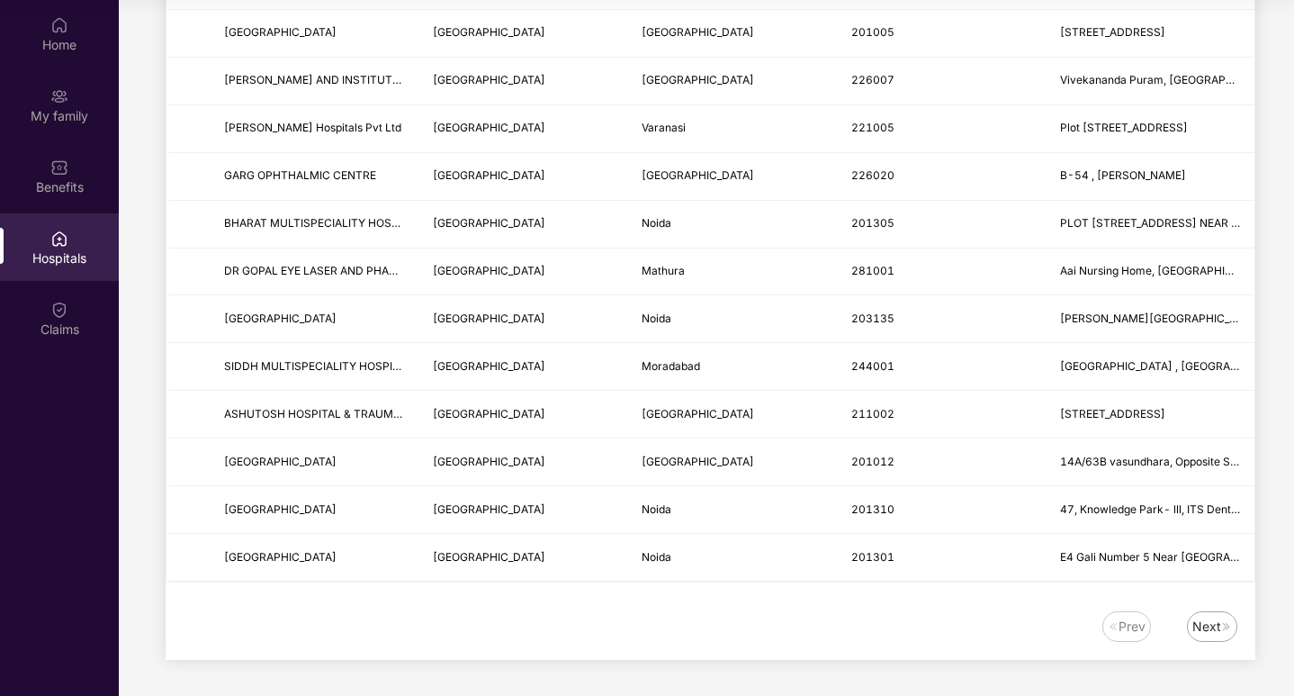
click at [1209, 630] on div "Next" at bounding box center [1207, 627] width 29 height 20
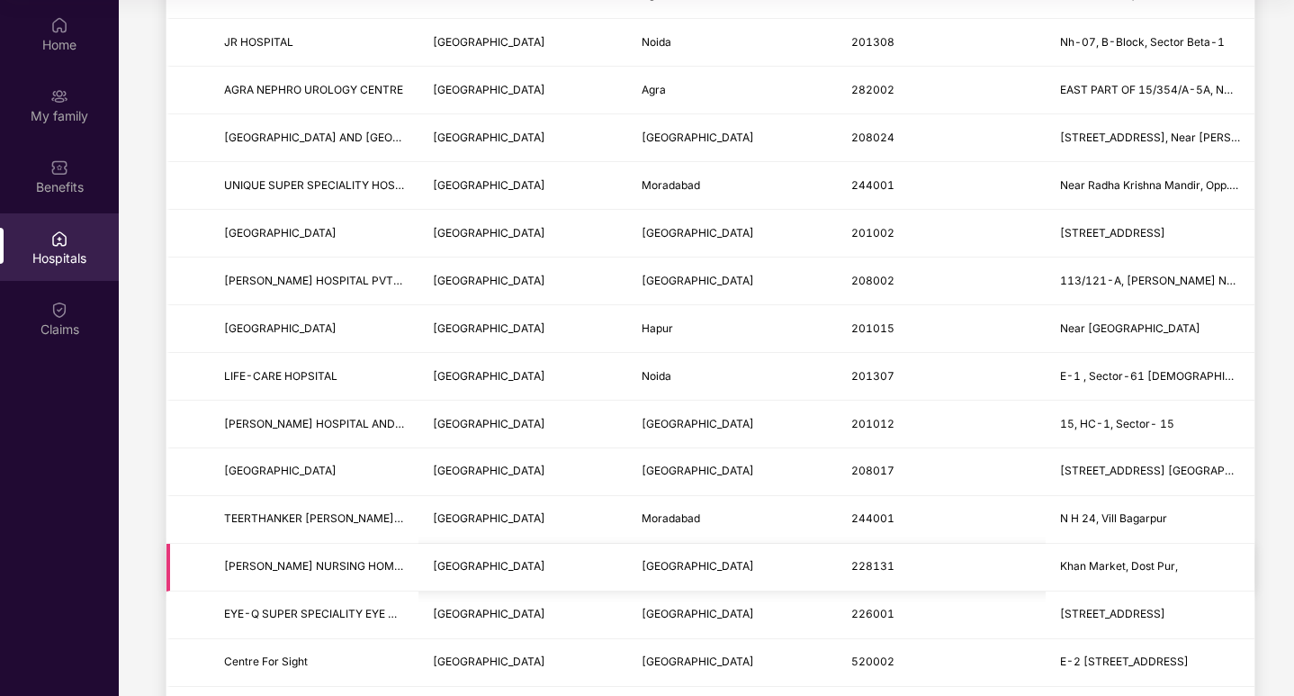
scroll to position [540, 0]
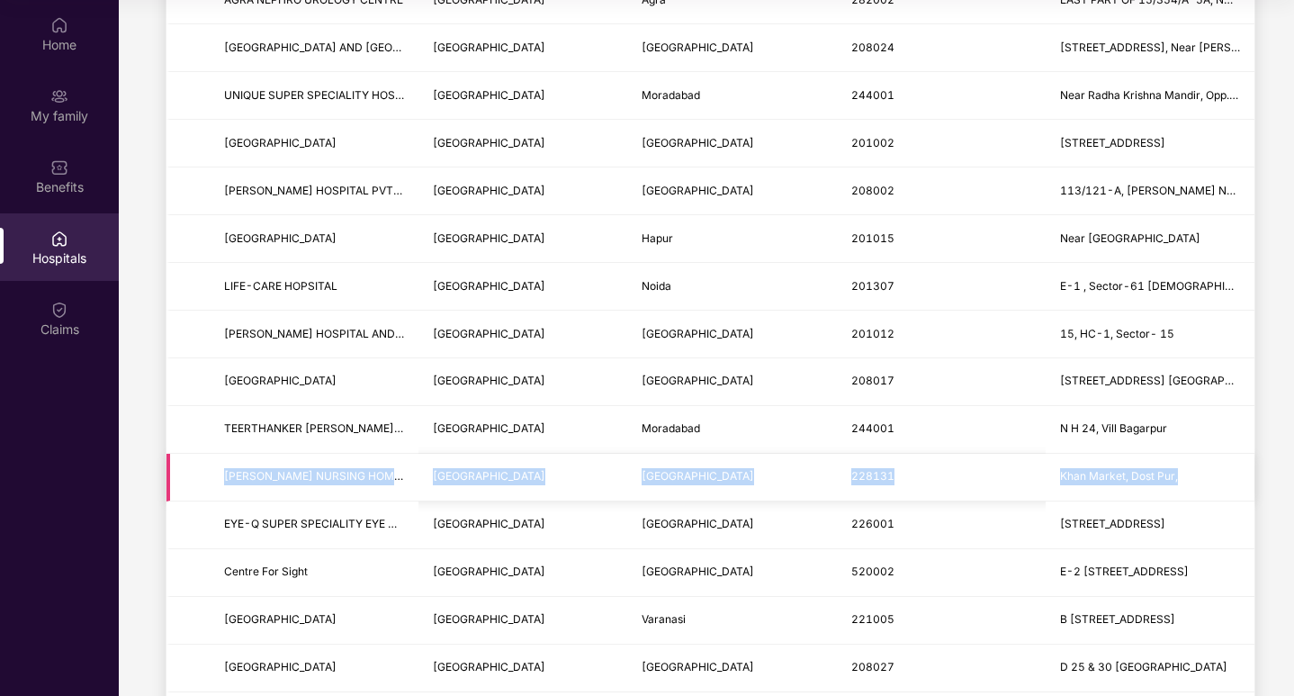
drag, startPoint x: 384, startPoint y: 482, endPoint x: 1183, endPoint y: 480, distance: 798.4
click at [1183, 480] on tr "[PERSON_NAME] NURSING HOME & MATERNITY CENTRE [GEOGRAPHIC_DATA]," at bounding box center [711, 478] width 1088 height 48
click at [732, 486] on td "[GEOGRAPHIC_DATA]" at bounding box center [731, 478] width 209 height 48
